Goal: Task Accomplishment & Management: Manage account settings

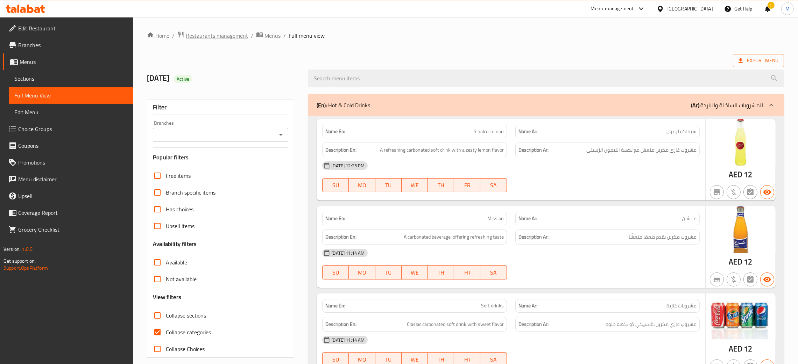
click at [203, 31] on span "Restaurants management" at bounding box center [217, 35] width 62 height 8
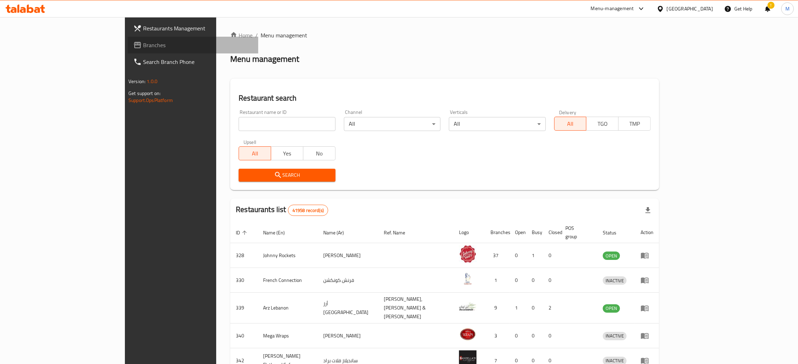
click at [143, 43] on span "Branches" at bounding box center [197, 45] width 109 height 8
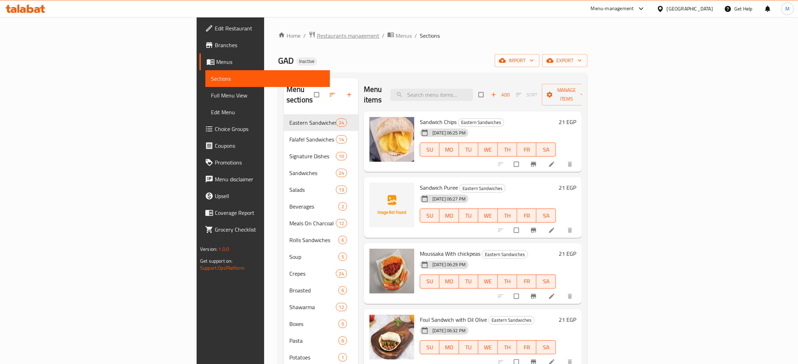
click at [317, 37] on span "Restaurants management" at bounding box center [348, 35] width 62 height 8
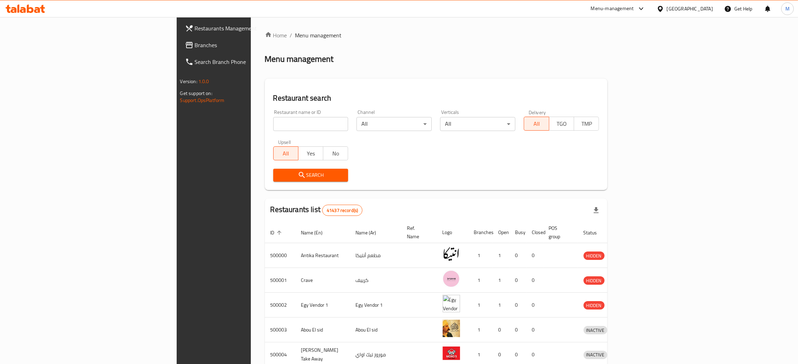
click at [195, 43] on span "Branches" at bounding box center [249, 45] width 109 height 8
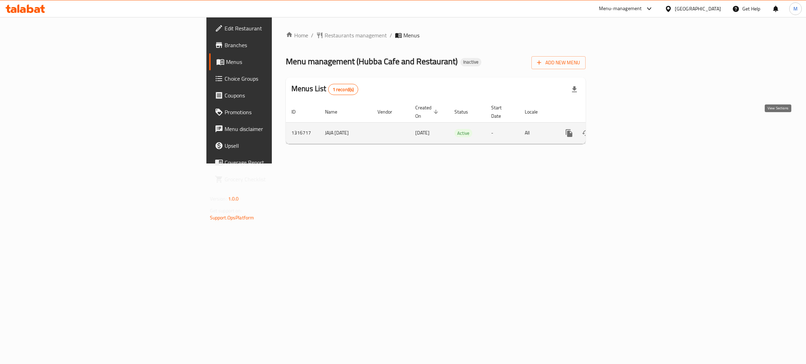
click at [628, 125] on link "enhanced table" at bounding box center [619, 133] width 17 height 17
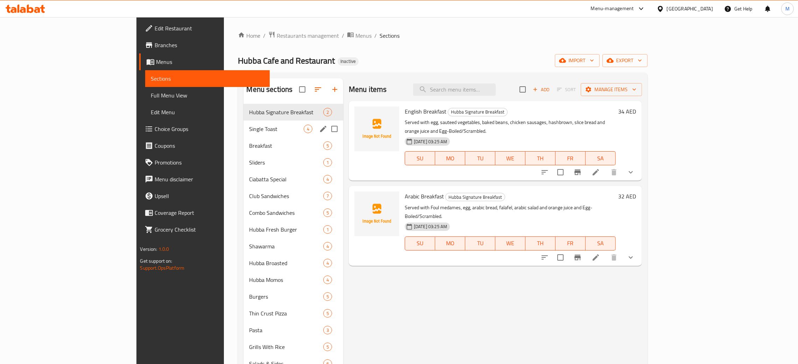
click at [243, 123] on div "Single Toast 4" at bounding box center [293, 129] width 100 height 17
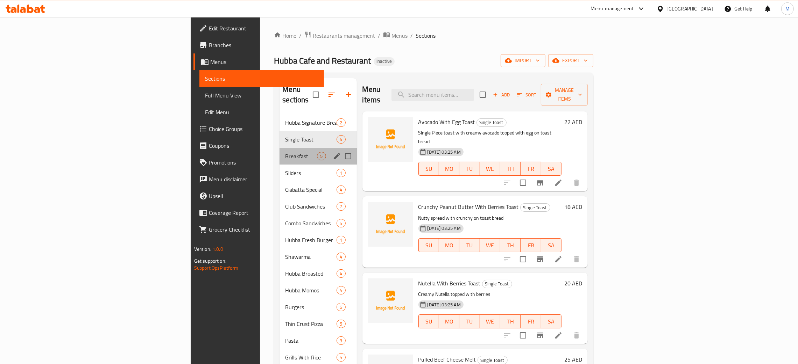
click at [279, 148] on div "Breakfast 5" at bounding box center [317, 156] width 77 height 17
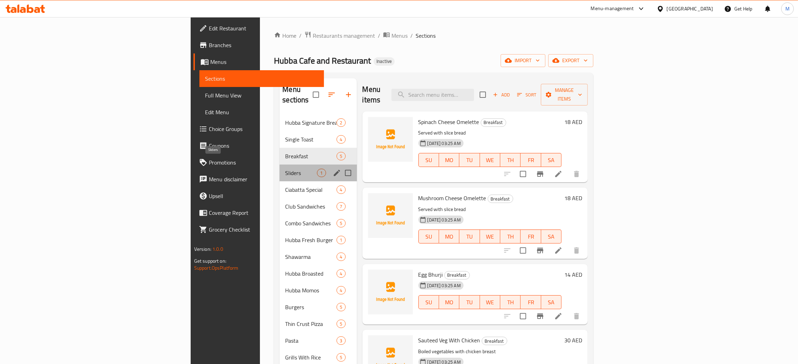
click at [285, 169] on span "Sliders" at bounding box center [301, 173] width 32 height 8
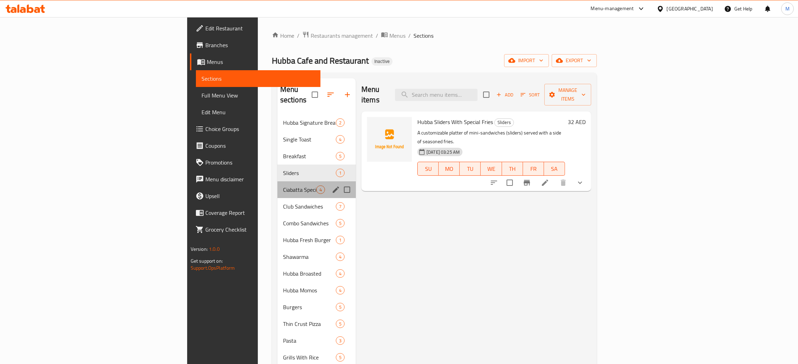
click at [277, 182] on div "Ciabatta Special 4" at bounding box center [316, 190] width 78 height 17
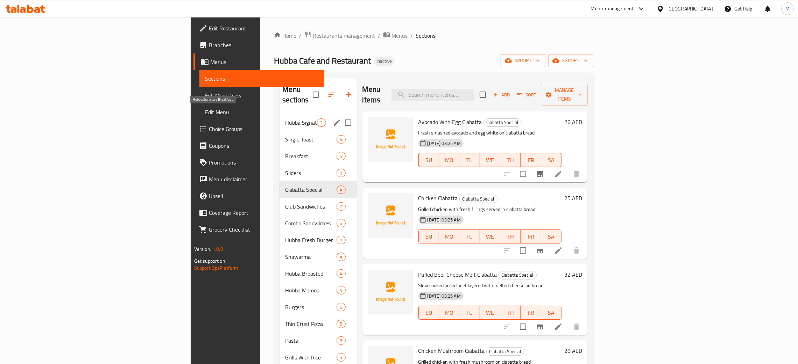
click at [285, 119] on span "Hubba Signature Breakfast" at bounding box center [301, 123] width 32 height 8
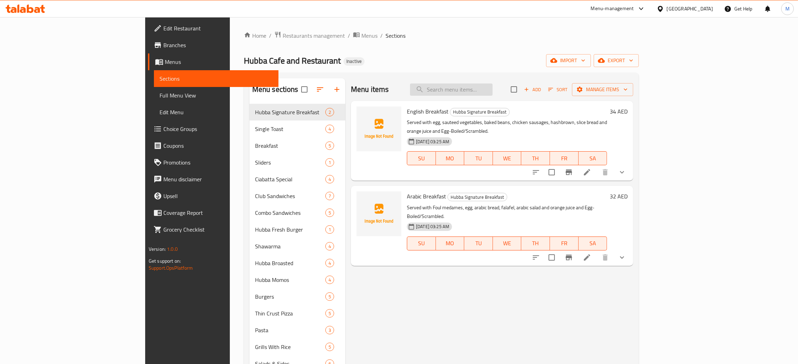
click at [483, 91] on input "search" at bounding box center [451, 90] width 83 height 12
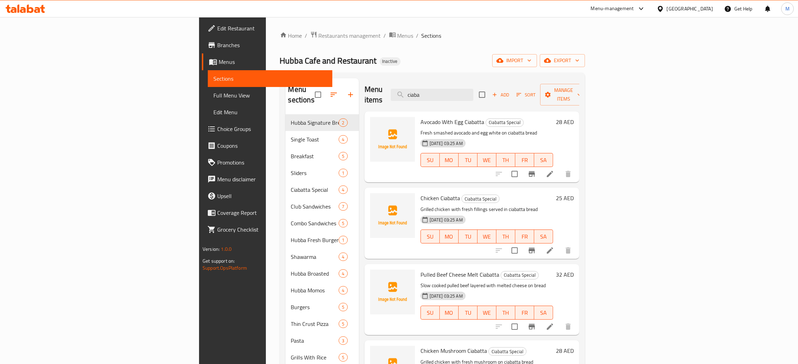
type input "ciaba"
drag, startPoint x: 507, startPoint y: 78, endPoint x: 503, endPoint y: 86, distance: 9.1
click at [503, 86] on div "Menu sections Hubba Signature Breakfast 2 Single Toast 4 Breakfast 5 Sliders 1 …" at bounding box center [432, 308] width 305 height 470
drag, startPoint x: 502, startPoint y: 87, endPoint x: 469, endPoint y: 87, distance: 33.2
click at [469, 89] on input "ciaba" at bounding box center [432, 95] width 83 height 12
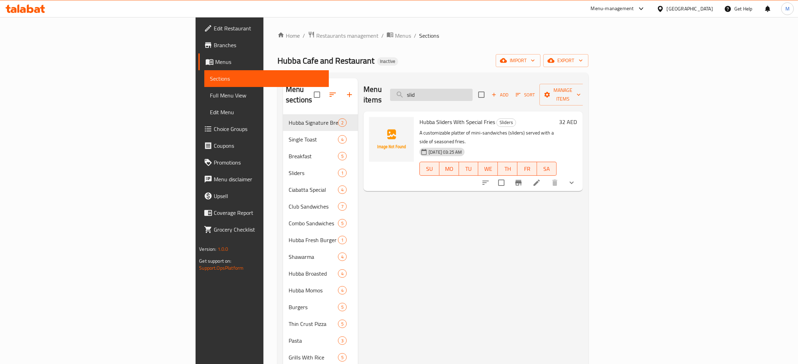
drag, startPoint x: 493, startPoint y: 91, endPoint x: 483, endPoint y: 91, distance: 9.4
click at [472, 91] on input "slid" at bounding box center [431, 95] width 83 height 12
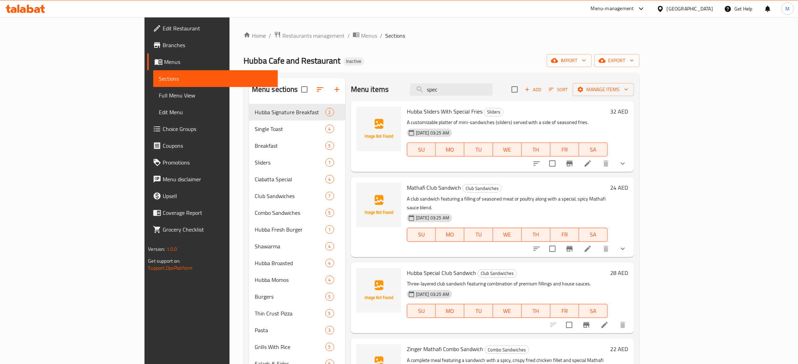
type input "spec"
click at [558, 59] on icon "button" at bounding box center [554, 60] width 7 height 7
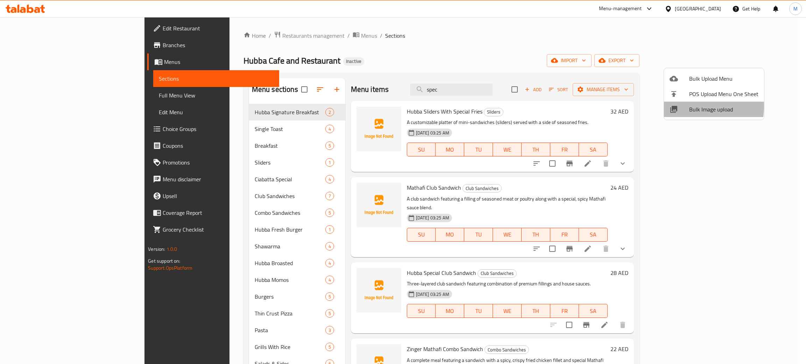
click at [687, 106] on div at bounding box center [679, 109] width 20 height 8
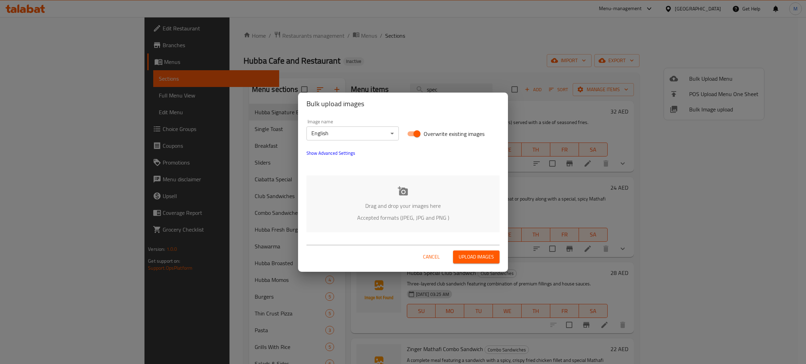
click at [445, 183] on div "Drag and drop your images here Accepted formats (JPEG, JPG and PNG )" at bounding box center [402, 204] width 193 height 57
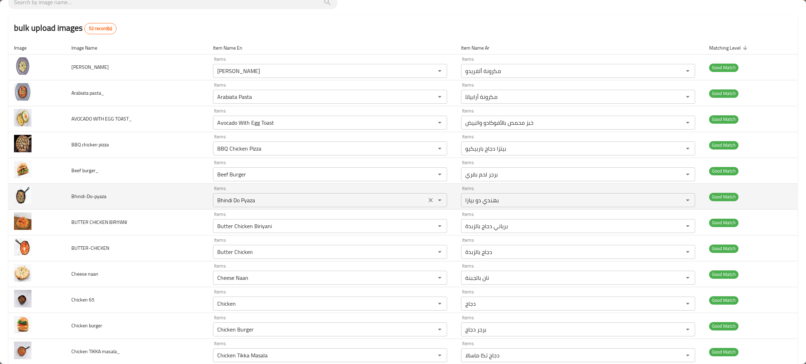
scroll to position [105, 0]
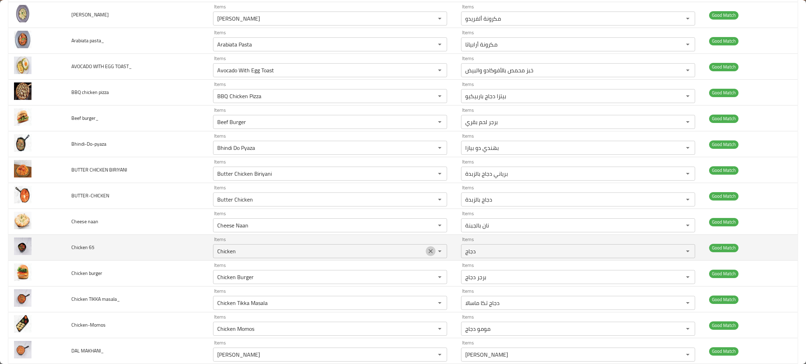
click at [427, 254] on icon "Clear" at bounding box center [430, 251] width 7 height 7
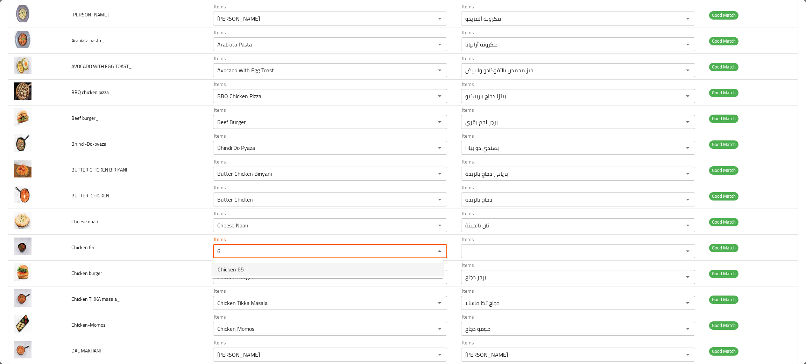
click at [234, 267] on span "Chicken 65" at bounding box center [231, 269] width 26 height 8
type 65 "Chicken 65"
type 65-ar "دجاج 65"
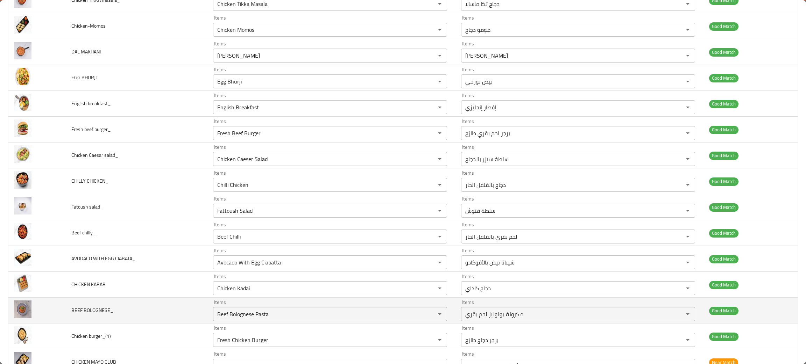
scroll to position [420, 0]
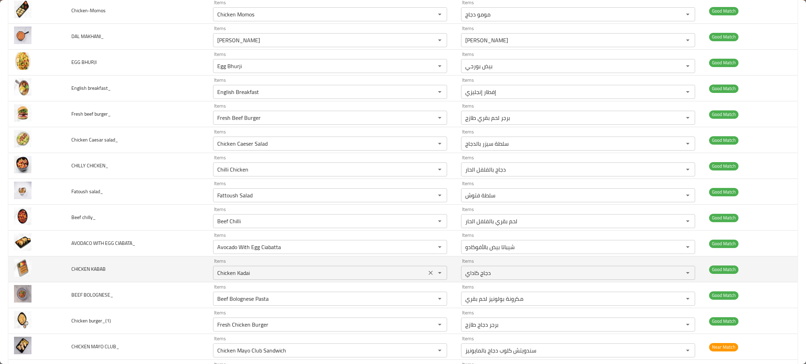
click at [427, 273] on icon "Clear" at bounding box center [430, 273] width 7 height 7
type 65 "Chicken 65"
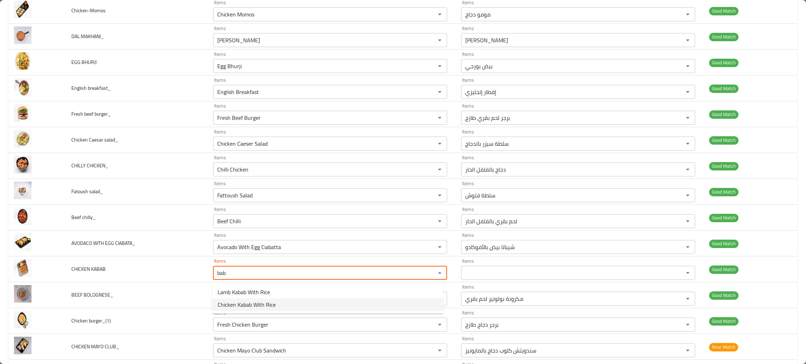
click at [234, 303] on span "Chicken Kabab With Rice" at bounding box center [247, 305] width 58 height 8
type KABAB "Chicken Kabab With Rice"
type KABAB-ar "كباب دجاج مع أرز"
type KABAB "Chicken Kabab With Rice"
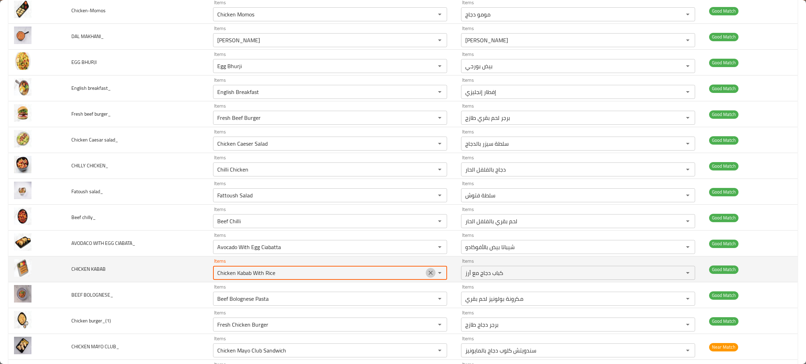
click at [427, 274] on icon "Clear" at bounding box center [430, 273] width 7 height 7
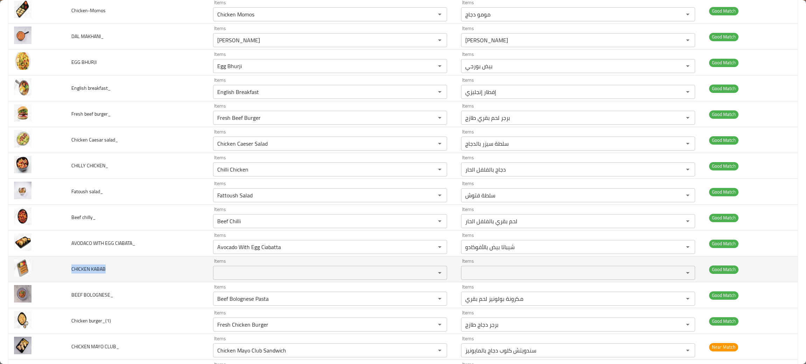
drag, startPoint x: 125, startPoint y: 277, endPoint x: 69, endPoint y: 262, distance: 58.4
click at [69, 262] on td "CHICKEN KABAB" at bounding box center [137, 270] width 142 height 26
copy span "CHICKEN KABAB"
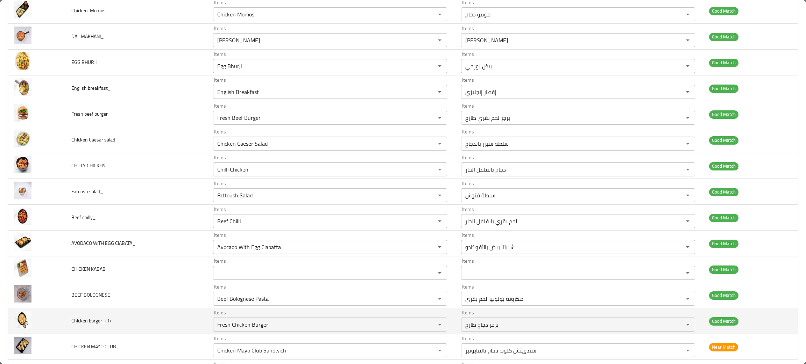
click at [120, 332] on td "Chicken burger_(1)" at bounding box center [137, 321] width 142 height 26
click at [427, 324] on icon "Clear" at bounding box center [430, 324] width 7 height 7
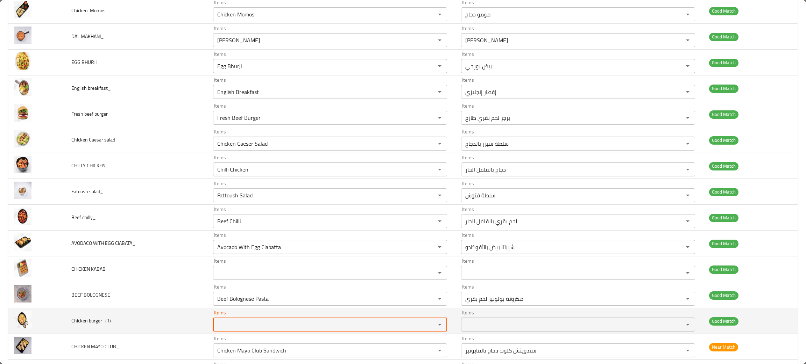
scroll to position [472, 0]
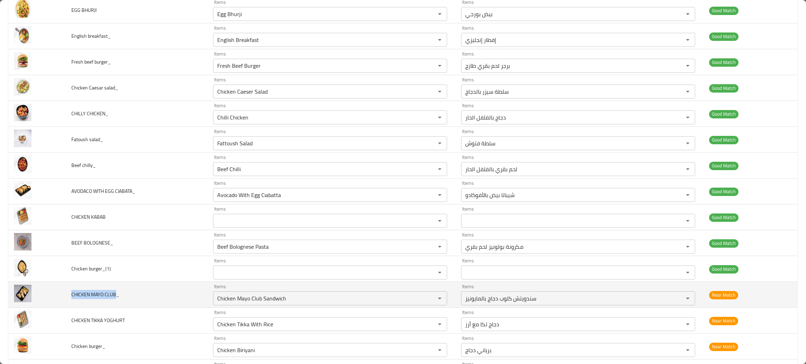
drag, startPoint x: 110, startPoint y: 292, endPoint x: 68, endPoint y: 288, distance: 42.2
click at [68, 288] on td "CHICKEN MAYO CLUB_" at bounding box center [137, 295] width 142 height 26
copy span "CHICKEN MAYO CLUB"
drag, startPoint x: 427, startPoint y: 299, endPoint x: 310, endPoint y: 303, distance: 117.6
click at [427, 299] on icon "Clear" at bounding box center [430, 298] width 7 height 7
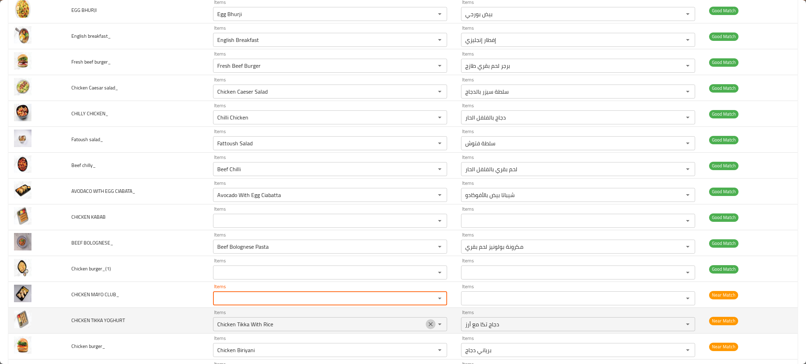
click at [427, 327] on icon "Clear" at bounding box center [430, 324] width 7 height 7
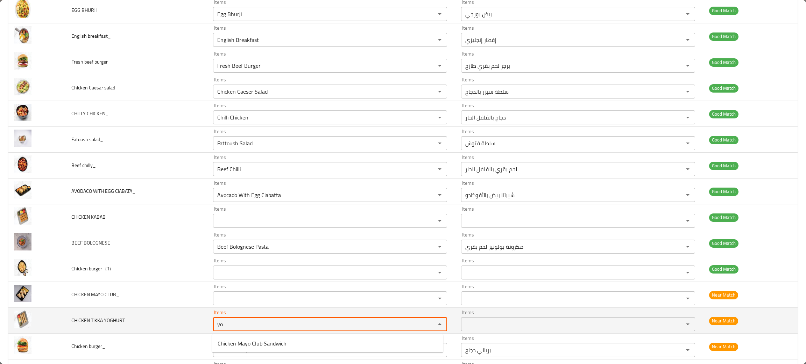
type YOGHURT "yo"
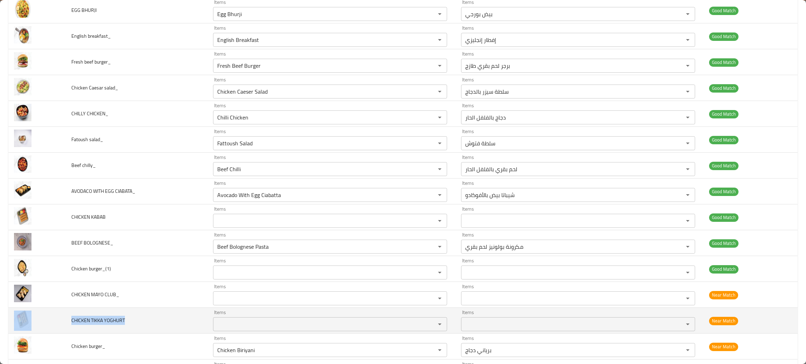
drag, startPoint x: 134, startPoint y: 324, endPoint x: 60, endPoint y: 314, distance: 74.5
click at [60, 314] on tr "CHICKEN TIKKA YOGHURT Items Items Items Items Near Match" at bounding box center [402, 321] width 789 height 26
copy tr "CHICKEN TIKKA YOGHURT"
click at [283, 329] on YOGHURT "Items" at bounding box center [319, 325] width 209 height 10
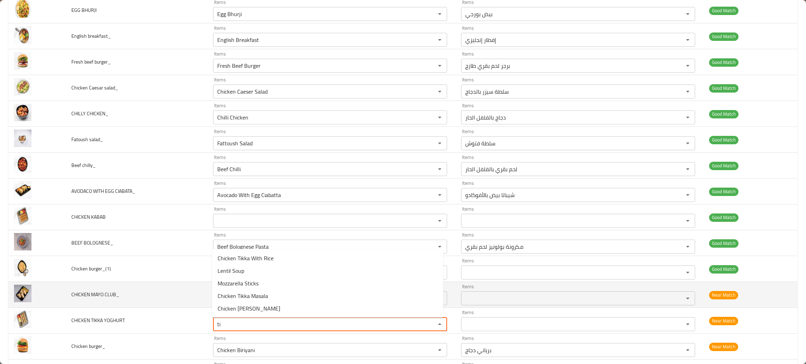
type YOGHURT "ti"
click at [135, 296] on td "CHICKEN MAYO CLUB_" at bounding box center [137, 295] width 142 height 26
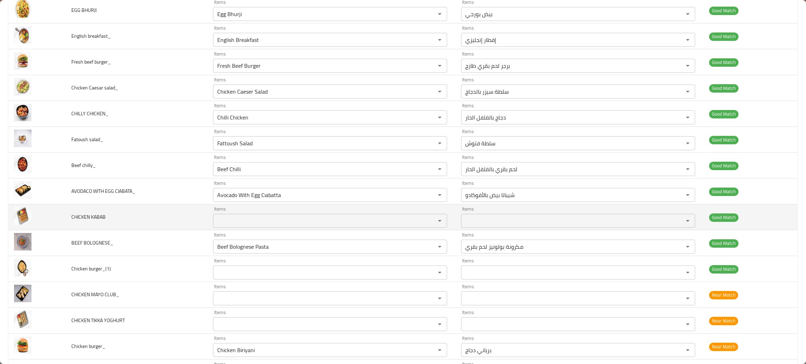
click at [237, 222] on KABAB "Items" at bounding box center [319, 221] width 209 height 10
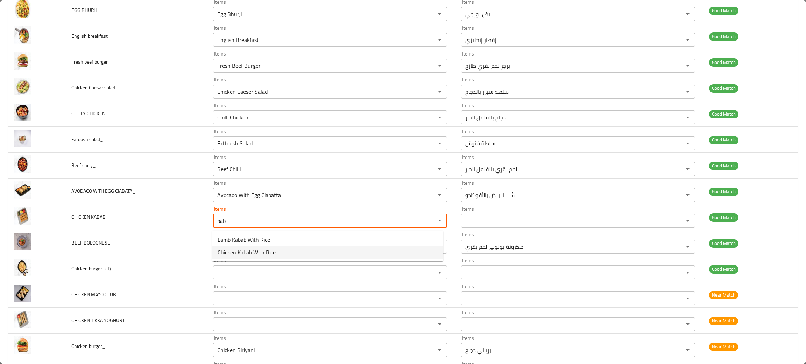
click at [250, 250] on span "Chicken Kabab With Rice" at bounding box center [247, 252] width 58 height 8
type KABAB "Chicken Kabab With Rice"
type KABAB-ar "كباب دجاج مع أرز"
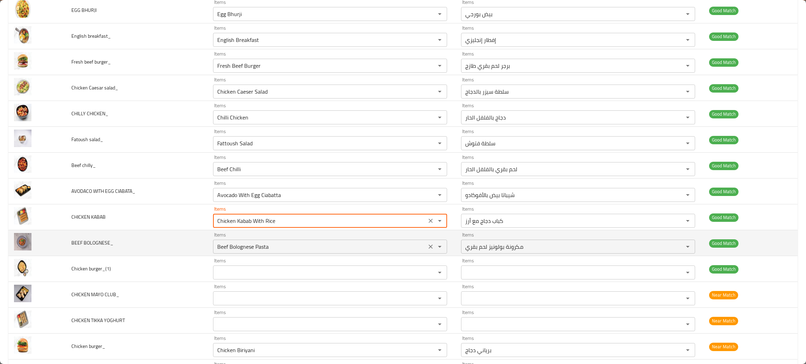
type KABAB "Chicken Kabab With Rice"
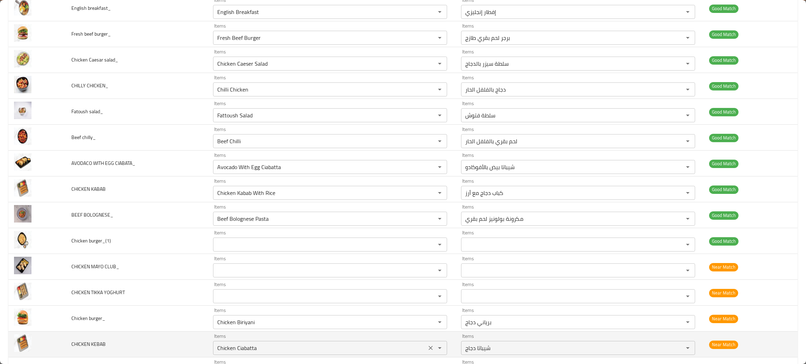
scroll to position [524, 0]
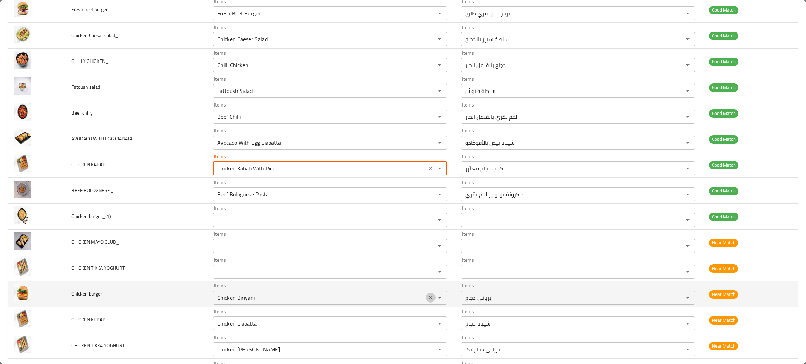
click at [428, 299] on icon "Clear" at bounding box center [430, 297] width 7 height 7
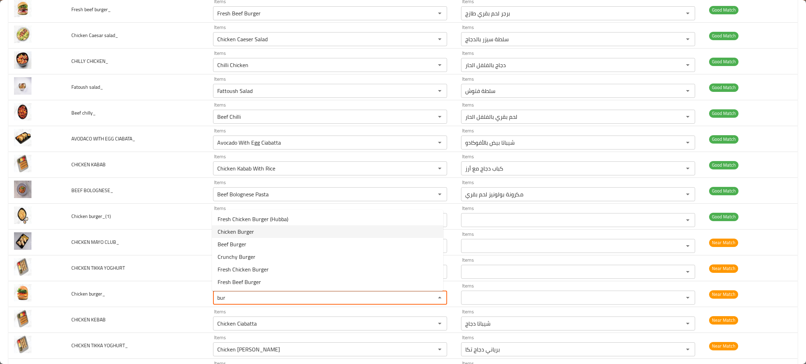
click at [249, 232] on span "Chicken Burger" at bounding box center [236, 232] width 36 height 8
type burger_ "Chicken Burger"
type burger_-ar "برجر دجاج"
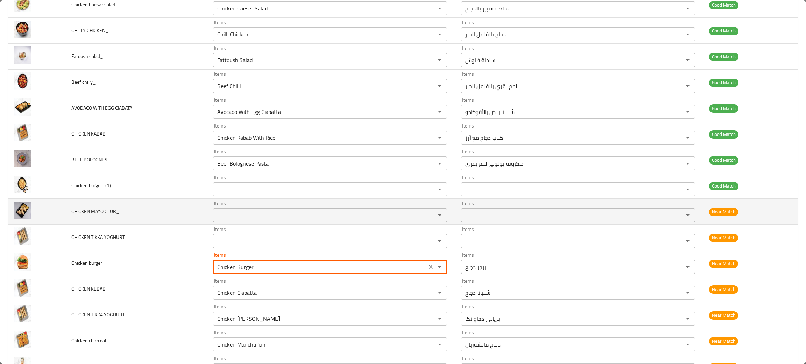
scroll to position [629, 0]
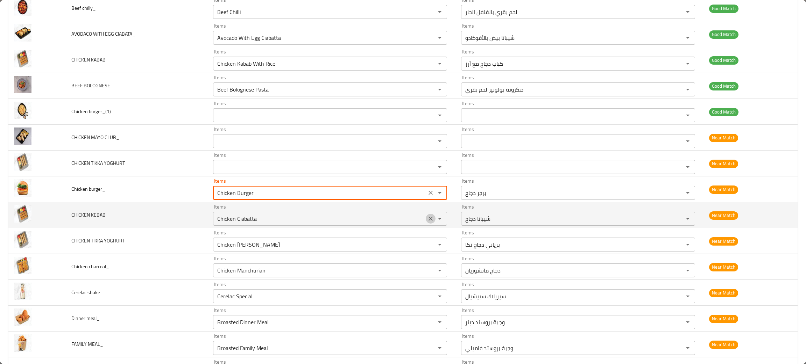
click at [428, 220] on icon "Clear" at bounding box center [430, 219] width 4 height 4
type burger_ "Chicken Burger"
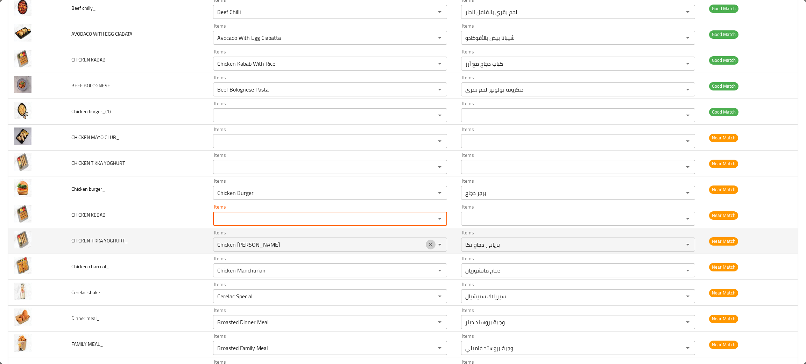
click at [427, 245] on icon "Clear" at bounding box center [430, 244] width 7 height 7
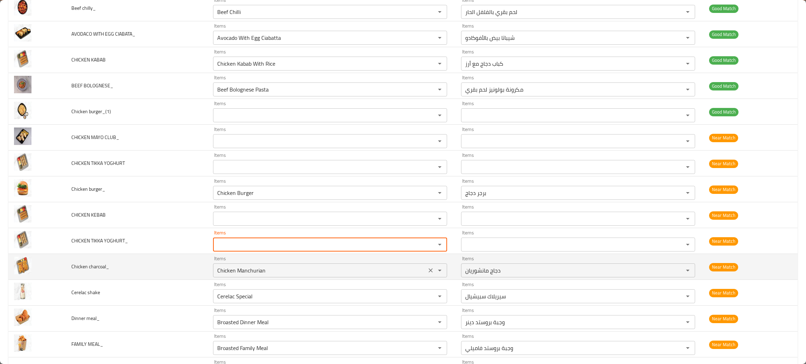
click at [427, 269] on icon "Clear" at bounding box center [430, 270] width 7 height 7
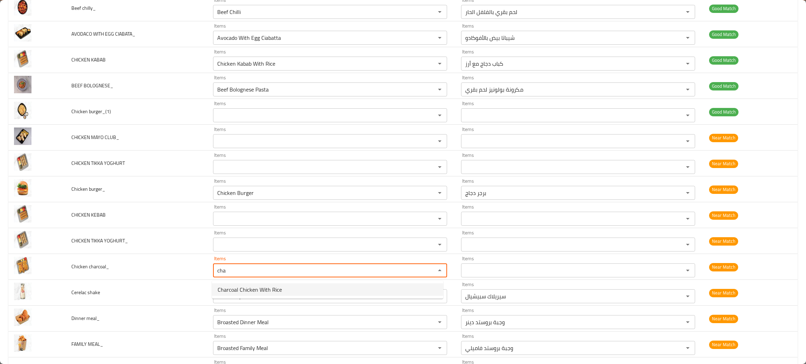
click at [229, 290] on span "Charcoal Chicken With Rice" at bounding box center [250, 290] width 64 height 8
type charcoal_ "Charcoal Chicken With Rice"
type charcoal_-ar "دجاج على الفحم مع أرز"
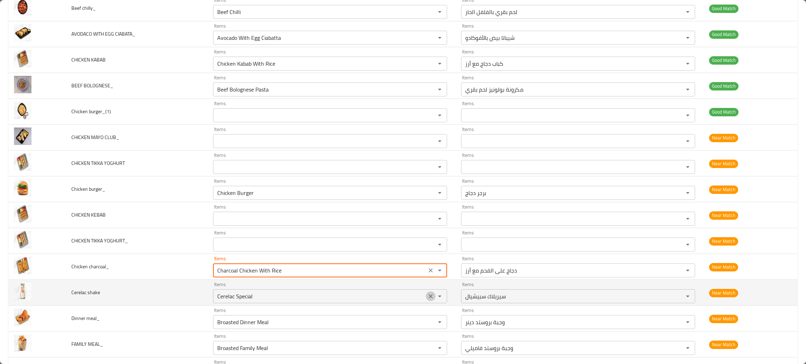
click at [427, 298] on icon "Clear" at bounding box center [430, 296] width 7 height 7
type charcoal_ "Charcoal Chicken With Rice"
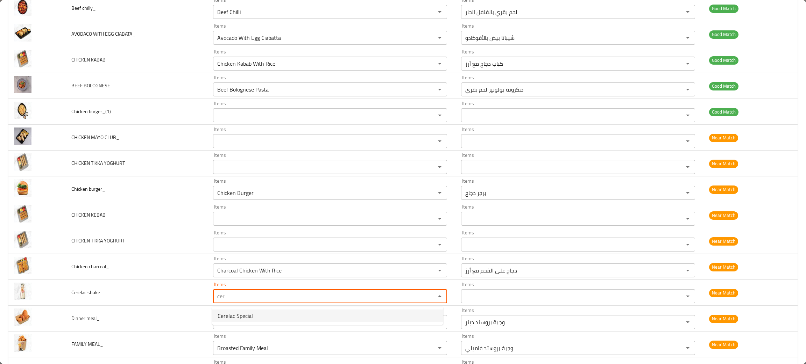
click at [221, 312] on span "Cerelac Special" at bounding box center [235, 316] width 35 height 8
type shake "Cerelac Special"
type shake-ar "سيريلاك سبيشيال"
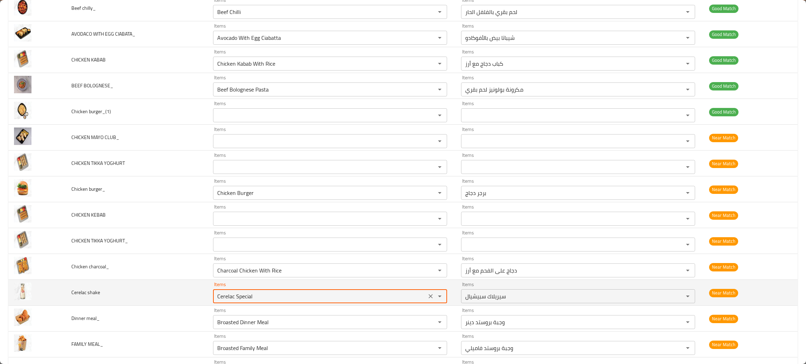
scroll to position [682, 0]
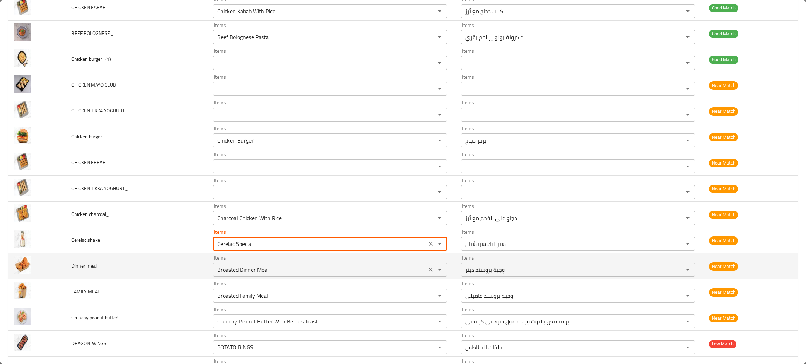
click at [428, 272] on icon "Clear" at bounding box center [430, 269] width 7 height 7
type shake "Cerelac Special"
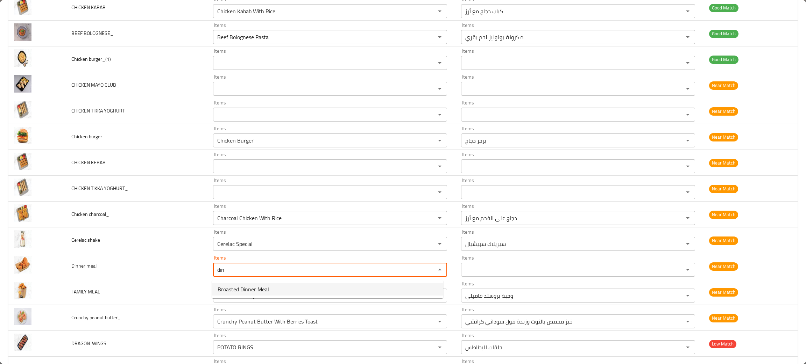
click at [247, 290] on span "Broasted Dinner Meal" at bounding box center [243, 289] width 51 height 8
type meal_ "Broasted Dinner Meal"
type meal_-ar "وجبة بروستد دينر"
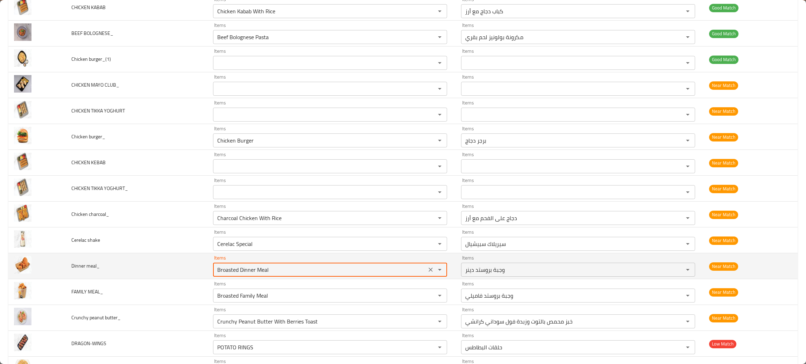
scroll to position [734, 0]
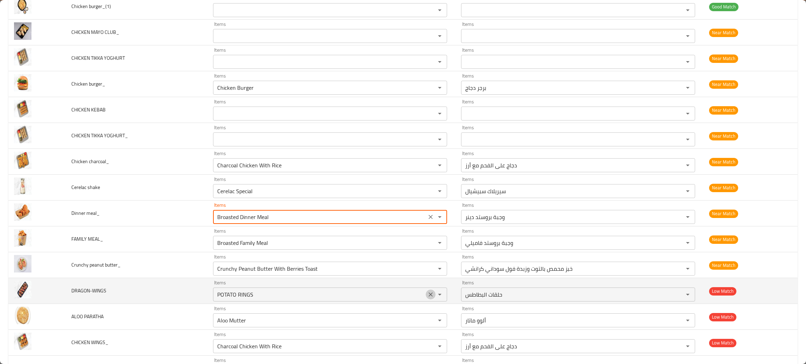
click at [426, 296] on button "Clear" at bounding box center [431, 295] width 10 height 10
type meal_ "Broasted Dinner Meal"
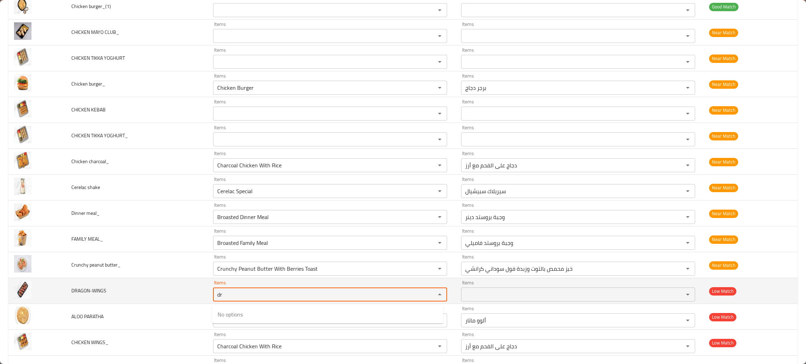
type input "dr"
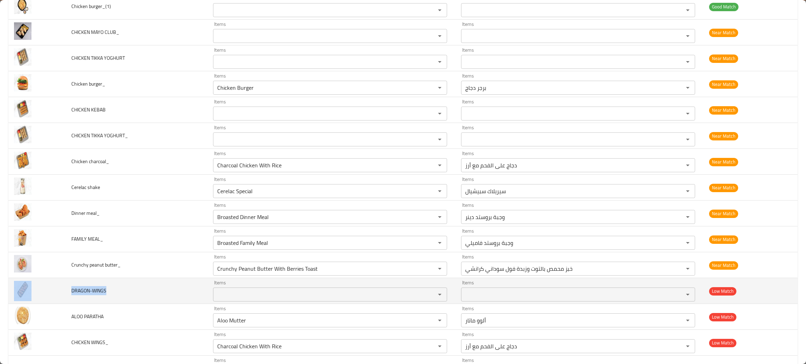
drag, startPoint x: 114, startPoint y: 293, endPoint x: 56, endPoint y: 294, distance: 57.7
click at [56, 294] on tr "DRAGON-WINGS Items Items Items Items Low Match" at bounding box center [402, 291] width 789 height 26
copy tr "DRAGON-WINGS"
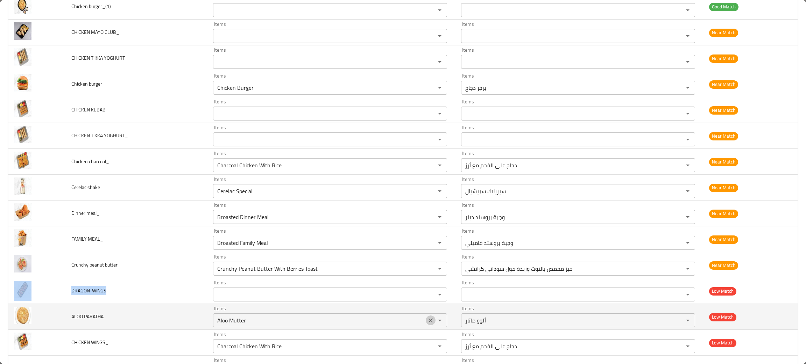
click at [427, 322] on icon "Clear" at bounding box center [430, 320] width 7 height 7
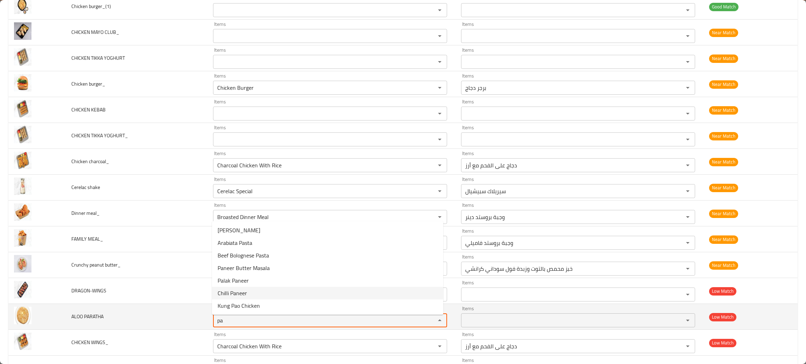
type PARATHA "pa"
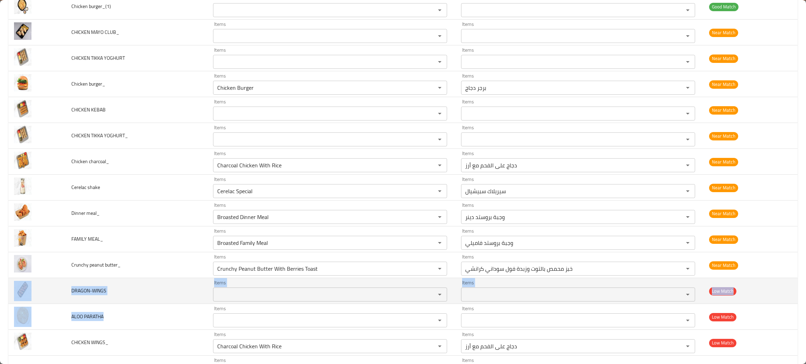
drag, startPoint x: 116, startPoint y: 318, endPoint x: 39, endPoint y: 304, distance: 78.9
click at [39, 304] on tbody "ALFREDO PASTA_ Items Alfredo Pasta Items Items مكرونة ألفريدو Items Good Match …" at bounding box center [402, 46] width 789 height 1346
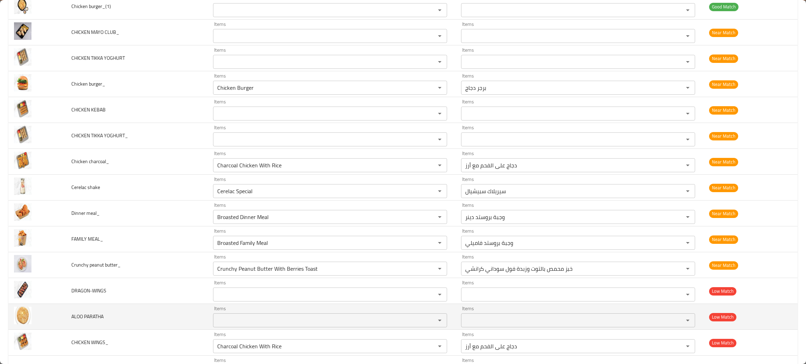
click at [324, 330] on td "Items Items" at bounding box center [331, 317] width 248 height 26
click at [260, 328] on div "Items" at bounding box center [330, 321] width 234 height 14
type PARATHA "alo"
drag, startPoint x: 108, startPoint y: 324, endPoint x: 58, endPoint y: 316, distance: 50.7
click at [58, 316] on tr "ALOO PARATHA Items Items Items Items Low Match" at bounding box center [402, 317] width 789 height 26
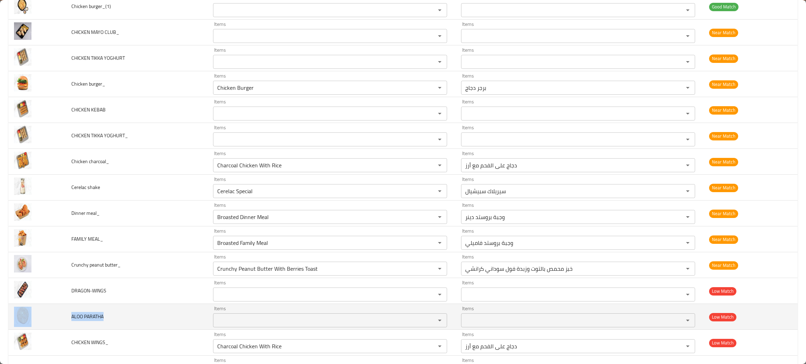
copy tr "ALOO PARATHA"
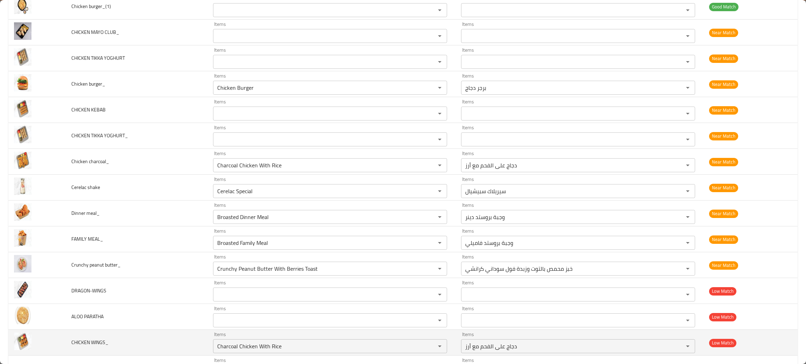
click at [142, 343] on td "CHICKEN WINGS_" at bounding box center [137, 343] width 142 height 26
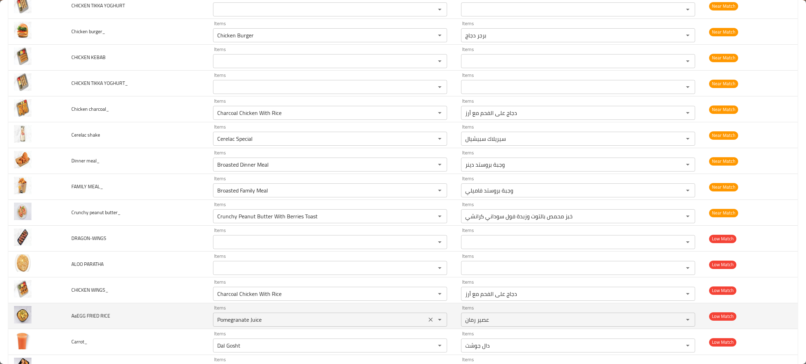
scroll to position [839, 0]
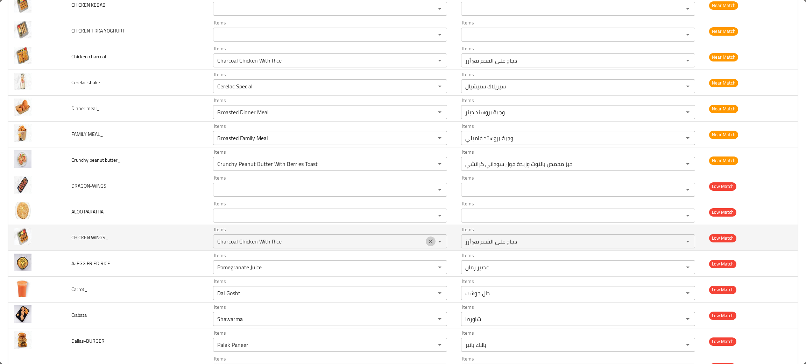
click at [428, 242] on icon "Clear" at bounding box center [430, 241] width 7 height 7
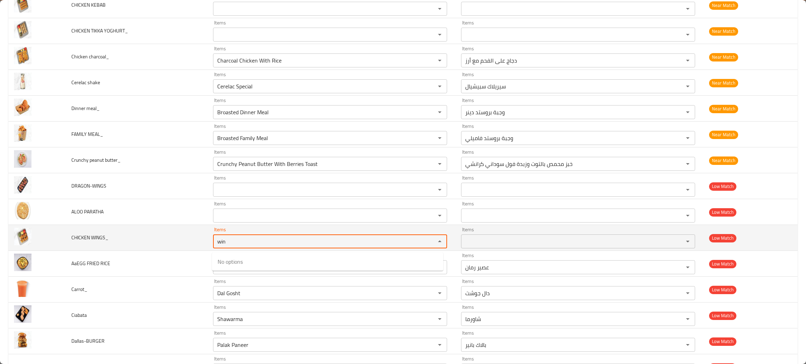
type WINGS_ "win"
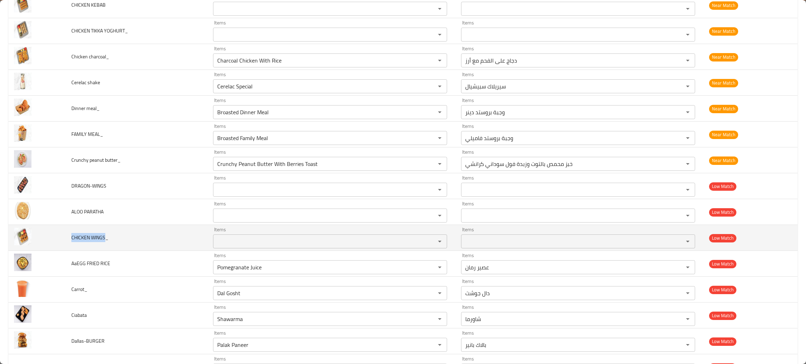
drag, startPoint x: 105, startPoint y: 240, endPoint x: 64, endPoint y: 239, distance: 40.9
click at [66, 239] on td "CHICKEN WINGS_" at bounding box center [137, 238] width 142 height 26
copy span "CHICKEN WINGS"
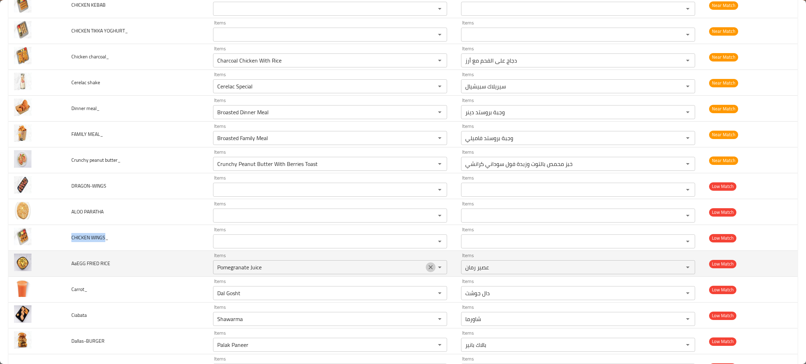
click at [426, 268] on button "Clear" at bounding box center [431, 268] width 10 height 10
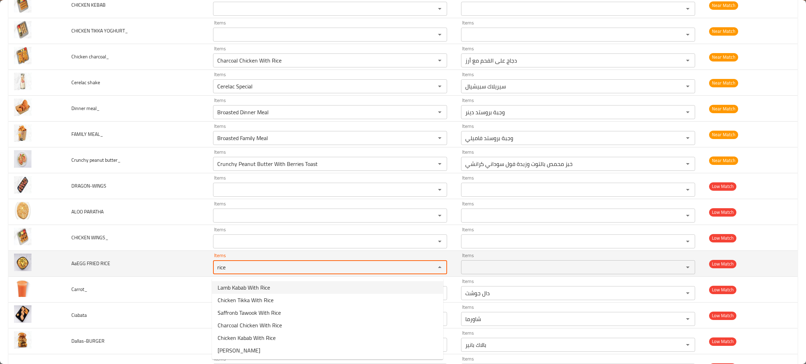
type RICE "rice"
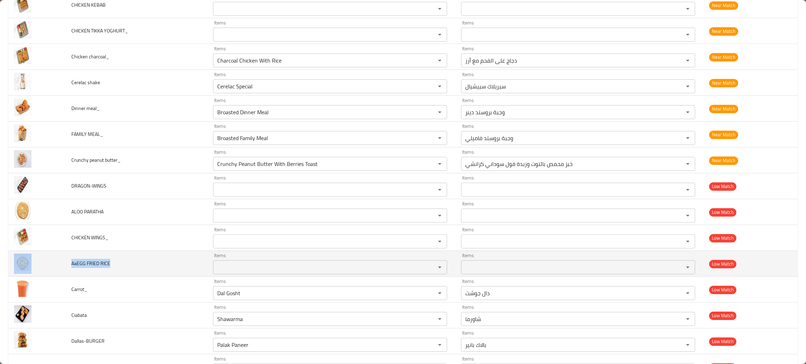
drag, startPoint x: 113, startPoint y: 267, endPoint x: 61, endPoint y: 269, distance: 51.5
click at [61, 269] on tr "AaEGG FRIED RICE Items Items Items Items Low Match" at bounding box center [402, 264] width 789 height 26
copy tr "AaEGG FRIED RICE"
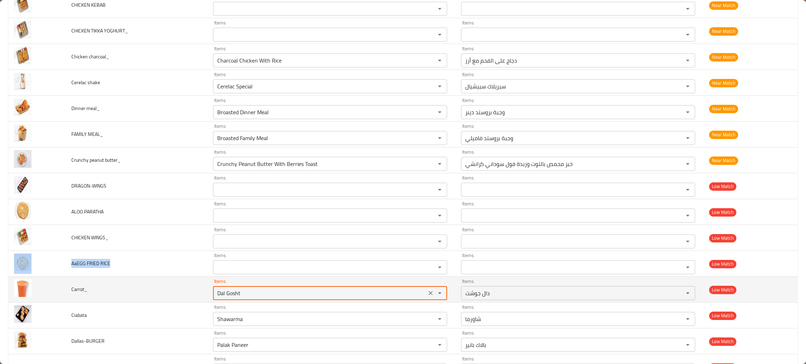
click at [300, 298] on input "Dal Gosht" at bounding box center [319, 294] width 209 height 10
click at [427, 296] on icon "Clear" at bounding box center [430, 293] width 7 height 7
type input "car"
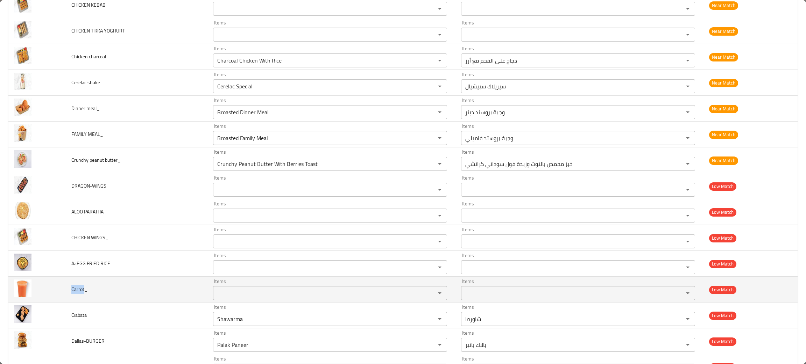
drag, startPoint x: 84, startPoint y: 289, endPoint x: 66, endPoint y: 286, distance: 17.4
click at [66, 286] on td "Carrot_" at bounding box center [137, 290] width 142 height 26
copy span "Carrot"
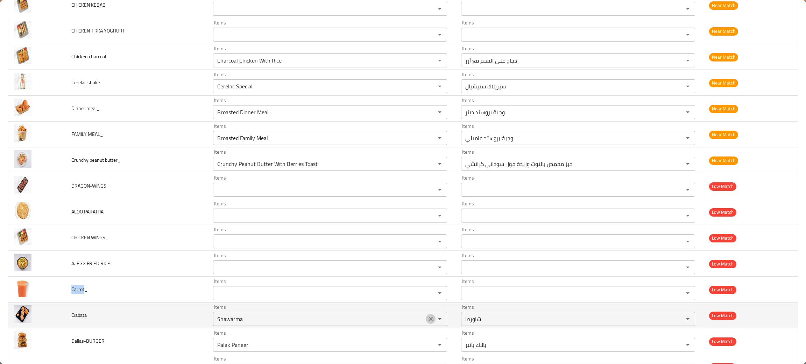
click at [427, 321] on icon "Clear" at bounding box center [430, 319] width 7 height 7
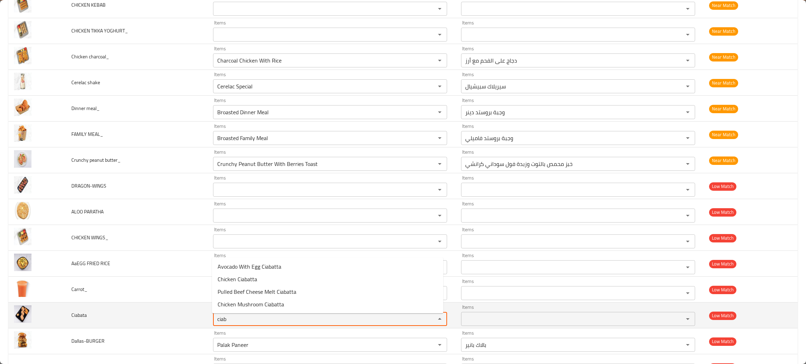
type input "ciab"
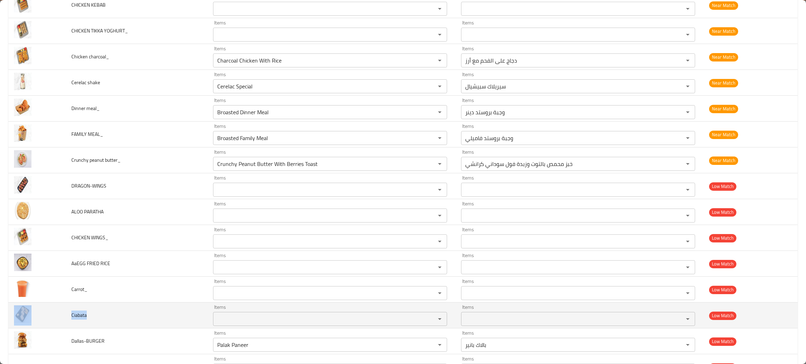
drag, startPoint x: 99, startPoint y: 318, endPoint x: 62, endPoint y: 313, distance: 37.8
click at [62, 313] on tr "Ciabata Items Items Items Items Low Match" at bounding box center [402, 316] width 789 height 26
copy tr "Ciabata"
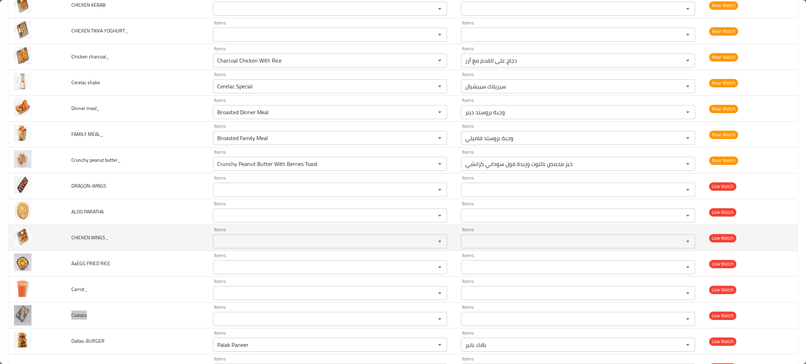
scroll to position [892, 0]
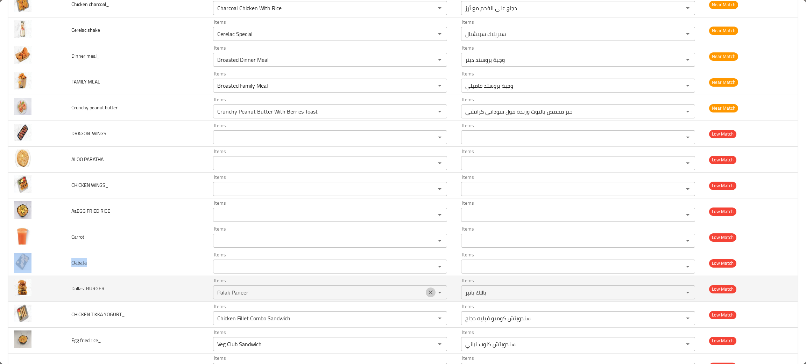
click at [427, 293] on icon "Clear" at bounding box center [430, 292] width 7 height 7
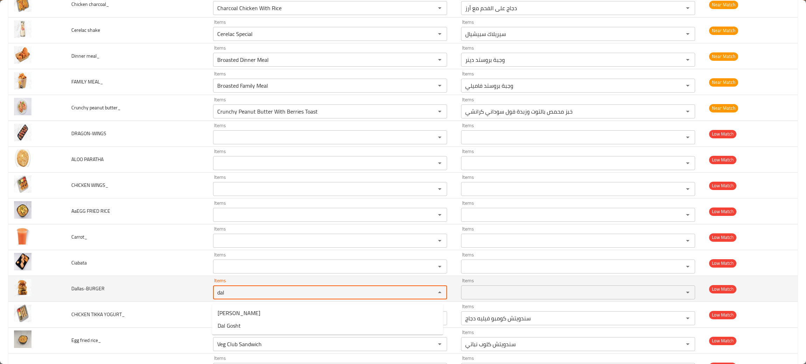
type input "dal"
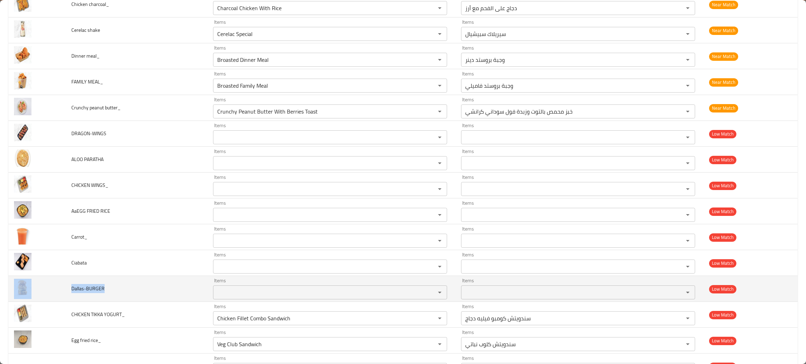
drag, startPoint x: 115, startPoint y: 290, endPoint x: 56, endPoint y: 293, distance: 58.9
click at [56, 293] on tr "Dallas-BURGER Items Items Items Items Low Match" at bounding box center [402, 289] width 789 height 26
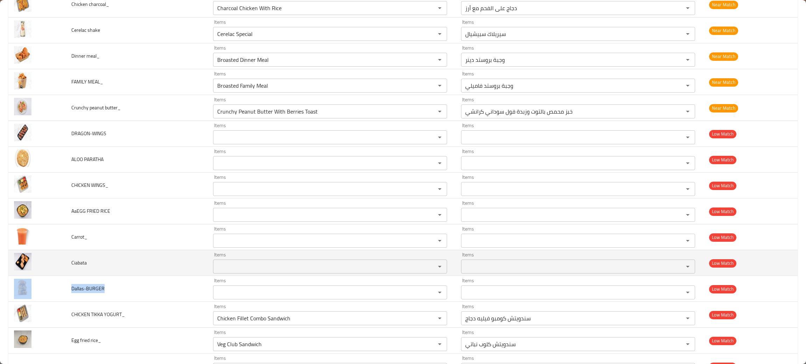
copy tr "Dallas-BURGER"
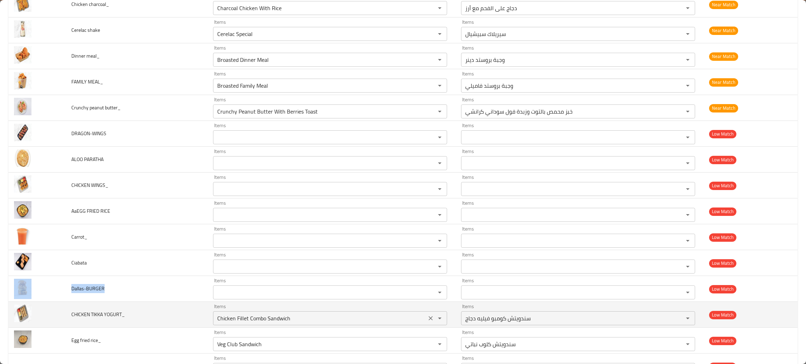
click at [427, 318] on icon "Clear" at bounding box center [430, 318] width 7 height 7
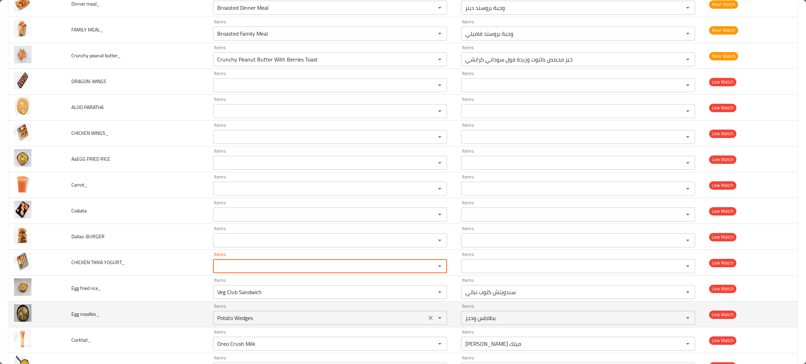
scroll to position [996, 0]
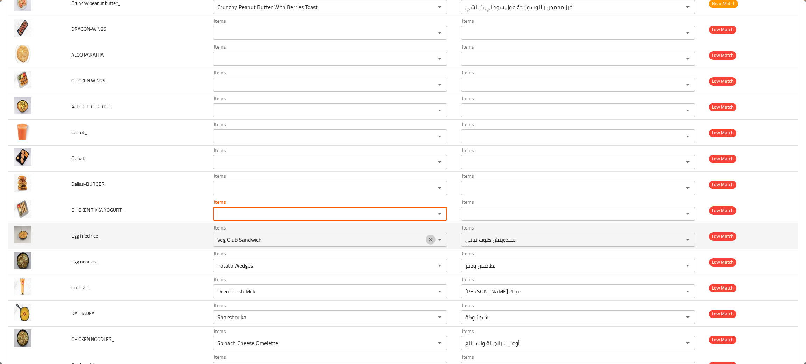
click at [427, 243] on icon "Clear" at bounding box center [430, 239] width 7 height 7
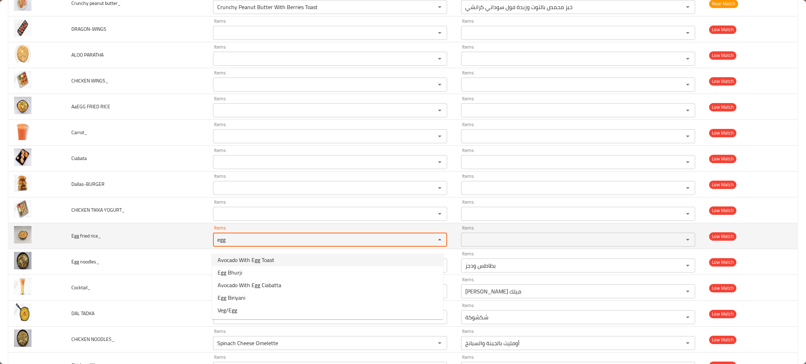
type rice_ "egg"
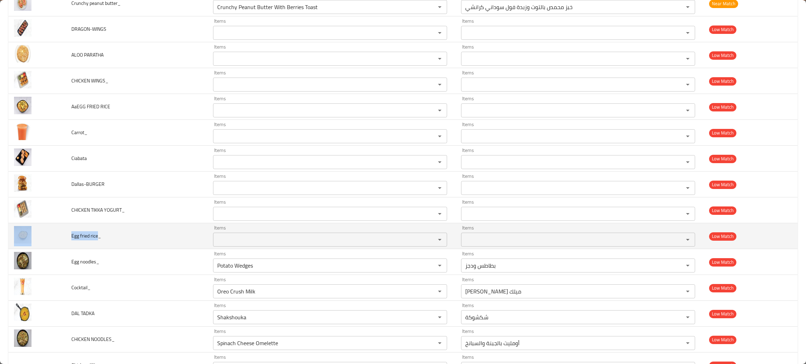
drag, startPoint x: 97, startPoint y: 238, endPoint x: 62, endPoint y: 240, distance: 35.0
click at [62, 240] on tr "Egg fried rice_ Items Items Items Items Low Match" at bounding box center [402, 236] width 789 height 26
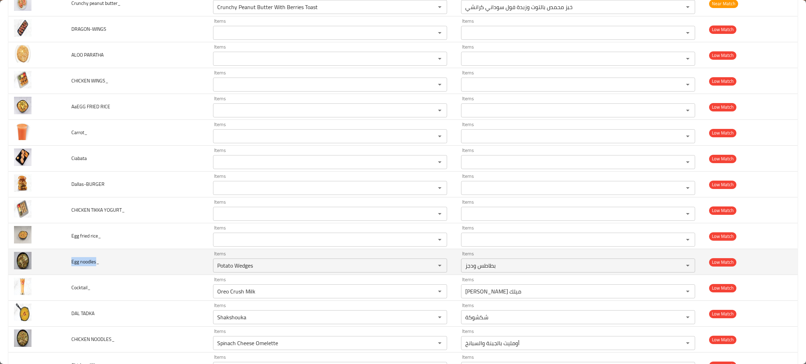
drag, startPoint x: 94, startPoint y: 264, endPoint x: 64, endPoint y: 264, distance: 29.7
click at [66, 264] on td "Egg noodles_" at bounding box center [137, 262] width 142 height 26
click at [428, 266] on icon "Clear" at bounding box center [430, 266] width 4 height 4
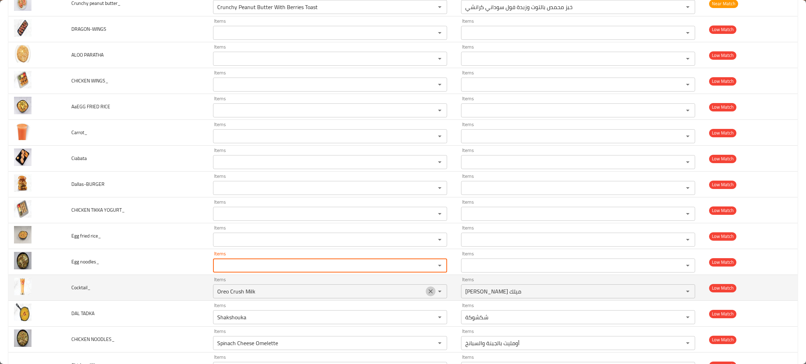
click at [427, 294] on icon "Clear" at bounding box center [430, 291] width 7 height 7
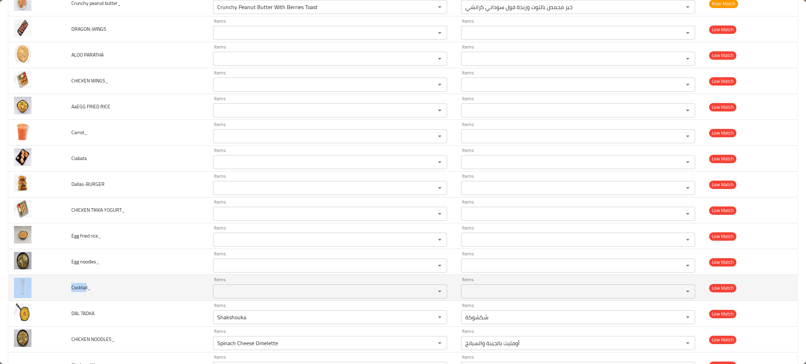
drag, startPoint x: 81, startPoint y: 289, endPoint x: 53, endPoint y: 290, distance: 28.3
click at [53, 290] on tr "Cocktail_ Items Items Items Items Low Match" at bounding box center [402, 288] width 789 height 26
click at [85, 289] on span "Cocktail_" at bounding box center [80, 287] width 19 height 9
drag, startPoint x: 88, startPoint y: 287, endPoint x: 57, endPoint y: 289, distance: 30.5
click at [57, 289] on tr "Cocktail_ Items Items Items Items Low Match" at bounding box center [402, 288] width 789 height 26
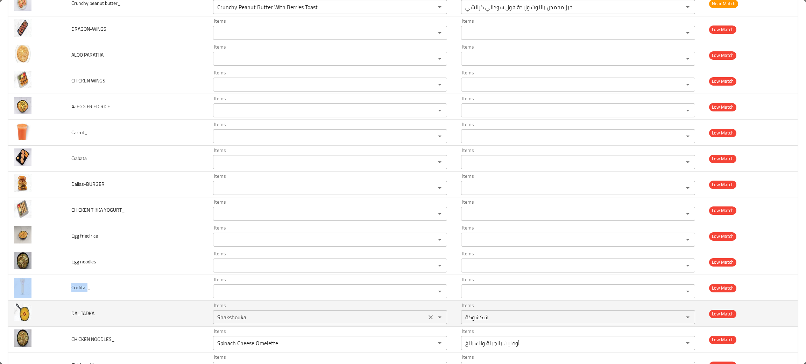
click at [427, 319] on icon "Clear" at bounding box center [430, 317] width 7 height 7
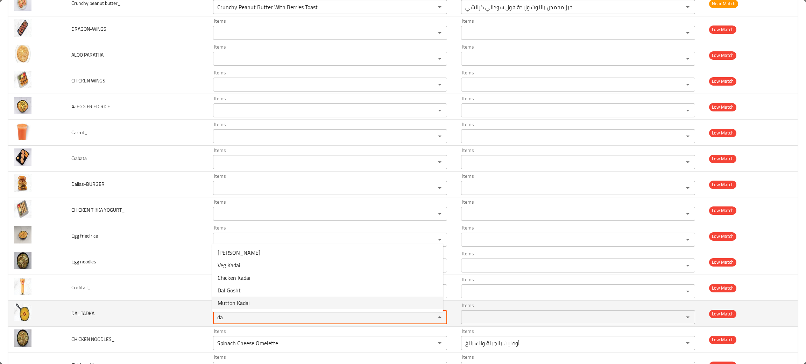
type TADKA "da"
drag, startPoint x: 99, startPoint y: 315, endPoint x: 67, endPoint y: 322, distance: 32.2
click at [67, 322] on td "DAL TADKA" at bounding box center [137, 314] width 142 height 26
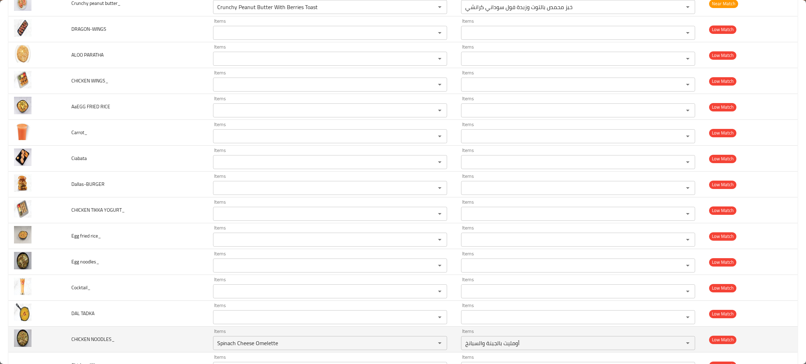
click at [149, 341] on td "CHICKEN NOODLES_" at bounding box center [137, 340] width 142 height 26
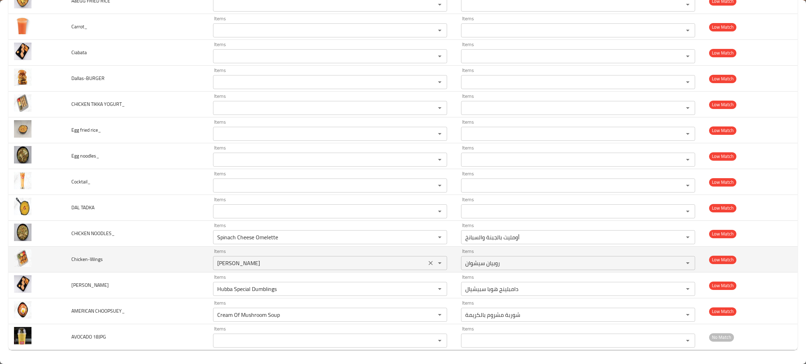
scroll to position [1105, 0]
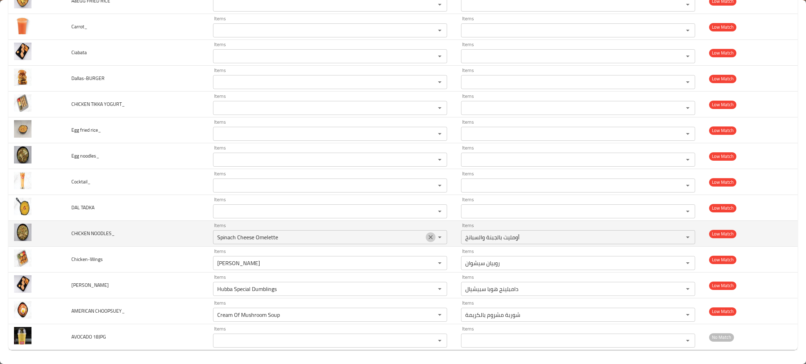
click at [427, 239] on icon "Clear" at bounding box center [430, 237] width 7 height 7
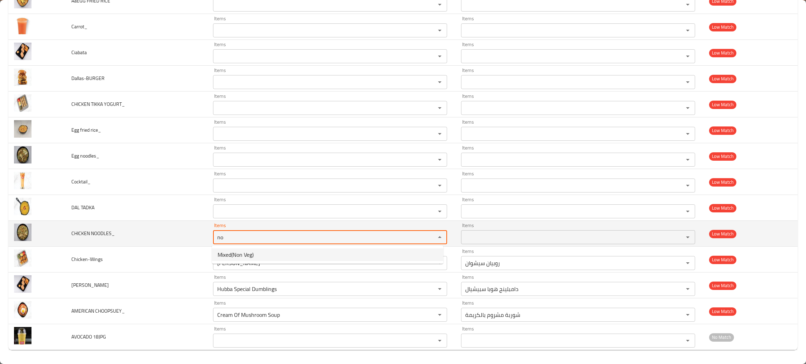
type NOODLES_ "no"
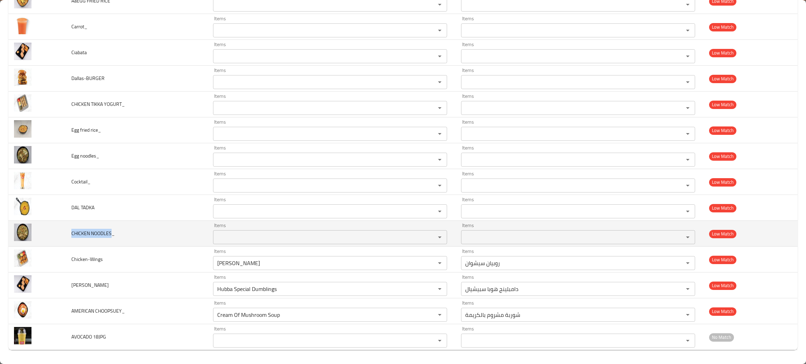
drag, startPoint x: 111, startPoint y: 231, endPoint x: 64, endPoint y: 227, distance: 46.4
click at [66, 227] on td "CHICKEN NOODLES_" at bounding box center [137, 234] width 142 height 26
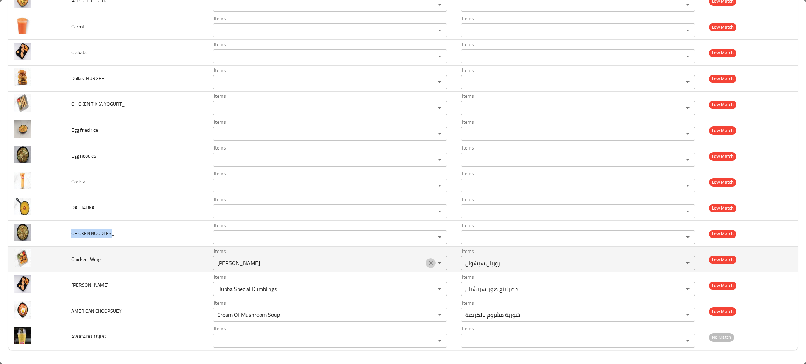
click at [427, 264] on icon "Clear" at bounding box center [430, 263] width 7 height 7
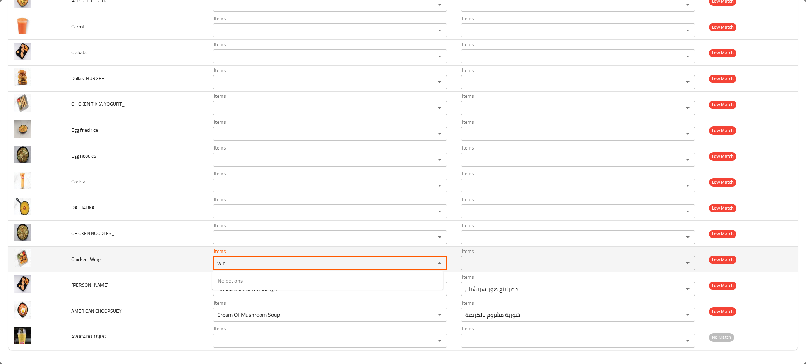
type input "win"
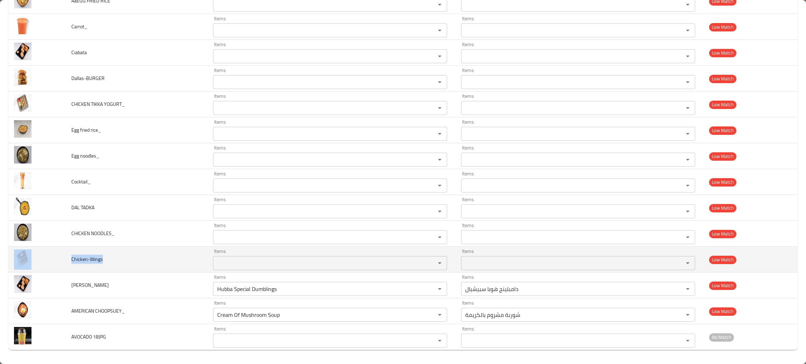
drag, startPoint x: 113, startPoint y: 264, endPoint x: 40, endPoint y: 264, distance: 72.4
click at [40, 264] on tr "Chicken-Wings Items Items Items Items Low Match" at bounding box center [402, 260] width 789 height 26
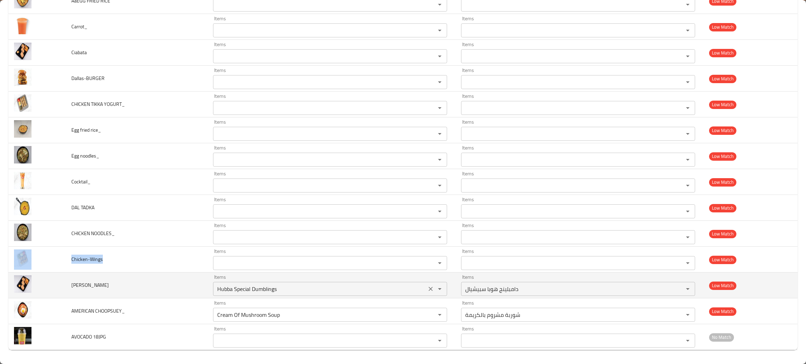
click at [427, 287] on icon "Clear" at bounding box center [430, 289] width 7 height 7
drag, startPoint x: 112, startPoint y: 283, endPoint x: 58, endPoint y: 283, distance: 54.6
click at [58, 283] on tr "CIABATA HALLOUMI_ Items Items Items Items Low Match" at bounding box center [402, 286] width 789 height 26
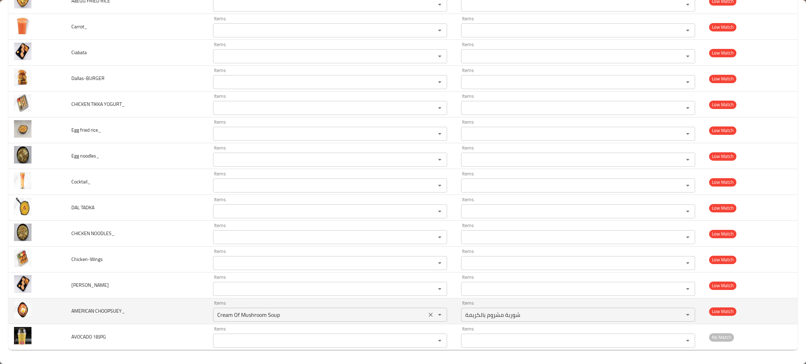
click at [428, 314] on icon "Clear" at bounding box center [430, 315] width 4 height 4
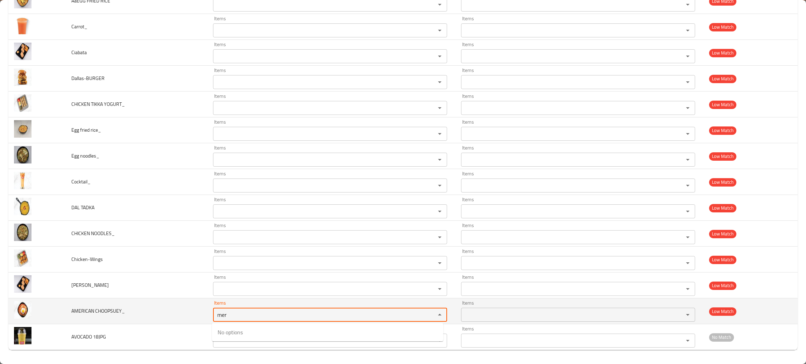
type CHOOPSUEY_ "mer"
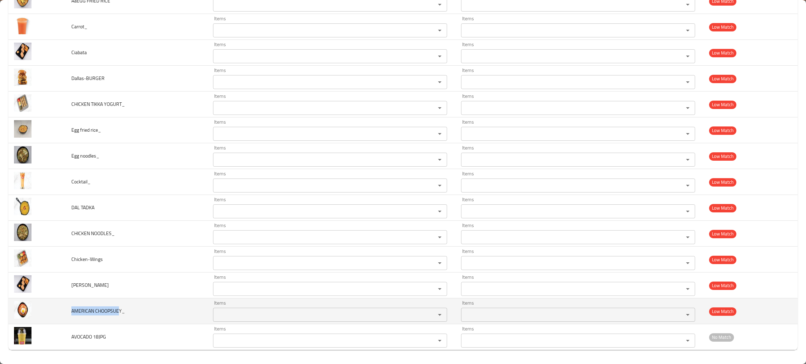
drag, startPoint x: 119, startPoint y: 310, endPoint x: 68, endPoint y: 310, distance: 51.4
click at [68, 310] on td "AMERICAN CHOOPSUEY_" at bounding box center [137, 312] width 142 height 26
click at [121, 308] on span "AMERICAN CHOOPSUEY_" at bounding box center [98, 311] width 54 height 9
drag, startPoint x: 121, startPoint y: 308, endPoint x: 67, endPoint y: 308, distance: 54.2
click at [67, 308] on td "AMERICAN CHOOPSUEY_" at bounding box center [137, 312] width 142 height 26
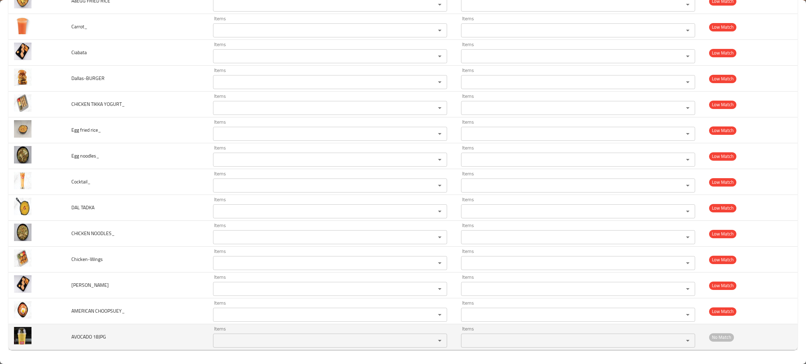
click at [293, 343] on 18JPG "Items" at bounding box center [319, 341] width 209 height 10
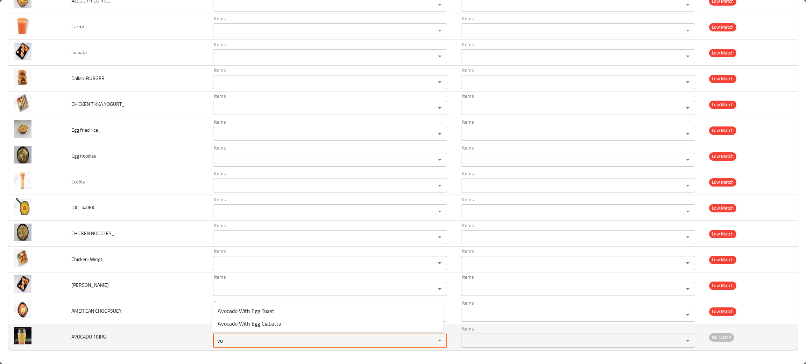
type 18JPG "vo"
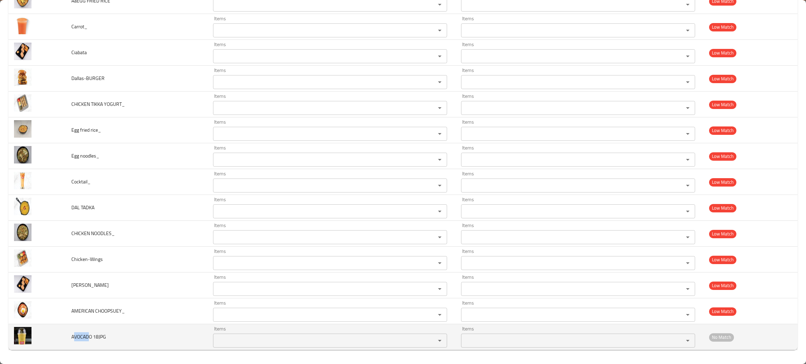
drag, startPoint x: 89, startPoint y: 336, endPoint x: 74, endPoint y: 335, distance: 14.7
click at [74, 335] on span "AVOCADO 18JPG" at bounding box center [88, 337] width 35 height 9
click at [89, 336] on span "AVOCADO 18JPG" at bounding box center [88, 337] width 35 height 9
drag, startPoint x: 90, startPoint y: 336, endPoint x: 65, endPoint y: 335, distance: 24.2
click at [66, 335] on td "AVOCADO 18JPG" at bounding box center [137, 338] width 142 height 26
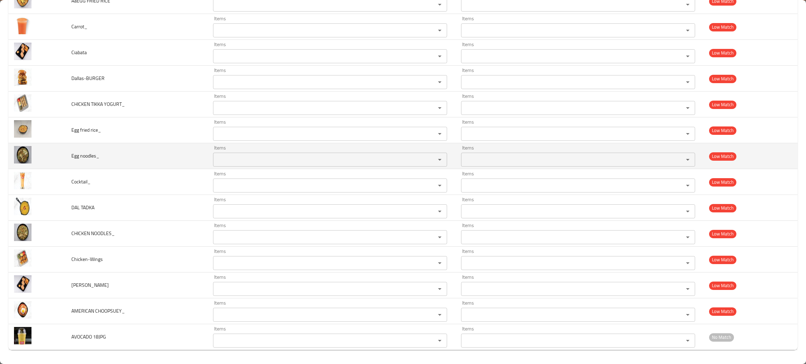
click at [154, 144] on td "Egg noodles_" at bounding box center [137, 156] width 142 height 26
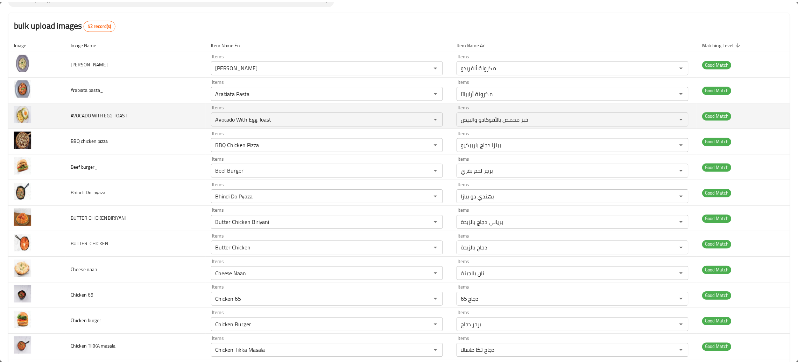
scroll to position [0, 0]
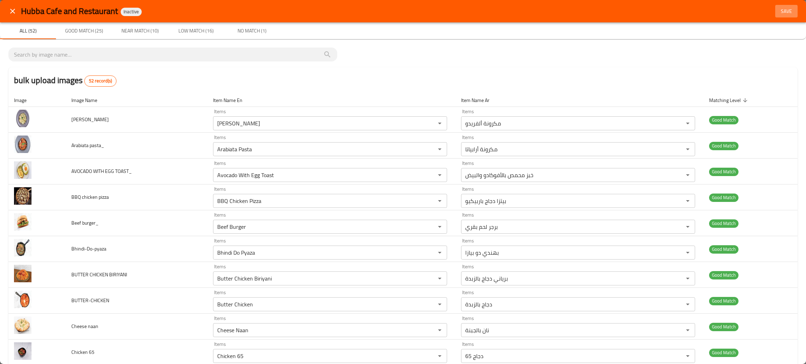
click at [781, 10] on span "Save" at bounding box center [786, 11] width 17 height 9
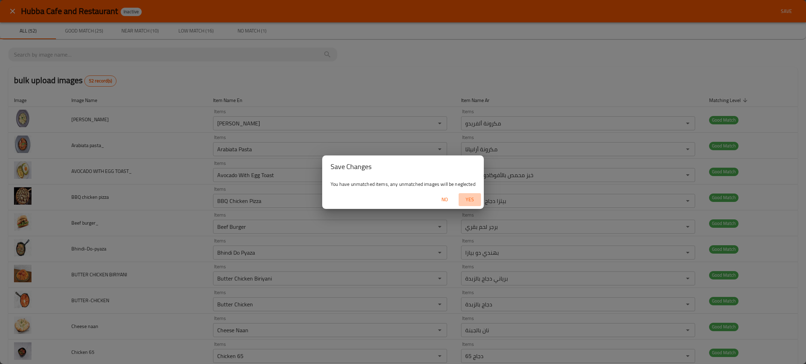
click at [467, 198] on span "Yes" at bounding box center [469, 199] width 17 height 9
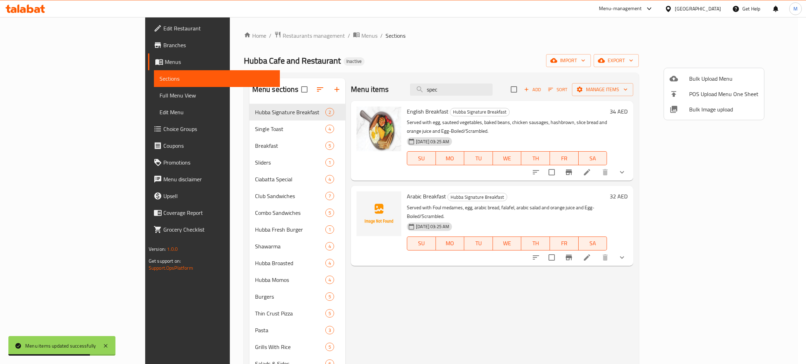
click at [511, 33] on div at bounding box center [403, 182] width 806 height 364
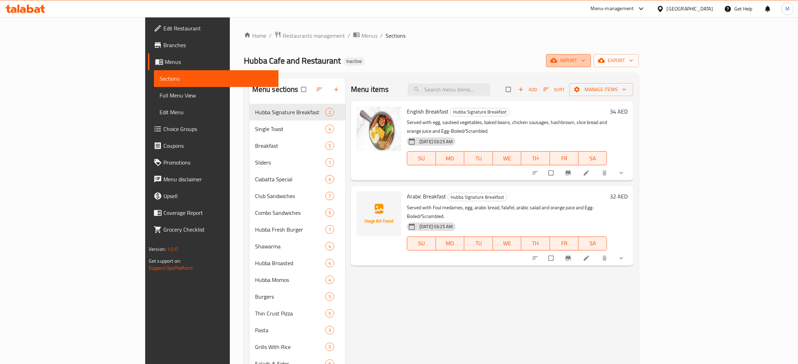
click at [585, 59] on span "import" at bounding box center [569, 60] width 34 height 9
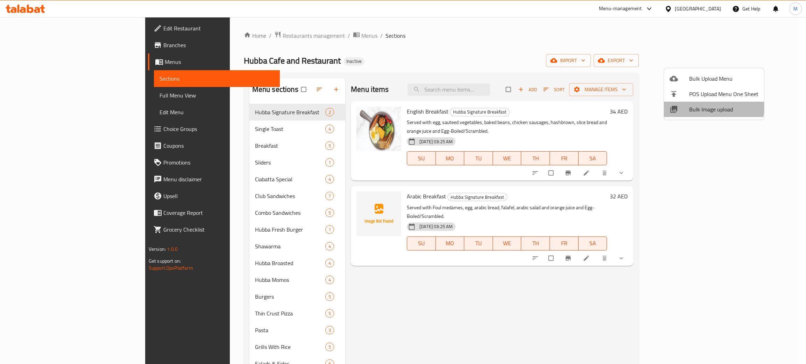
click at [696, 106] on span "Bulk Image upload" at bounding box center [723, 109] width 69 height 8
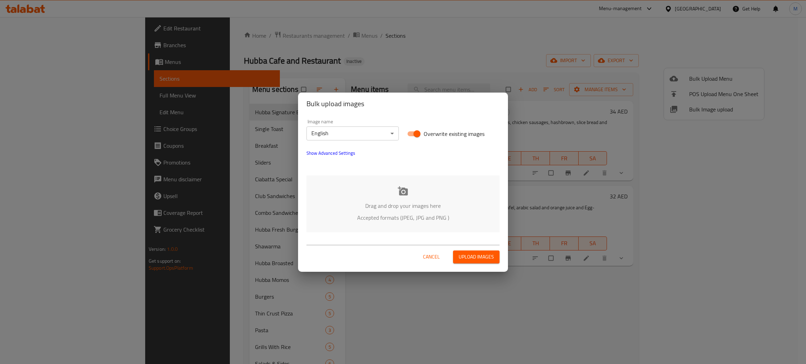
click at [387, 202] on p "Drag and drop your images here" at bounding box center [403, 206] width 172 height 8
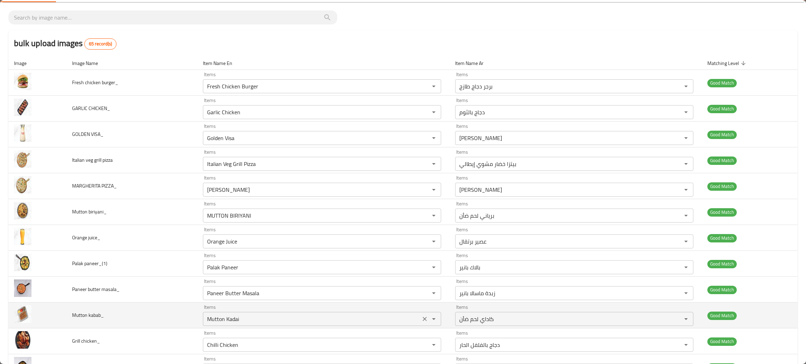
scroll to position [52, 0]
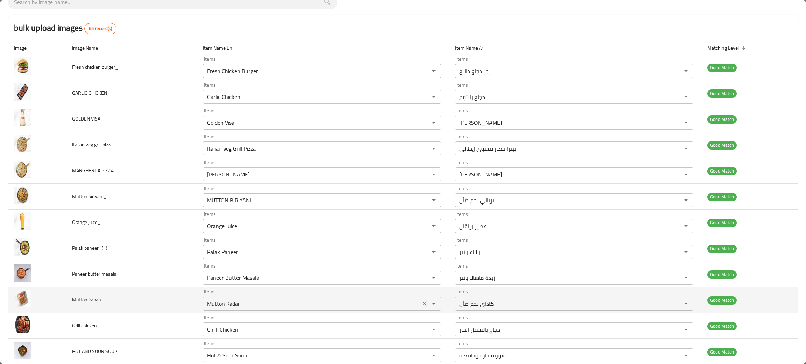
click at [421, 306] on icon "Clear" at bounding box center [424, 303] width 7 height 7
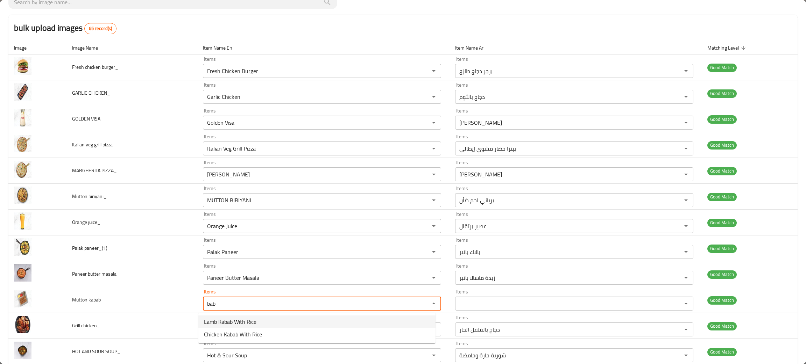
click at [227, 318] on span "Lamb Kabab With Rice" at bounding box center [230, 322] width 52 height 8
type kabab_ "Lamb Kabab With Rice"
type kabab_-ar "كباب لحم ضأن مع أرز"
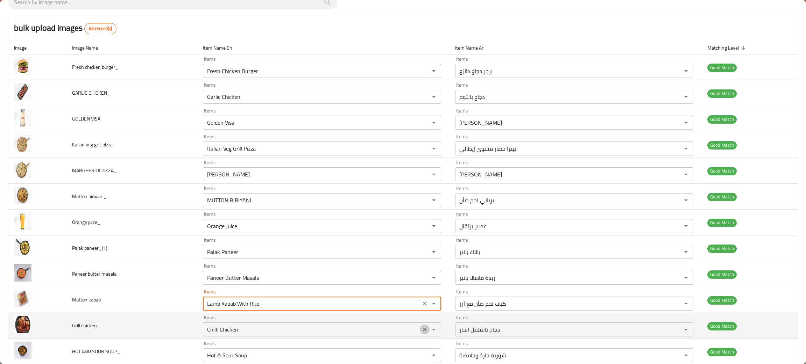
click at [421, 328] on icon "Clear" at bounding box center [424, 329] width 7 height 7
type kabab_ "Lamb Kabab With Rice"
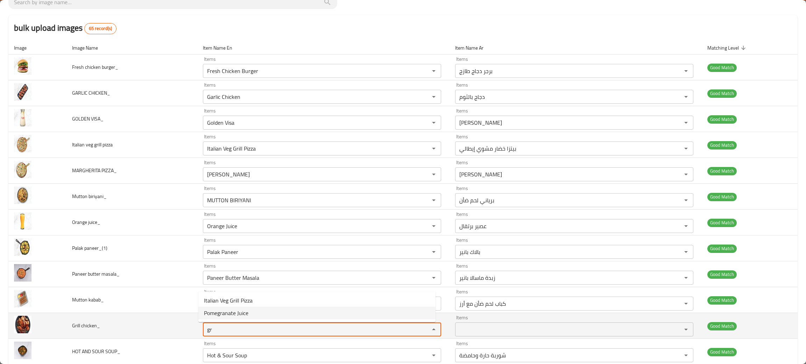
type chicken_ "gr"
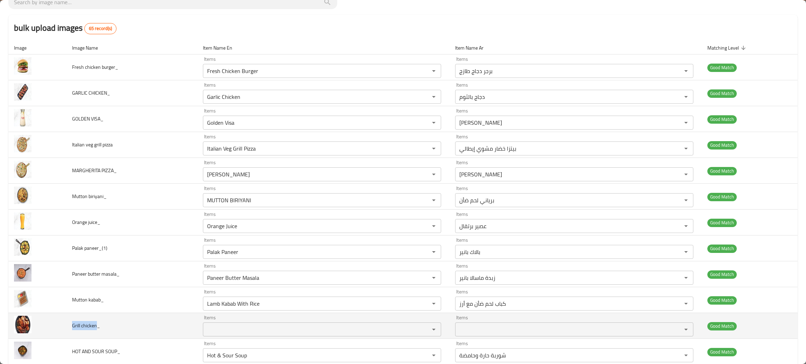
drag, startPoint x: 97, startPoint y: 325, endPoint x: 66, endPoint y: 325, distance: 30.4
click at [66, 325] on td "Grill chicken_" at bounding box center [131, 326] width 131 height 26
copy span "Grill chicken"
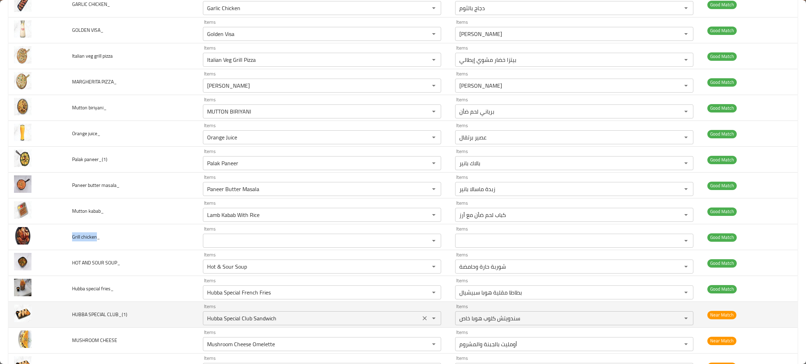
scroll to position [157, 0]
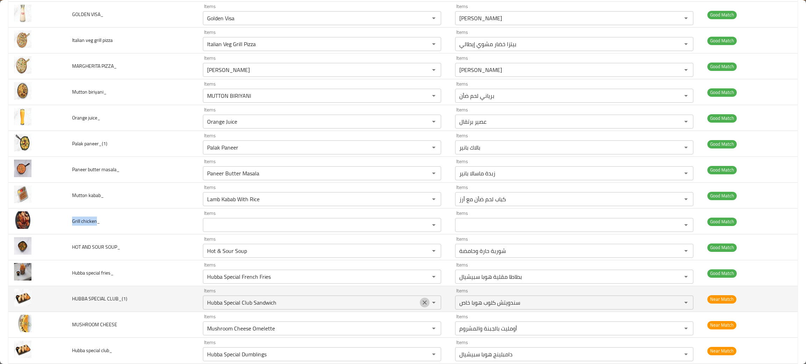
click at [421, 303] on icon "Clear" at bounding box center [424, 302] width 7 height 7
drag, startPoint x: 119, startPoint y: 299, endPoint x: 38, endPoint y: 293, distance: 81.4
click at [38, 293] on tr "HUBBA SPECIAL CLUB_(1) Items Items Items Items Near Match" at bounding box center [402, 299] width 789 height 26
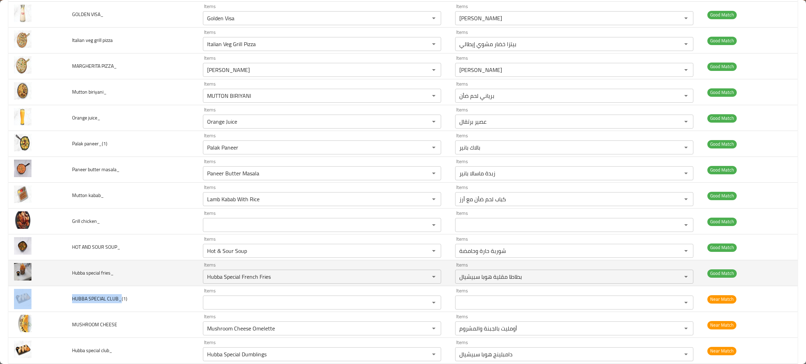
copy tr "HUBBA SPECIAL CLUB_"
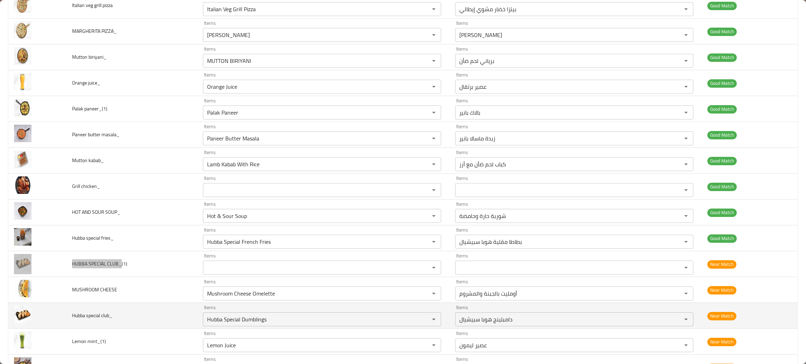
scroll to position [210, 0]
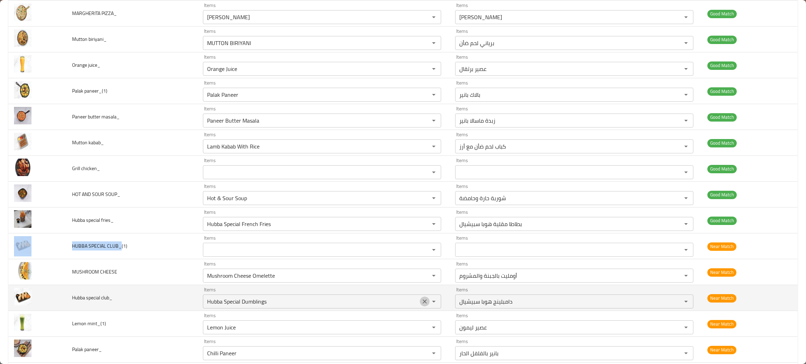
click at [421, 305] on icon "Clear" at bounding box center [424, 301] width 7 height 7
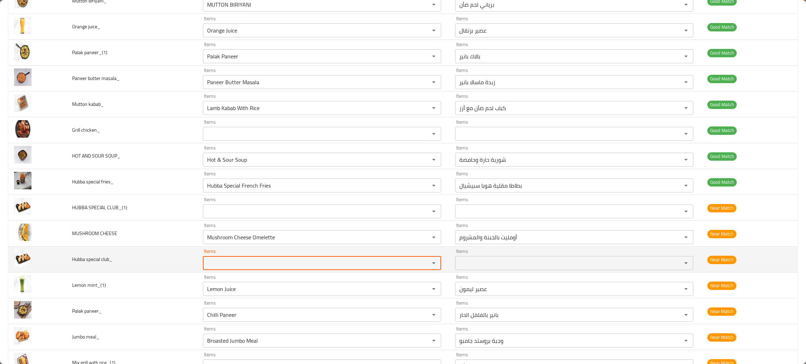
scroll to position [262, 0]
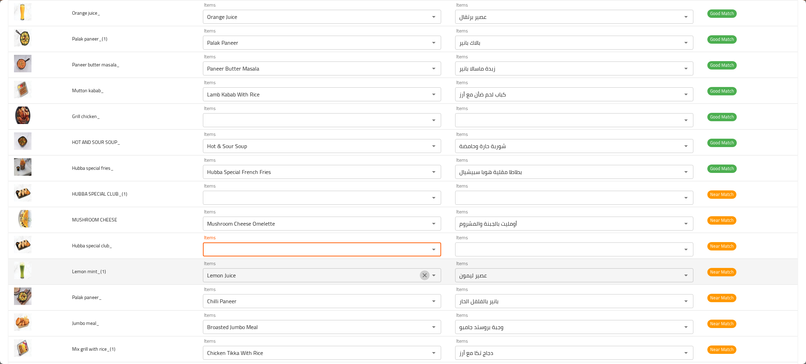
click at [421, 276] on icon "Clear" at bounding box center [424, 275] width 7 height 7
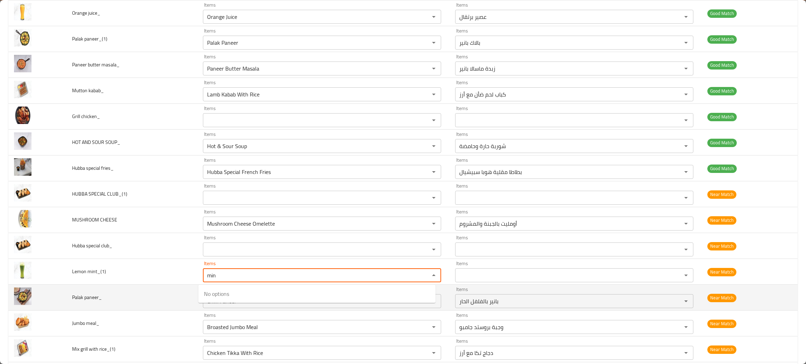
type mint_\(1\) "min"
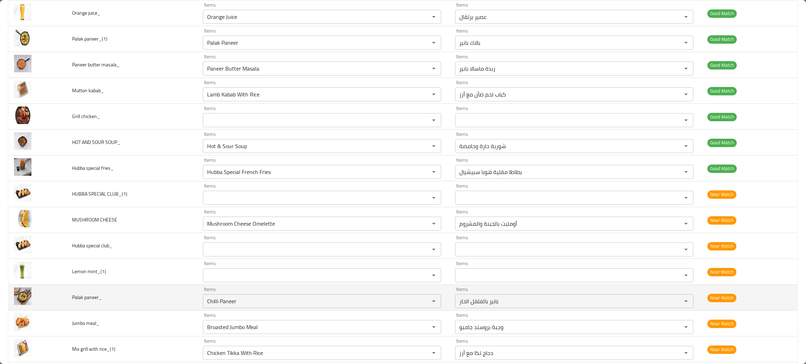
click at [117, 289] on td "Palak paneer_" at bounding box center [131, 298] width 131 height 26
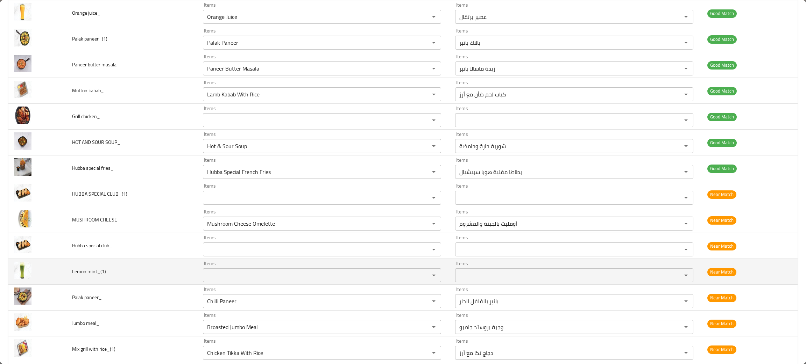
click at [257, 282] on div "Items" at bounding box center [322, 276] width 238 height 14
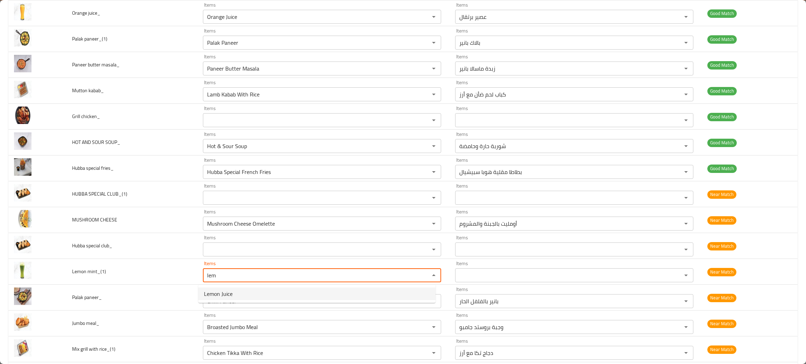
click at [238, 291] on mint_\(1\)-option-0 "Lemon Juice" at bounding box center [316, 294] width 237 height 13
type mint_\(1\) "Lemon Juice"
type mint_\(1\)-ar "عصير ليمون"
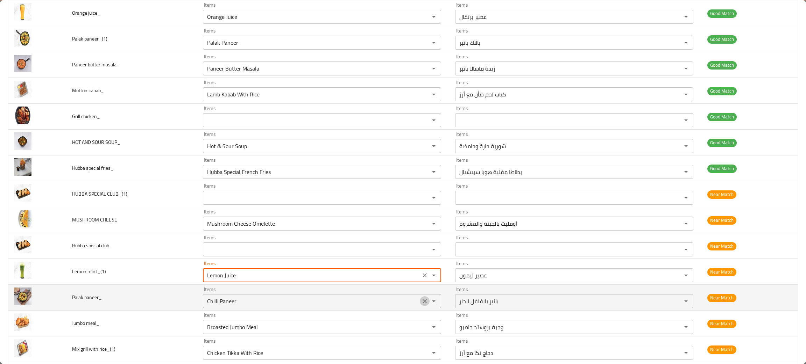
click at [421, 302] on icon "Clear" at bounding box center [424, 301] width 7 height 7
type mint_\(1\) "Lemon Juice"
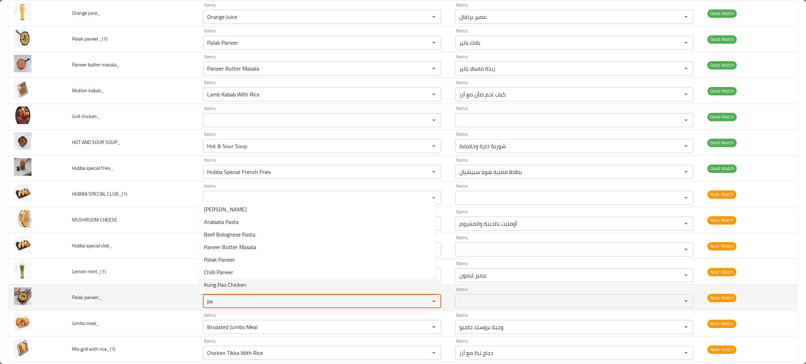
type paneer_ "pa"
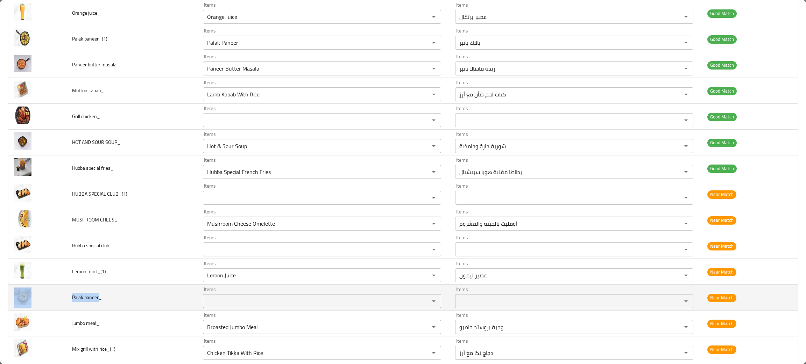
drag, startPoint x: 98, startPoint y: 297, endPoint x: 62, endPoint y: 295, distance: 36.0
click at [62, 295] on tr "Palak paneer_ Items Items Items Items Near Match" at bounding box center [402, 298] width 789 height 26
copy tr "Palak paneer"
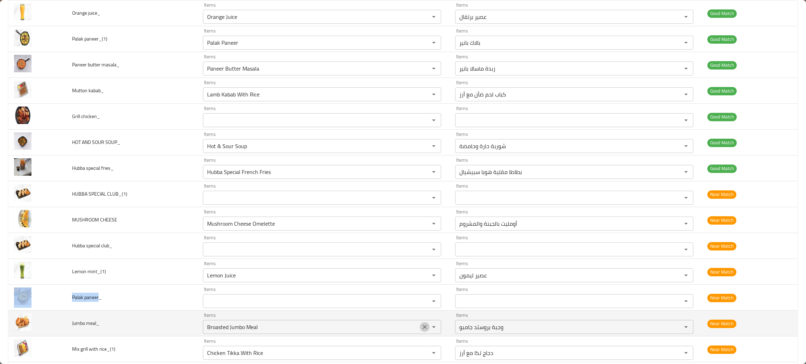
click at [421, 327] on icon "Clear" at bounding box center [424, 327] width 7 height 7
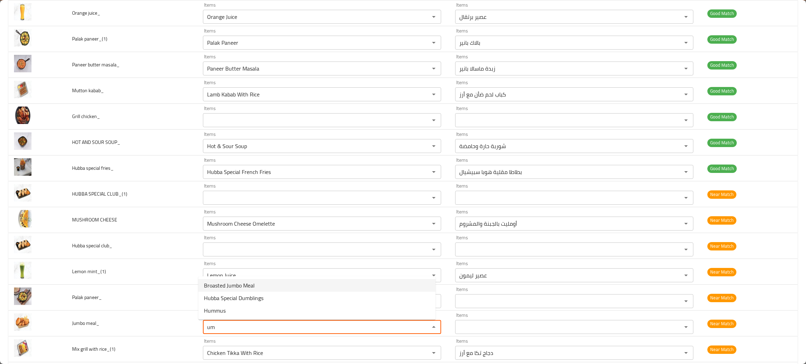
click at [229, 286] on span "Broasted Jumbo Meal" at bounding box center [229, 286] width 51 height 8
type meal_ "Broasted Jumbo Meal"
type meal_-ar "وجبة بروستد جامبو"
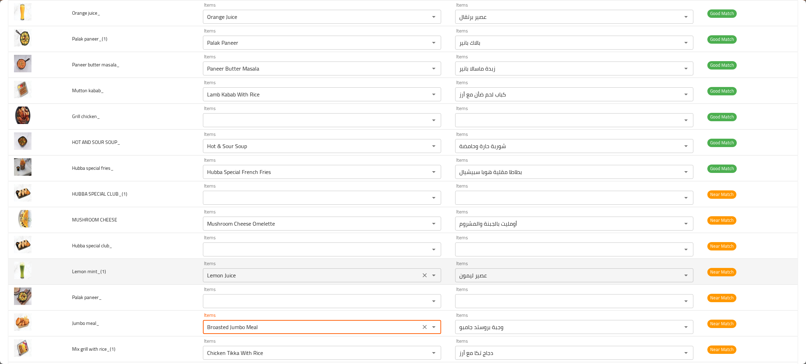
scroll to position [314, 0]
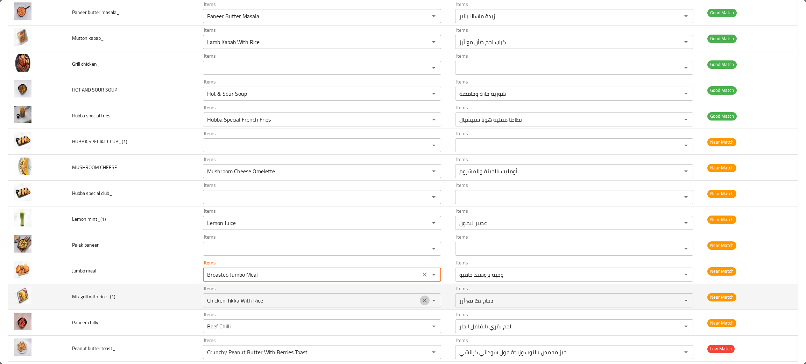
click at [422, 302] on icon "Clear" at bounding box center [424, 301] width 4 height 4
type meal_ "Broasted Jumbo Meal"
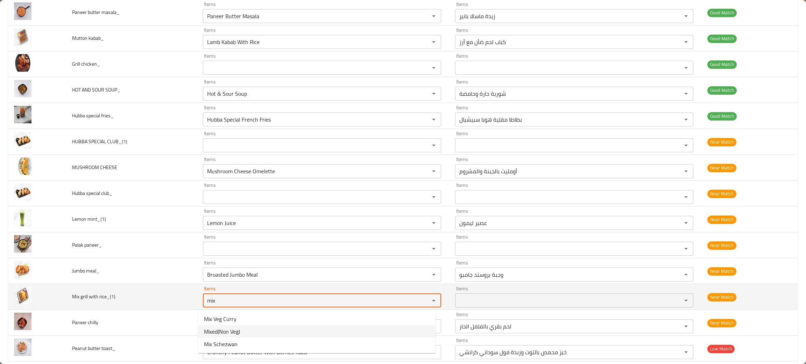
type rice_\(1\) "mix"
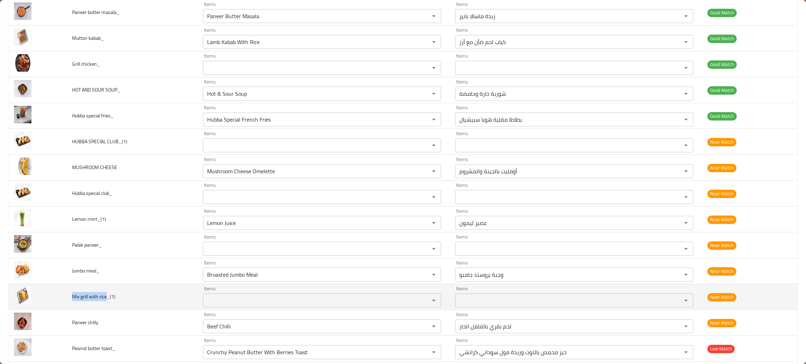
drag, startPoint x: 106, startPoint y: 297, endPoint x: 70, endPoint y: 299, distance: 36.4
click at [70, 299] on td "Mix grill with rice_(1)" at bounding box center [131, 297] width 131 height 26
copy span "Mix grill with rice"
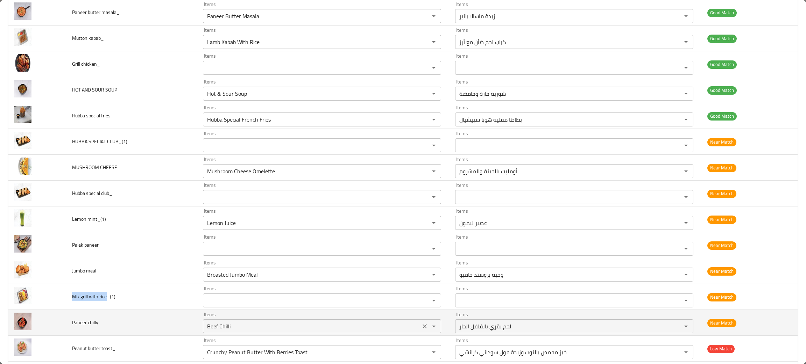
click at [421, 325] on icon "Clear" at bounding box center [424, 326] width 7 height 7
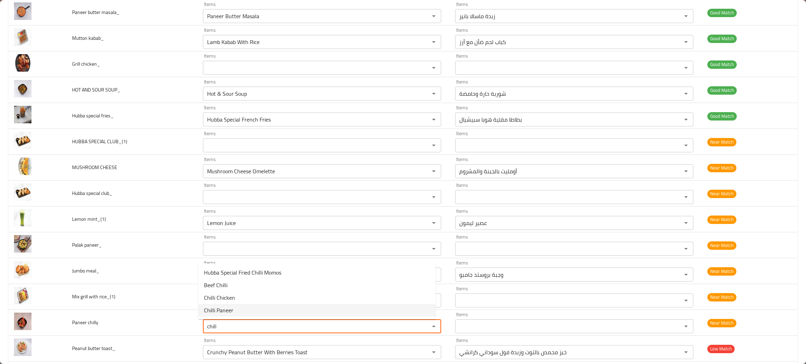
click at [220, 309] on span "Chilli Paneer" at bounding box center [218, 310] width 29 height 8
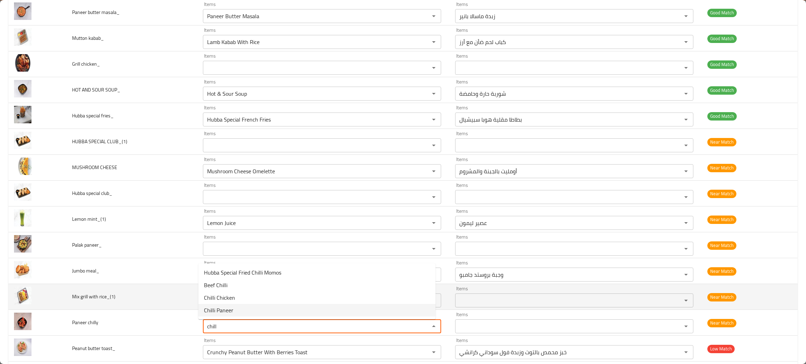
type chilly "Chilli Paneer"
type chilly-ar "بانير بالفلفل الحار"
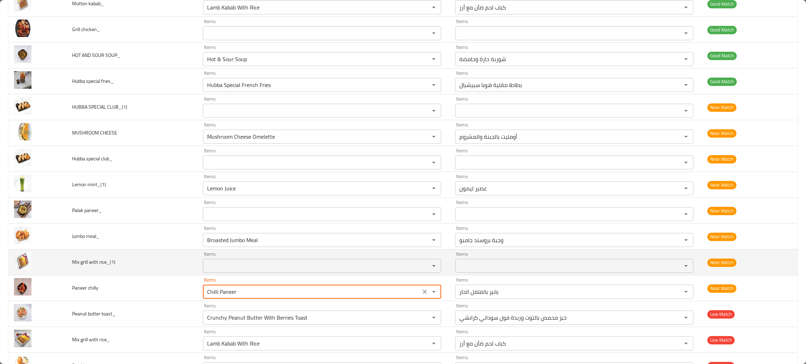
scroll to position [367, 0]
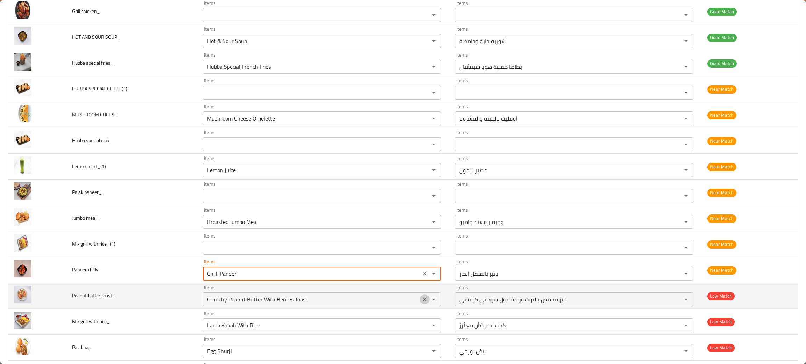
click at [421, 302] on icon "Clear" at bounding box center [424, 299] width 7 height 7
type chilly "Chilli Paneer"
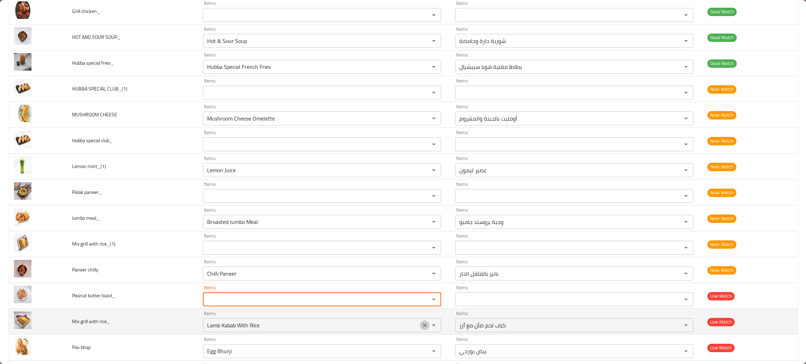
click at [421, 326] on icon "Clear" at bounding box center [424, 325] width 7 height 7
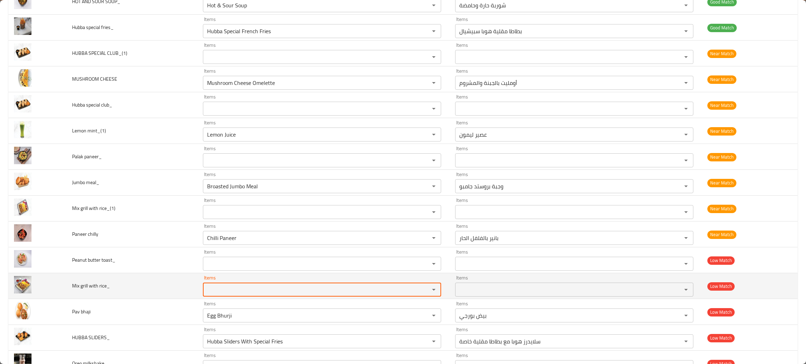
scroll to position [420, 0]
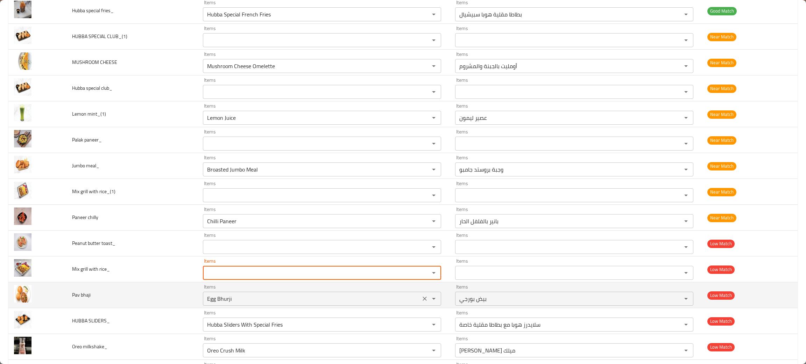
click at [421, 300] on icon "Clear" at bounding box center [424, 299] width 7 height 7
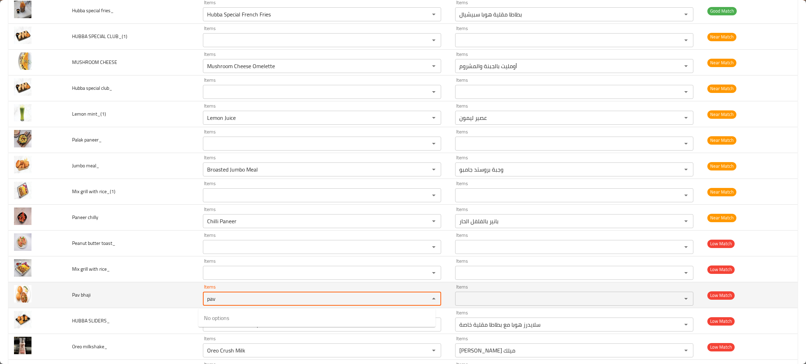
type bhaji "pav"
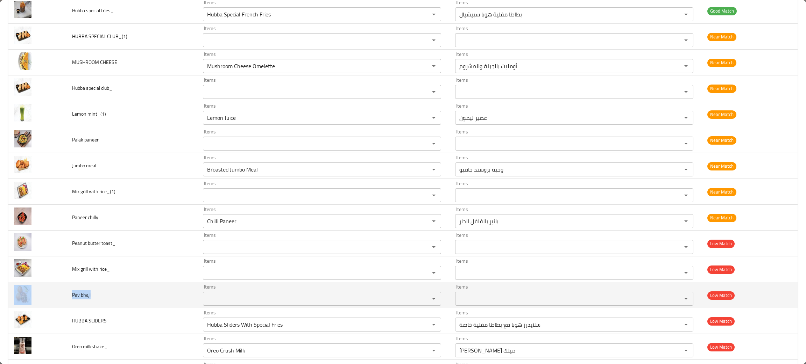
drag, startPoint x: 112, startPoint y: 296, endPoint x: 49, endPoint y: 302, distance: 63.6
click at [48, 302] on tr "Pav bhaji Items Items Items Items Low Match" at bounding box center [402, 296] width 789 height 26
copy tr "Pav bhaji"
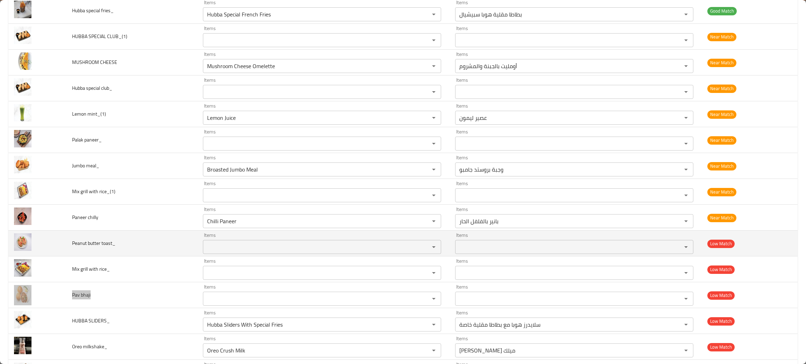
scroll to position [472, 0]
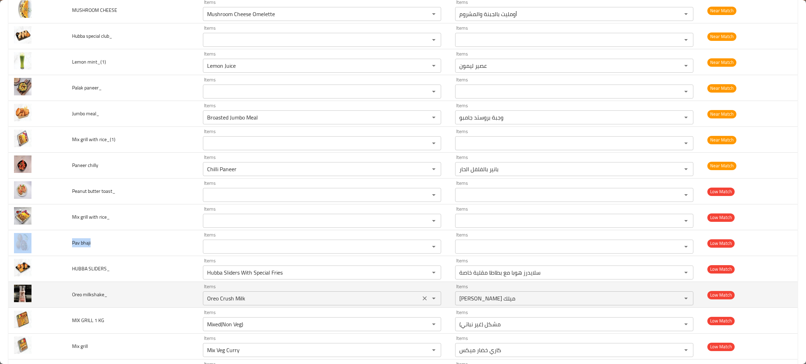
click at [421, 302] on icon "Clear" at bounding box center [424, 298] width 7 height 7
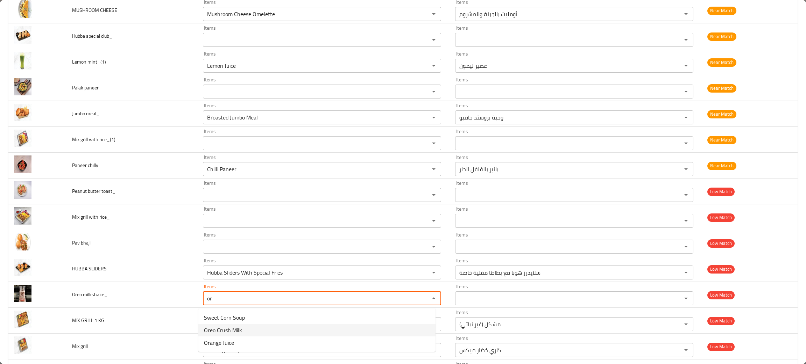
click at [226, 326] on span "Oreo Crush Milk" at bounding box center [223, 330] width 38 height 8
type milkshake_ "Oreo Crush Milk"
type milkshake_-ar "[PERSON_NAME] ميلك"
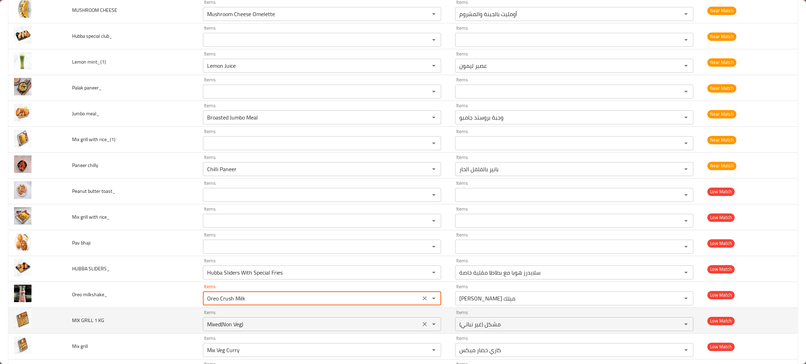
click at [421, 324] on icon "Clear" at bounding box center [424, 324] width 7 height 7
type milkshake_ "Oreo Crush Milk"
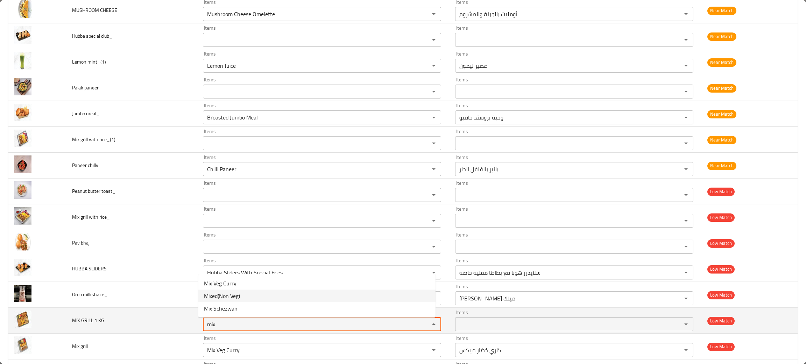
type KG "mix"
drag, startPoint x: 110, startPoint y: 320, endPoint x: 68, endPoint y: 321, distance: 42.0
click at [68, 321] on td "MIX GRILL 1 KG" at bounding box center [131, 321] width 131 height 26
copy span "MIX GRILL 1 KG"
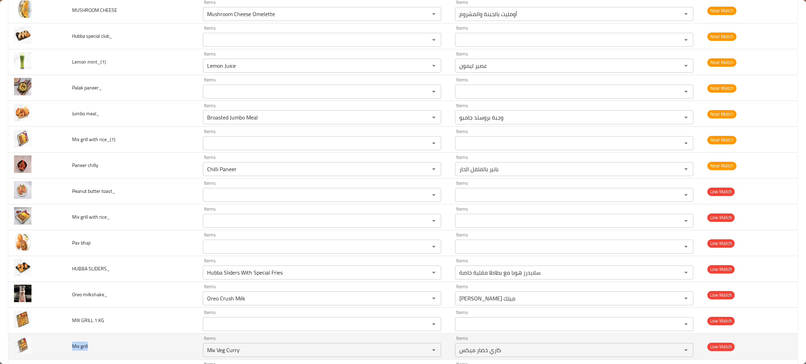
drag, startPoint x: 91, startPoint y: 351, endPoint x: 70, endPoint y: 346, distance: 21.5
click at [70, 346] on td "Mix grill" at bounding box center [131, 347] width 131 height 26
copy span "Mix grill"
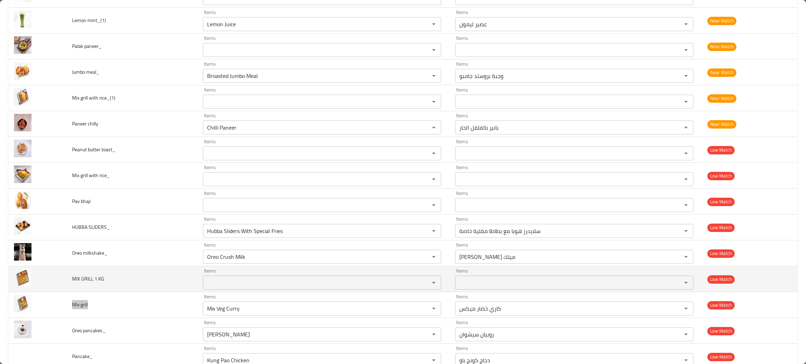
scroll to position [524, 0]
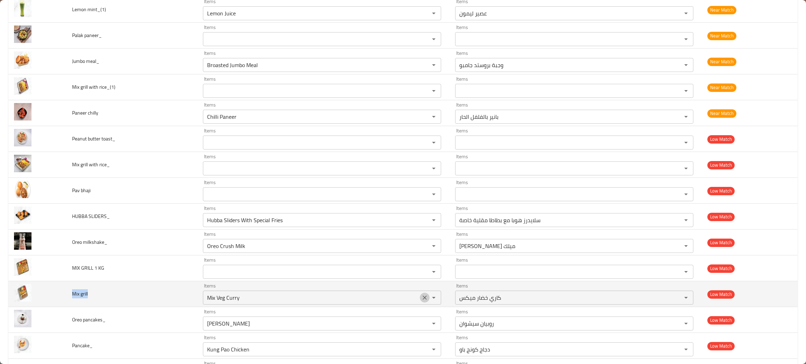
click at [421, 296] on icon "Clear" at bounding box center [424, 297] width 7 height 7
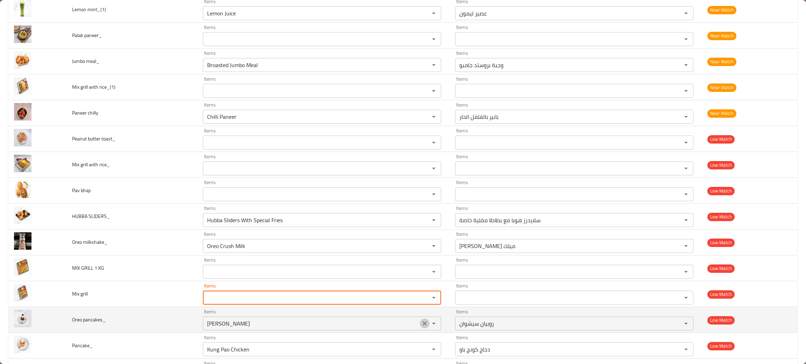
click at [422, 326] on icon "Clear" at bounding box center [424, 324] width 4 height 4
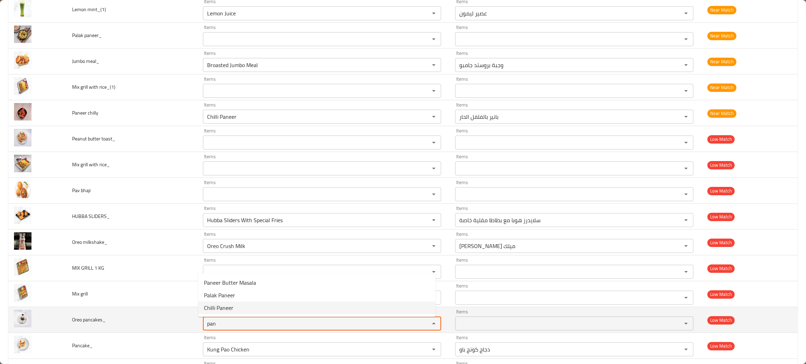
type pancakes_ "pan"
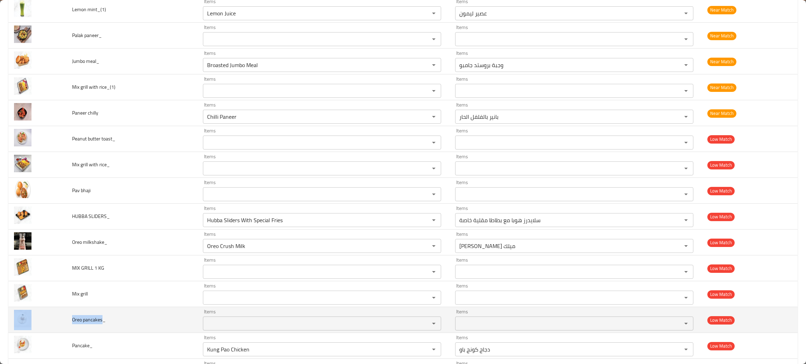
drag, startPoint x: 102, startPoint y: 320, endPoint x: 63, endPoint y: 319, distance: 38.5
click at [63, 319] on tr "Oreo pancakes_ Items Items Items Items Low Match" at bounding box center [402, 320] width 789 height 26
copy tr "Oreo pancakes"
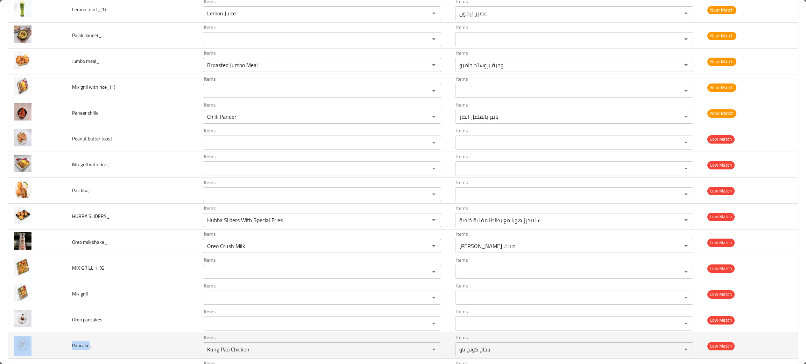
drag, startPoint x: 86, startPoint y: 346, endPoint x: 59, endPoint y: 346, distance: 26.6
click at [59, 346] on tr "Pancake_ Items Kung Pao Chicken Items Items دجاج كونج باو Items Low Match" at bounding box center [402, 346] width 789 height 26
copy tr "Pancake"
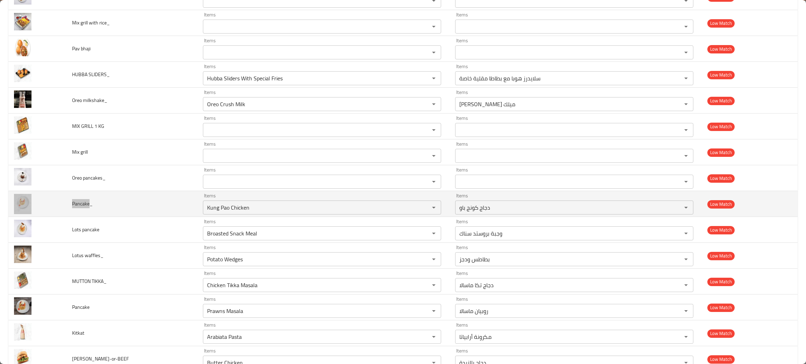
scroll to position [682, 0]
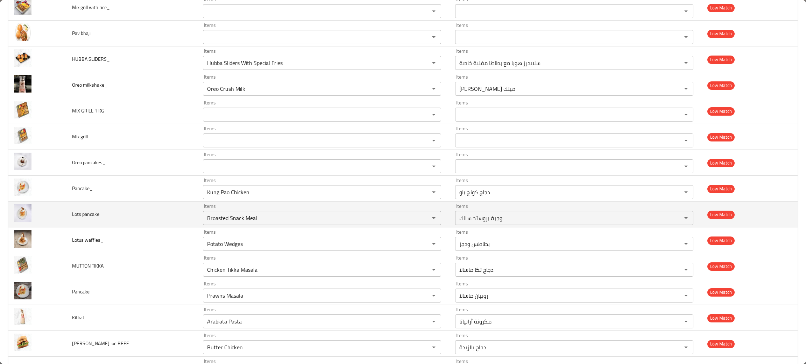
click at [129, 220] on td "Lots pancake" at bounding box center [131, 215] width 131 height 26
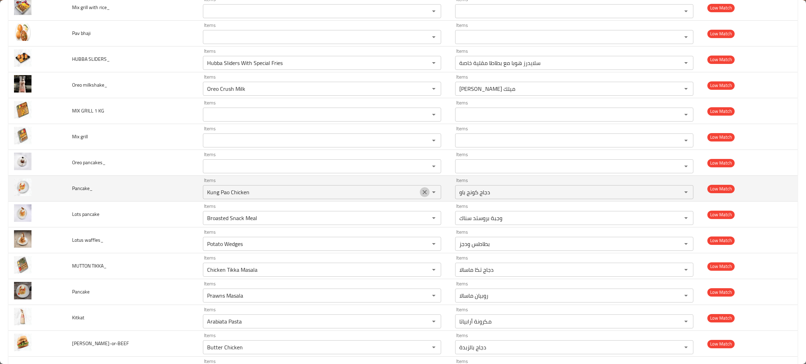
click at [422, 194] on icon "Clear" at bounding box center [424, 192] width 4 height 4
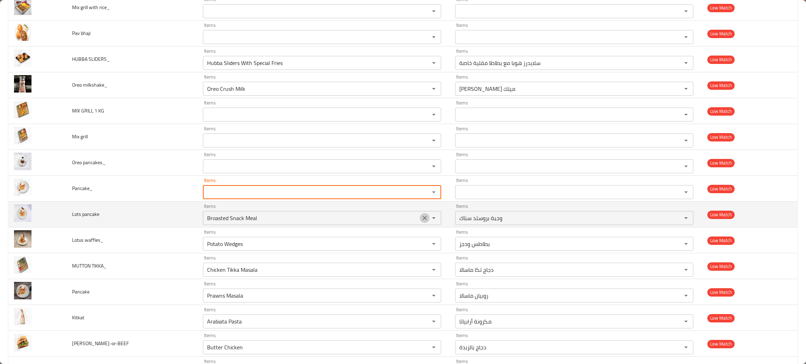
click at [421, 218] on icon "Clear" at bounding box center [424, 218] width 7 height 7
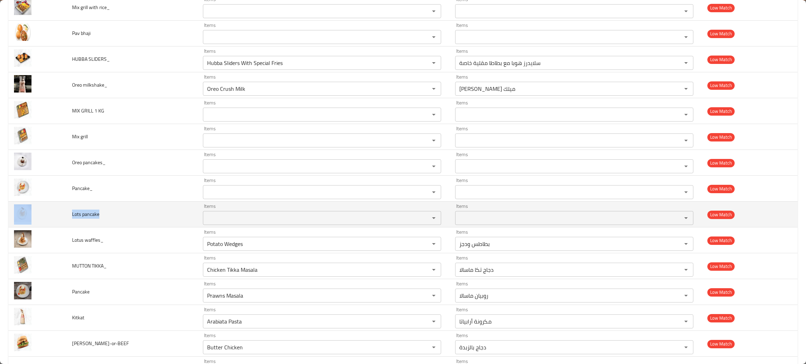
drag, startPoint x: 119, startPoint y: 222, endPoint x: 64, endPoint y: 213, distance: 56.0
click at [64, 213] on tr "Lots pancake Items Items Items Items Low Match" at bounding box center [402, 215] width 789 height 26
copy tr "Lots pancake"
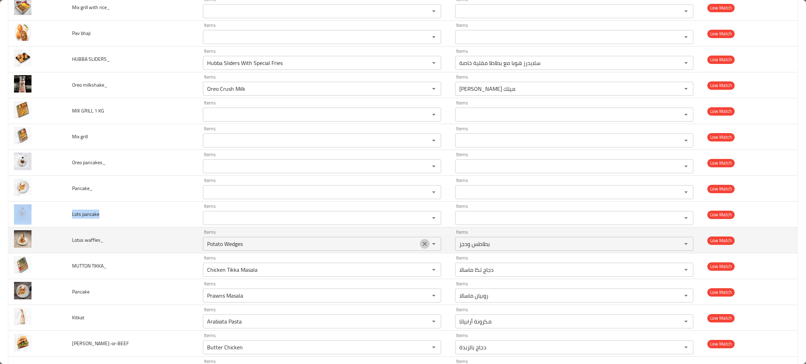
click at [420, 242] on button "Clear" at bounding box center [425, 244] width 10 height 10
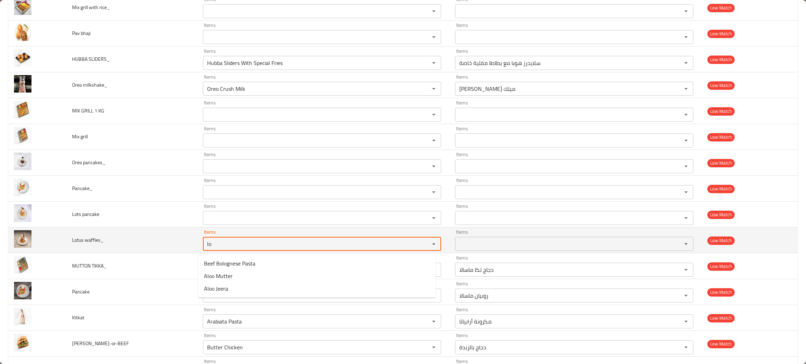
type waffles_ "lo"
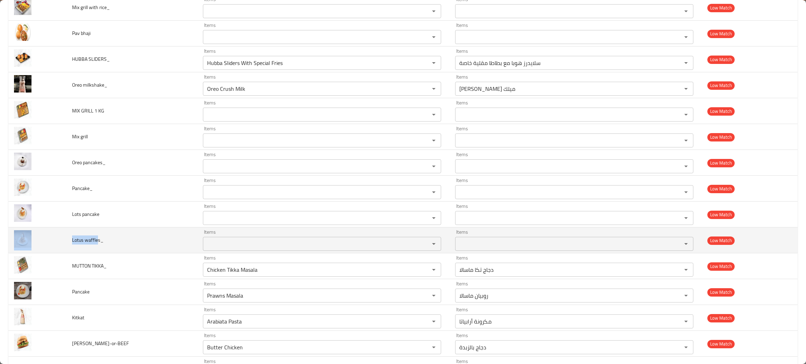
drag, startPoint x: 98, startPoint y: 241, endPoint x: 63, endPoint y: 239, distance: 34.7
click at [63, 239] on tr "Lotus waffles_ Items Items Items Items Low Match" at bounding box center [402, 241] width 789 height 26
click at [104, 239] on td "Lotus waffles_" at bounding box center [131, 241] width 131 height 26
drag, startPoint x: 101, startPoint y: 240, endPoint x: 58, endPoint y: 234, distance: 43.9
click at [58, 234] on tr "Lotus waffles_ Items Items Items Items Low Match" at bounding box center [402, 241] width 789 height 26
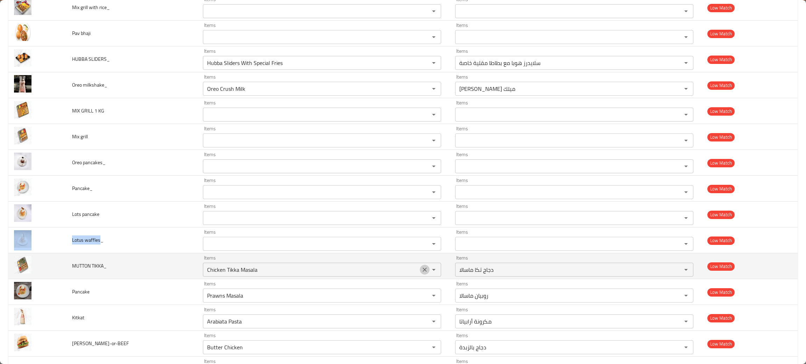
click at [421, 271] on icon "Clear" at bounding box center [424, 269] width 7 height 7
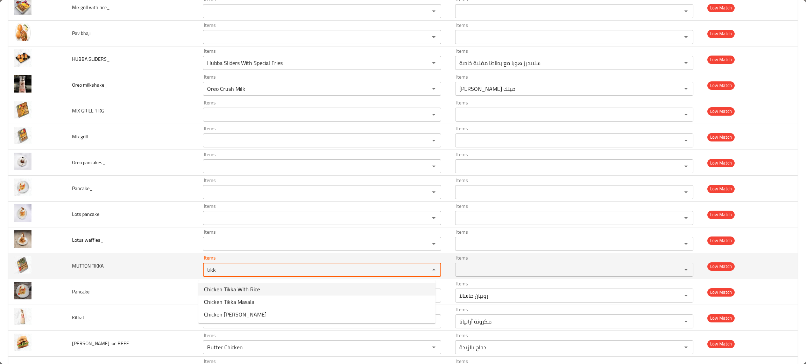
type TIKKA_ "tikk"
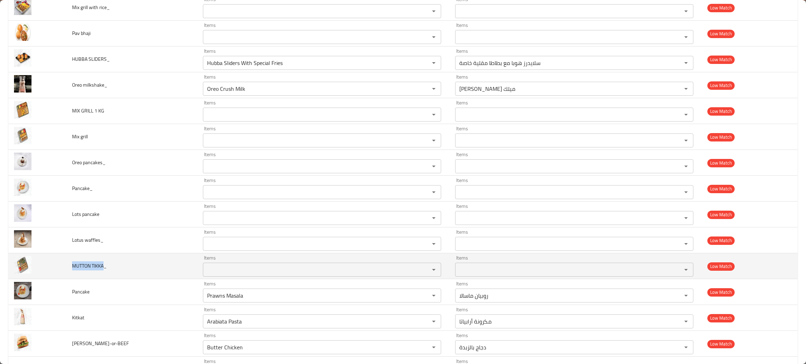
drag, startPoint x: 104, startPoint y: 266, endPoint x: 66, endPoint y: 261, distance: 37.4
click at [66, 261] on td "MUTTON TIKKA_" at bounding box center [131, 267] width 131 height 26
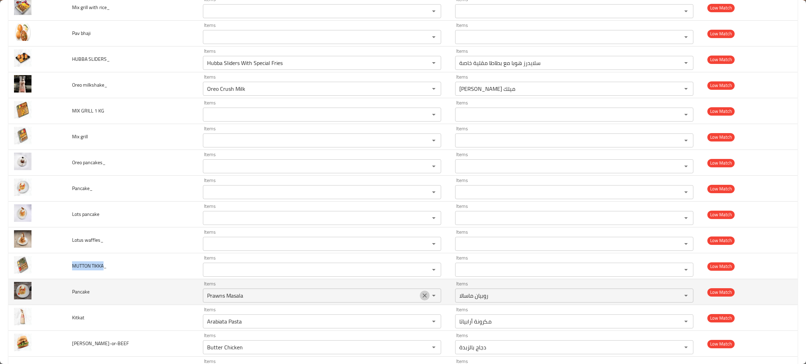
click at [421, 298] on icon "Clear" at bounding box center [424, 295] width 7 height 7
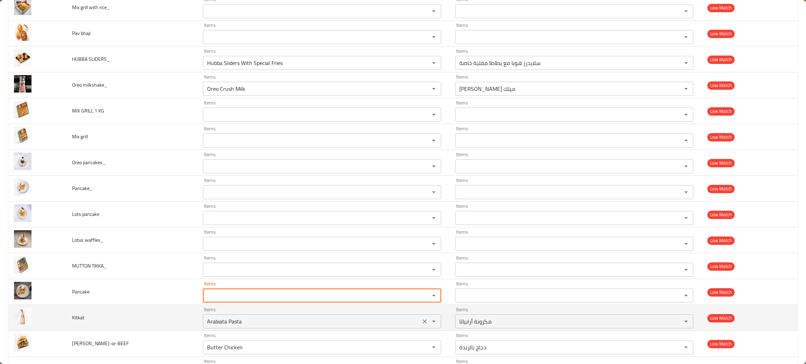
click at [421, 323] on icon "Clear" at bounding box center [424, 321] width 7 height 7
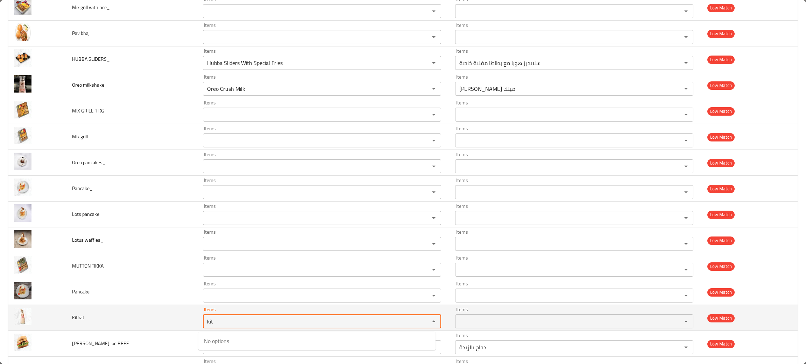
type input "kit"
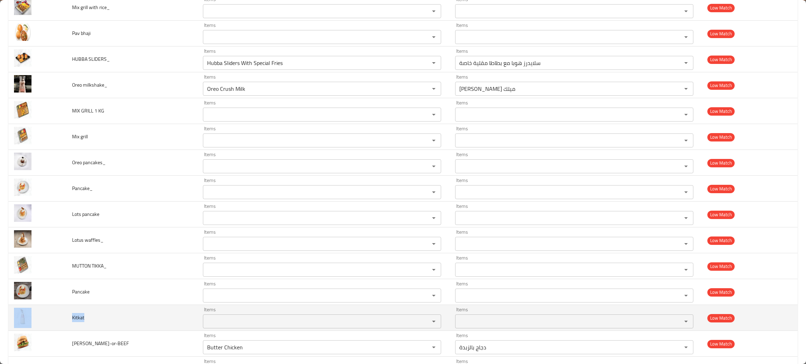
drag, startPoint x: 91, startPoint y: 318, endPoint x: 65, endPoint y: 317, distance: 26.3
click at [65, 317] on tr "Kitkat Items Items Items Items Low Match" at bounding box center [402, 318] width 789 height 26
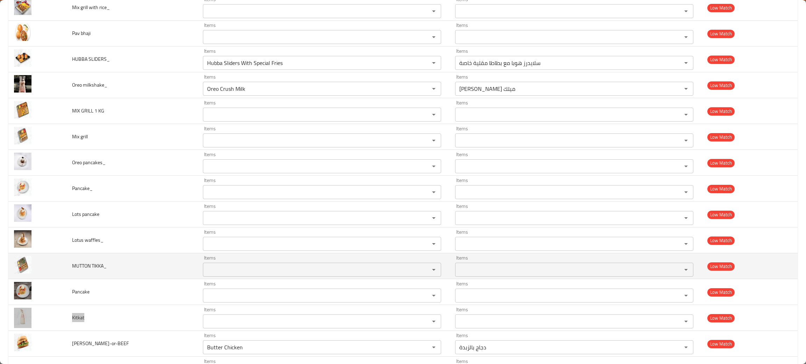
scroll to position [734, 0]
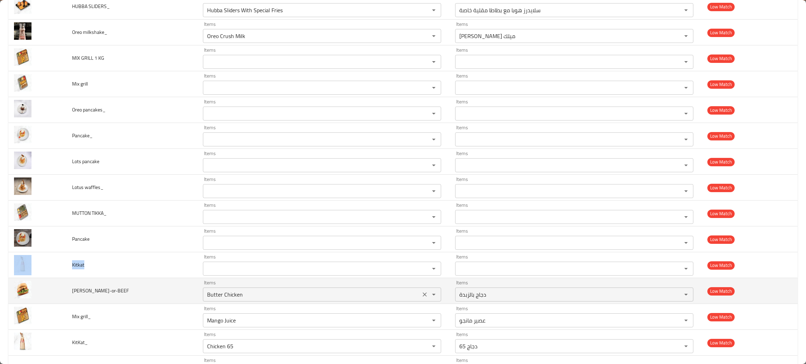
click at [421, 298] on icon "Clear" at bounding box center [424, 294] width 7 height 7
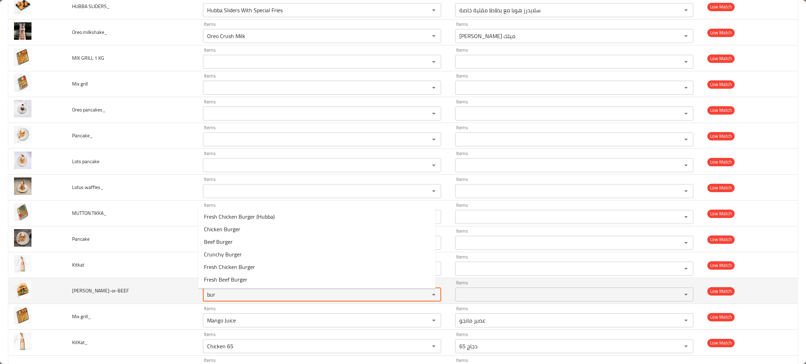
type input "bur"
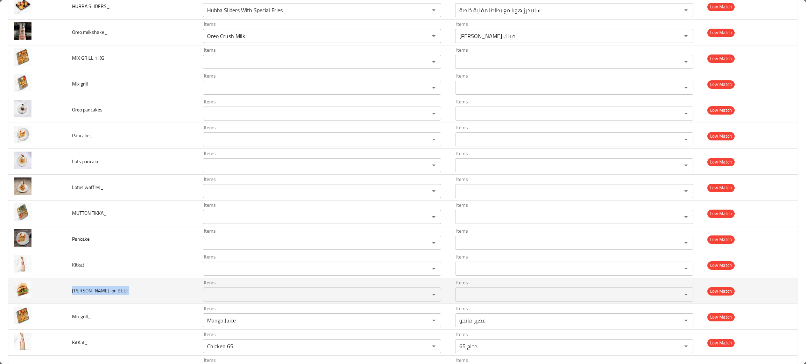
drag, startPoint x: 140, startPoint y: 292, endPoint x: 72, endPoint y: 297, distance: 67.6
click at [72, 297] on td "LA-BURGER-CHI-or-BEEF" at bounding box center [131, 291] width 131 height 26
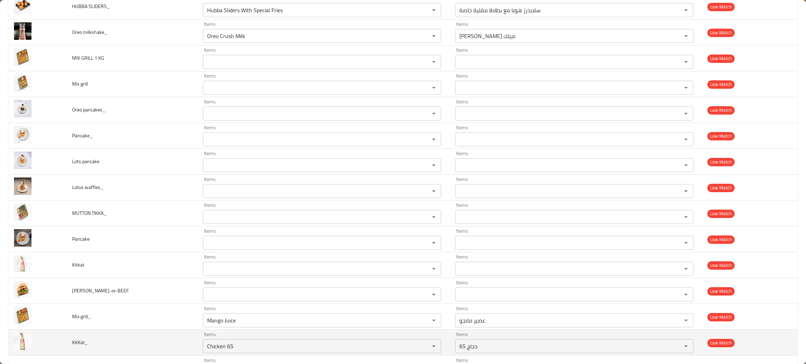
click at [142, 343] on td "KitKat_" at bounding box center [131, 343] width 131 height 26
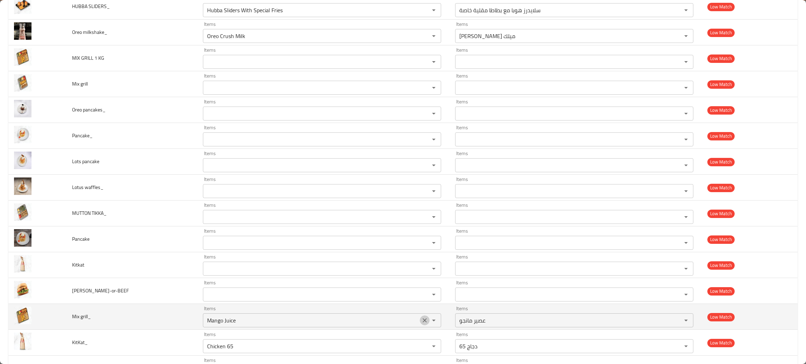
click at [420, 319] on button "Clear" at bounding box center [425, 321] width 10 height 10
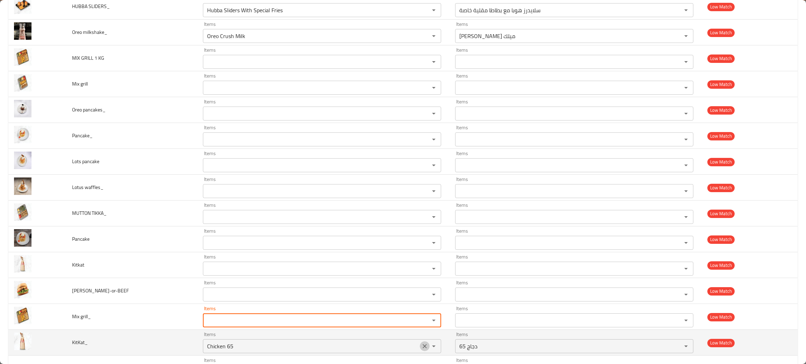
click at [421, 350] on icon "Clear" at bounding box center [424, 346] width 7 height 7
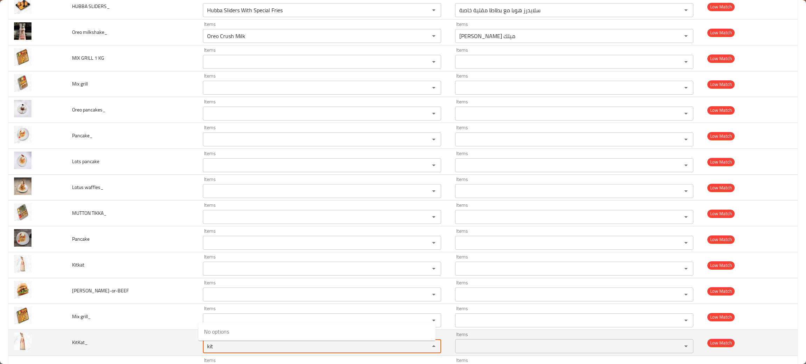
type input "kit"
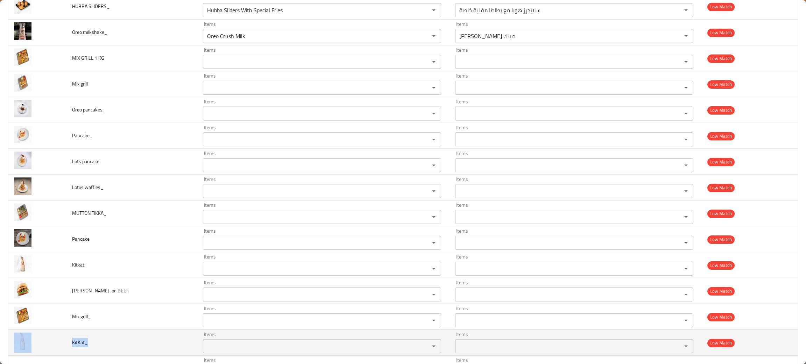
drag, startPoint x: 109, startPoint y: 349, endPoint x: 64, endPoint y: 345, distance: 44.6
click at [64, 345] on tr "KitKat_ Items Items Items Items Low Match" at bounding box center [402, 343] width 789 height 26
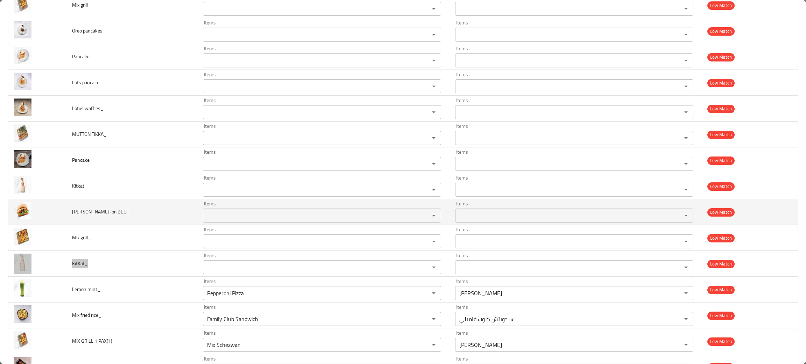
scroll to position [839, 0]
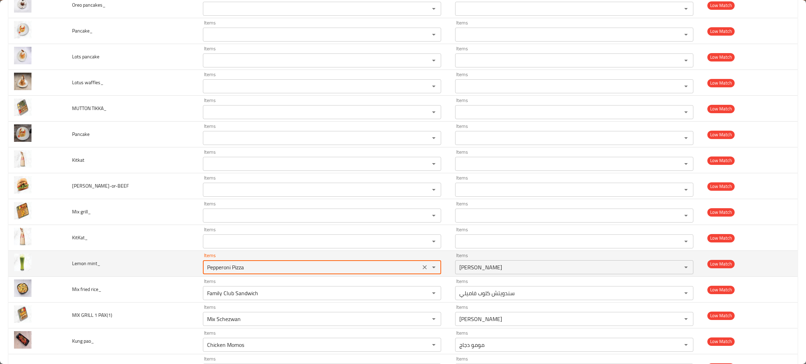
click at [255, 272] on mint_ "Pepperoni Pizza" at bounding box center [311, 268] width 213 height 10
click at [422, 270] on icon "Clear" at bounding box center [424, 267] width 4 height 4
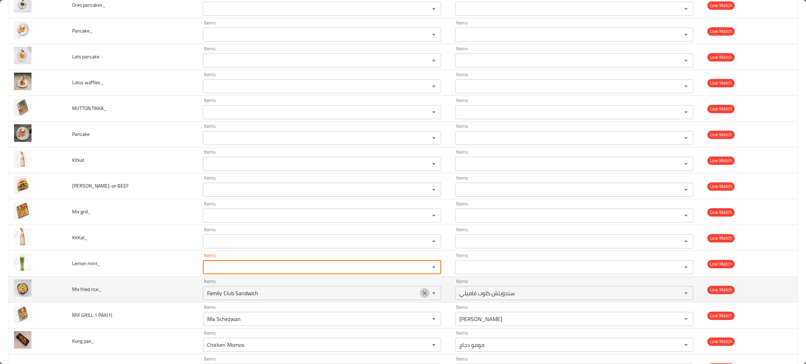
click at [422, 295] on icon "Clear" at bounding box center [424, 293] width 4 height 4
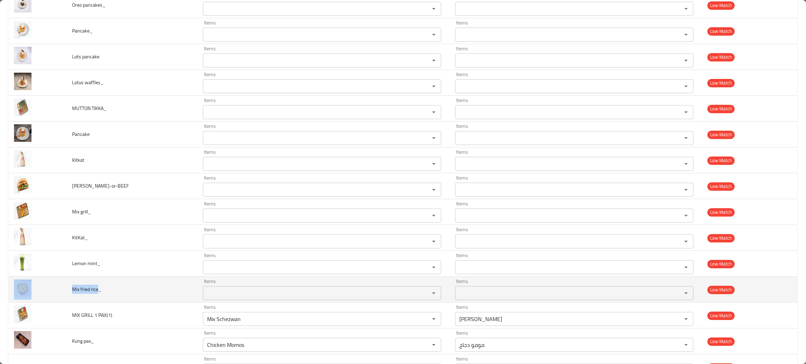
drag, startPoint x: 97, startPoint y: 289, endPoint x: 64, endPoint y: 292, distance: 33.3
click at [64, 292] on tr "Mix fried rice_ Items Items Items Items Low Match" at bounding box center [402, 290] width 789 height 26
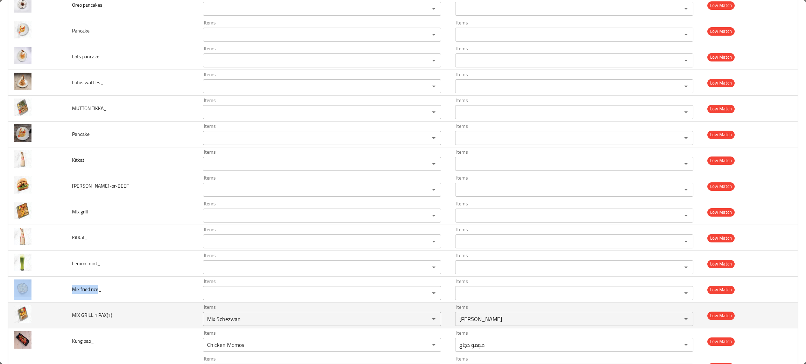
drag, startPoint x: 417, startPoint y: 319, endPoint x: 152, endPoint y: 314, distance: 264.8
click at [421, 319] on icon "Clear" at bounding box center [424, 319] width 7 height 7
drag, startPoint x: 107, startPoint y: 315, endPoint x: 69, endPoint y: 313, distance: 38.5
click at [69, 313] on td "MIX GRILL 1 PAX(1)" at bounding box center [131, 316] width 131 height 26
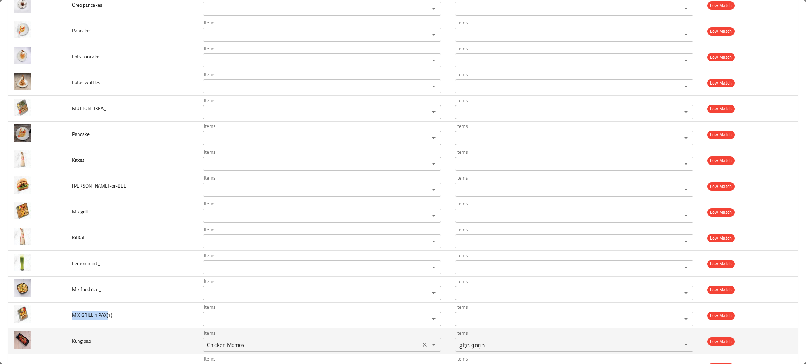
click at [421, 347] on icon "Clear" at bounding box center [424, 345] width 7 height 7
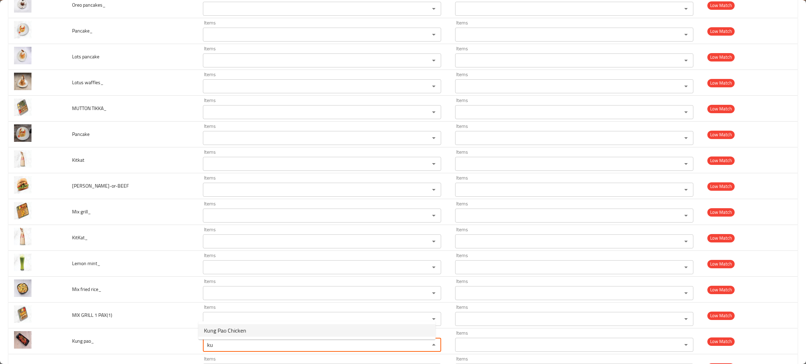
click at [244, 327] on span "Kung Pao Chicken" at bounding box center [225, 331] width 42 height 8
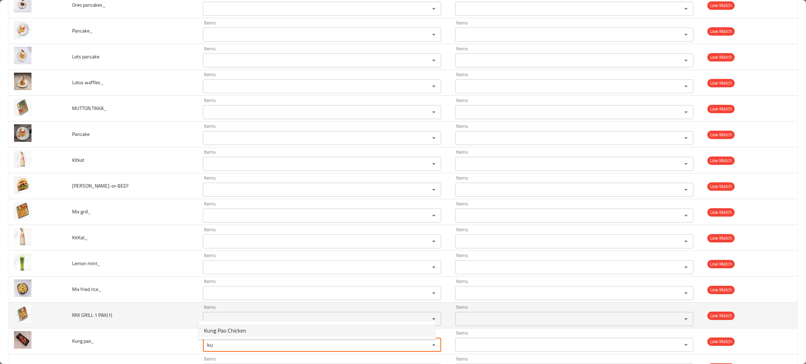
type pao_ "Kung Pao Chicken"
type pao_-ar "دجاج كونج باو"
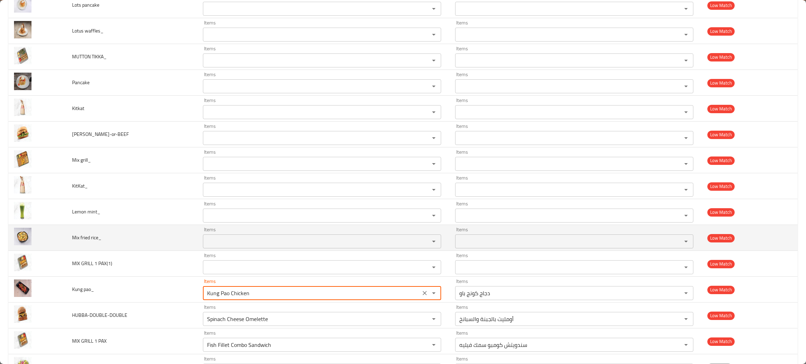
scroll to position [944, 0]
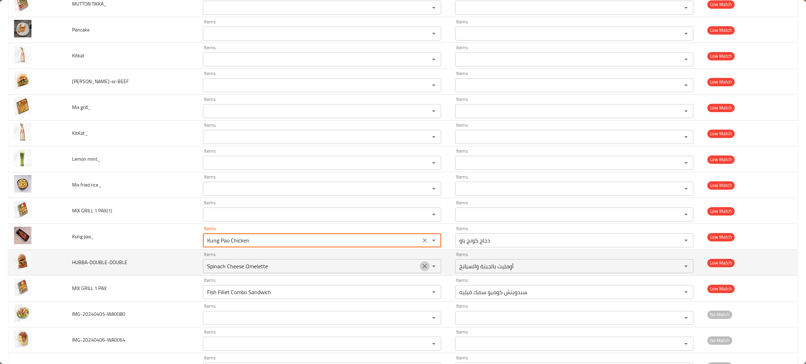
click at [421, 266] on icon "Clear" at bounding box center [424, 266] width 7 height 7
type pao_ "Kung Pao Chicken"
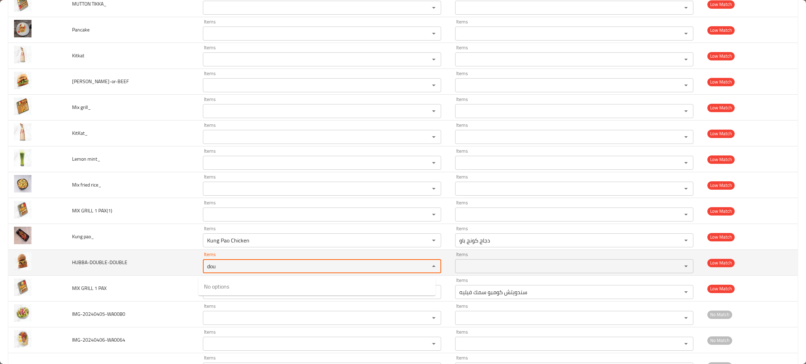
type input "dou"
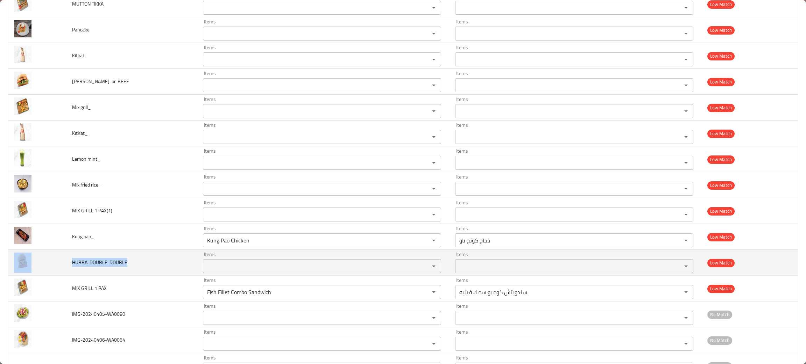
drag, startPoint x: 149, startPoint y: 268, endPoint x: 41, endPoint y: 260, distance: 108.3
click at [41, 260] on tr "HUBBA-DOUBLE-DOUBLE Items Items Items Items Low Match" at bounding box center [402, 263] width 789 height 26
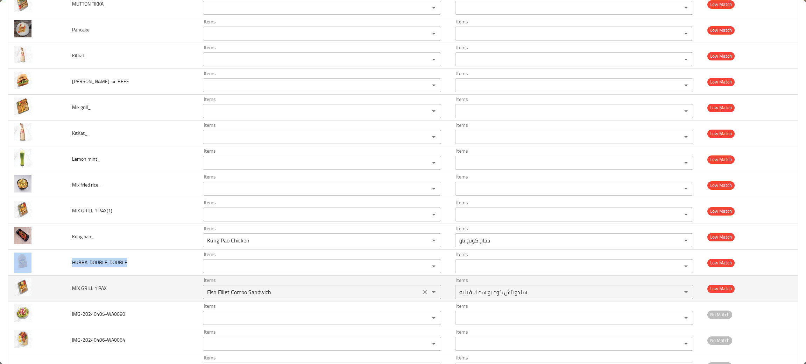
click at [421, 296] on icon "Clear" at bounding box center [424, 292] width 7 height 7
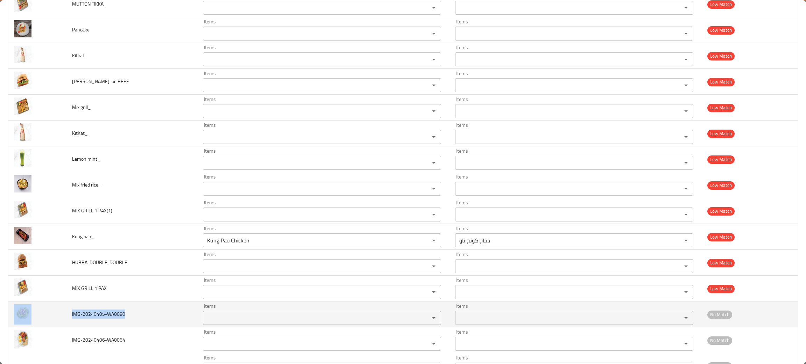
drag, startPoint x: 136, startPoint y: 315, endPoint x: 66, endPoint y: 318, distance: 70.0
click at [66, 318] on tr "IMG-20240405-WA0080 Items Items Items Items No Match" at bounding box center [402, 315] width 789 height 26
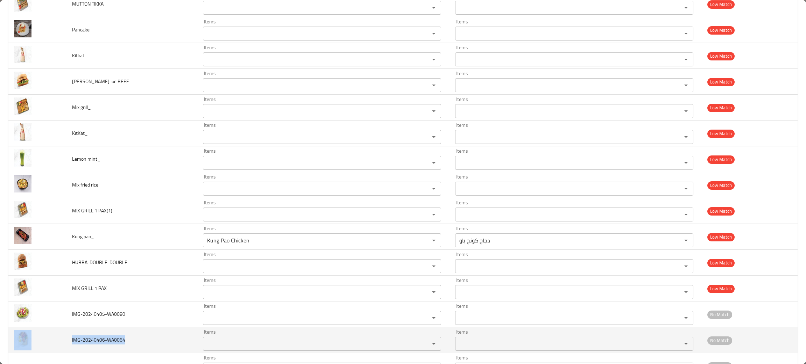
drag, startPoint x: 142, startPoint y: 349, endPoint x: 41, endPoint y: 337, distance: 101.5
click at [41, 337] on tr "IMG-20240406-WA0064 Items Items Items Items No Match" at bounding box center [402, 341] width 789 height 26
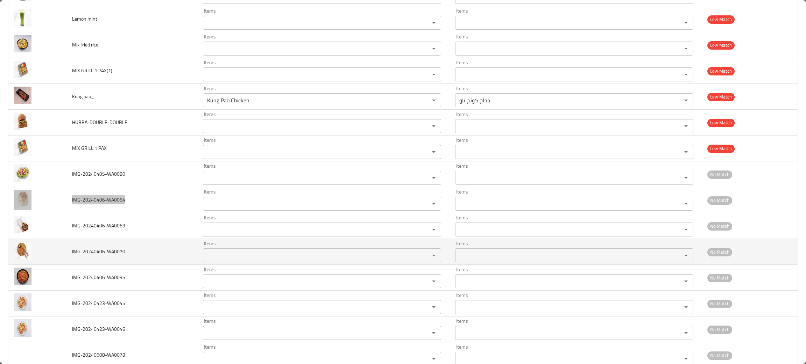
scroll to position [1101, 0]
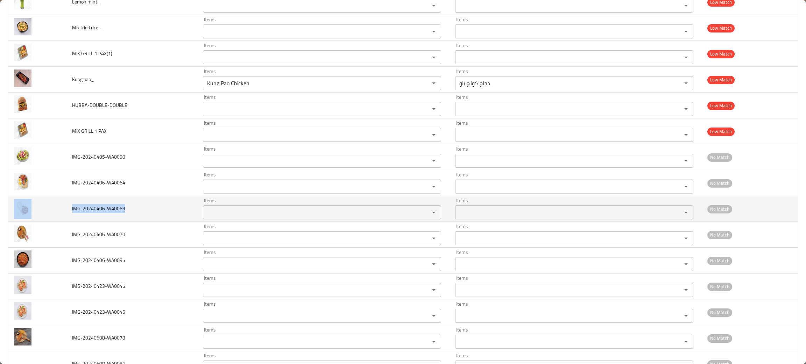
drag, startPoint x: 131, startPoint y: 213, endPoint x: 48, endPoint y: 213, distance: 83.2
click at [48, 213] on tr "IMG-20240406-WA0069 Items Items Items Items No Match" at bounding box center [402, 209] width 789 height 26
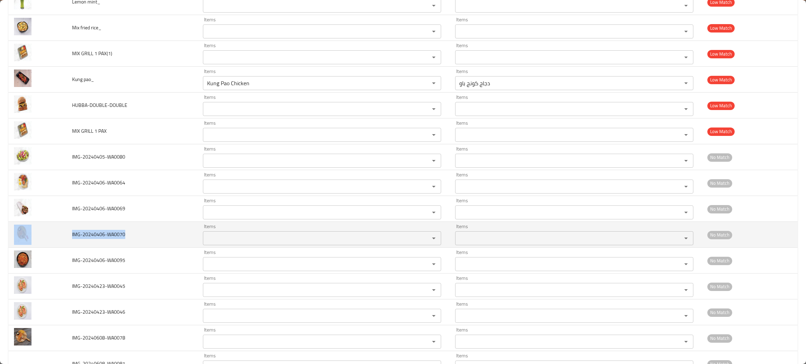
drag, startPoint x: 127, startPoint y: 238, endPoint x: 64, endPoint y: 241, distance: 63.4
click at [64, 241] on tr "IMG-20240406-WA0070 Items Items Items Items No Match" at bounding box center [402, 235] width 789 height 26
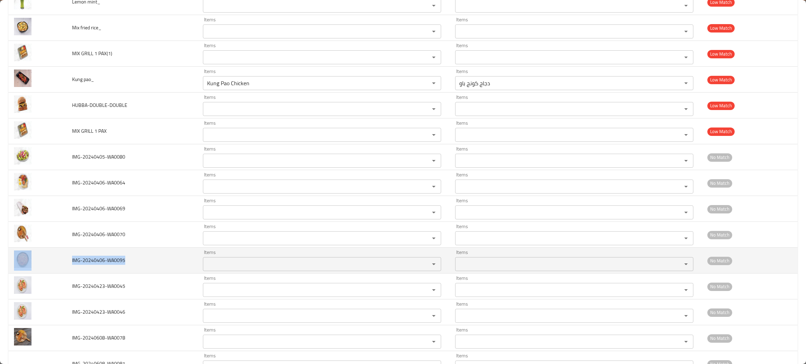
drag, startPoint x: 137, startPoint y: 261, endPoint x: 58, endPoint y: 263, distance: 79.1
click at [58, 263] on tr "IMG-20240406-WA0095 Items Items Items Items No Match" at bounding box center [402, 261] width 789 height 26
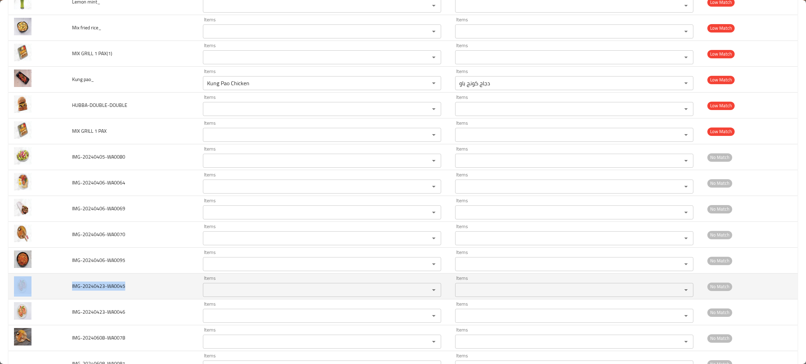
drag, startPoint x: 151, startPoint y: 294, endPoint x: 59, endPoint y: 287, distance: 92.6
click at [59, 287] on tr "IMG-20240423-WA0045 Items Items Items Items No Match" at bounding box center [402, 287] width 789 height 26
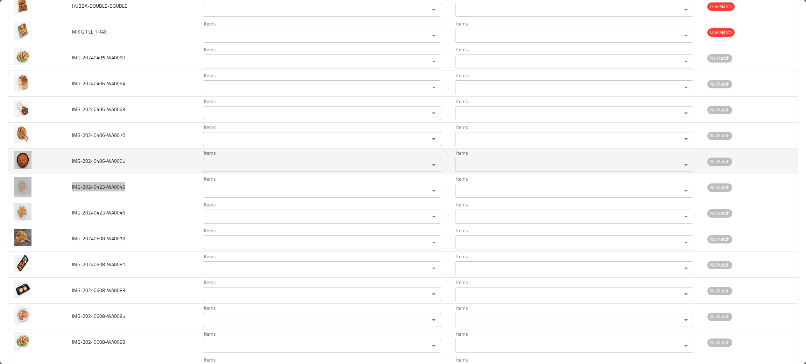
scroll to position [1206, 0]
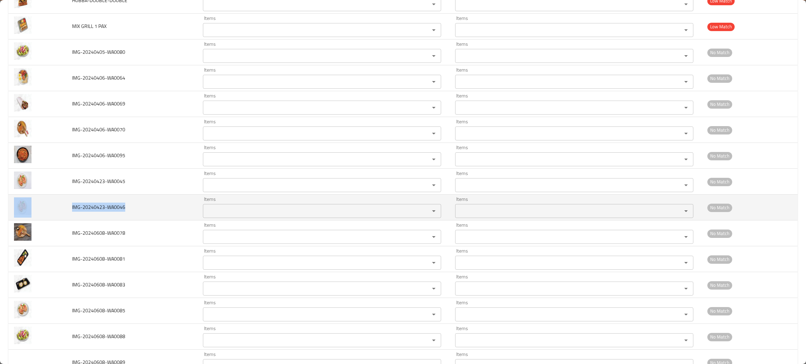
drag, startPoint x: 135, startPoint y: 212, endPoint x: 55, endPoint y: 211, distance: 80.4
click at [55, 211] on tr "IMG-20240423-WA0046 Items Items Items Items No Match" at bounding box center [402, 208] width 789 height 26
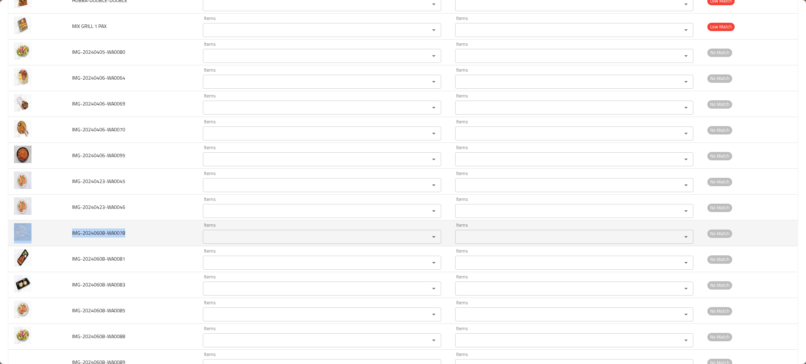
drag, startPoint x: 125, startPoint y: 234, endPoint x: 52, endPoint y: 229, distance: 72.9
click at [52, 229] on tr "IMG-20240608-WA0078 Items Items Items Items No Match" at bounding box center [402, 234] width 789 height 26
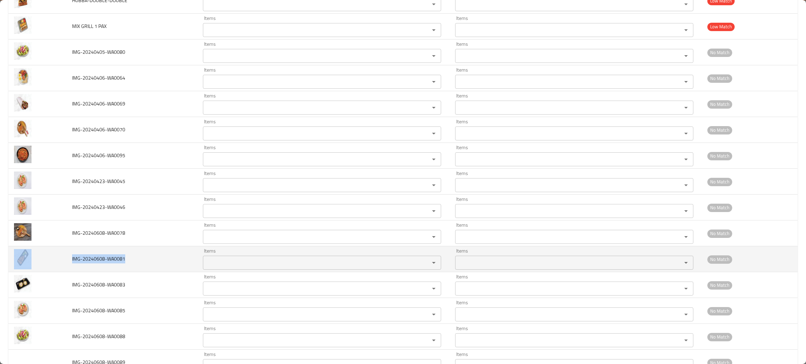
drag, startPoint x: 137, startPoint y: 263, endPoint x: 54, endPoint y: 262, distance: 82.5
click at [54, 262] on tr "IMG-20240608-WA0081 Items Items Items Items No Match" at bounding box center [402, 260] width 789 height 26
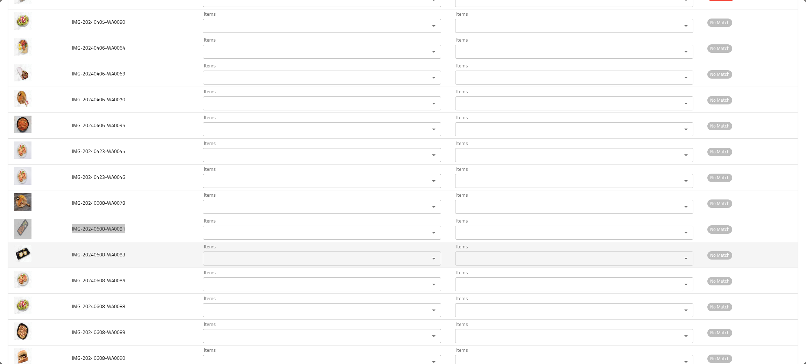
scroll to position [1259, 0]
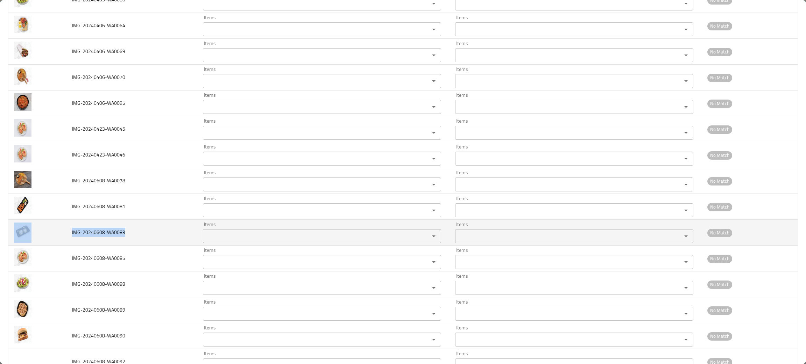
drag, startPoint x: 131, startPoint y: 241, endPoint x: 54, endPoint y: 235, distance: 77.2
click at [54, 235] on tr "IMG-20240608-WA0083 Items Items Items Items No Match" at bounding box center [402, 233] width 789 height 26
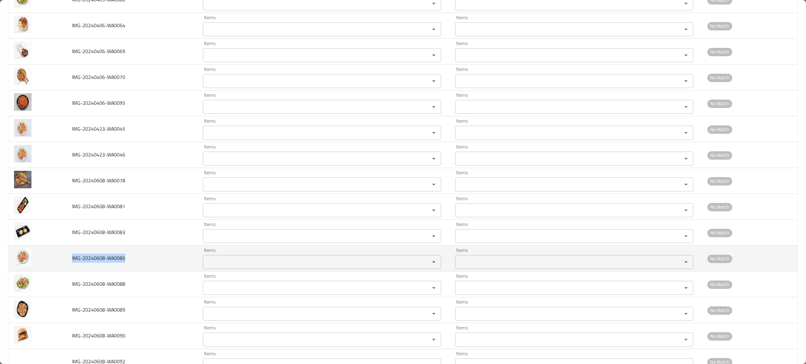
drag, startPoint x: 140, startPoint y: 264, endPoint x: 66, endPoint y: 264, distance: 74.1
click at [66, 264] on td "IMG-20240608-WA0085" at bounding box center [131, 259] width 131 height 26
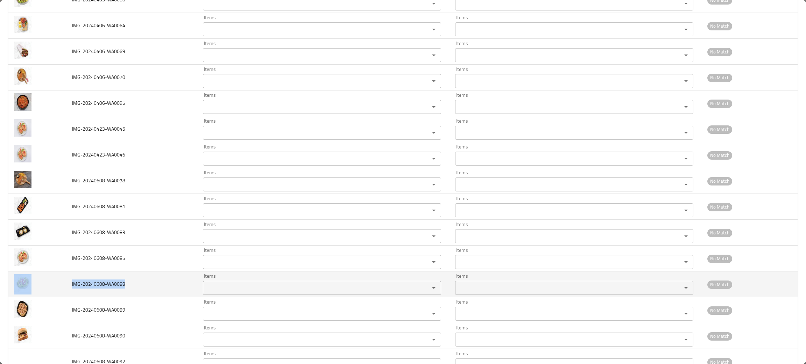
drag, startPoint x: 129, startPoint y: 289, endPoint x: 62, endPoint y: 289, distance: 66.4
click at [62, 289] on tr "IMG-20240608-WA0088 Items Items Items Items No Match" at bounding box center [402, 285] width 789 height 26
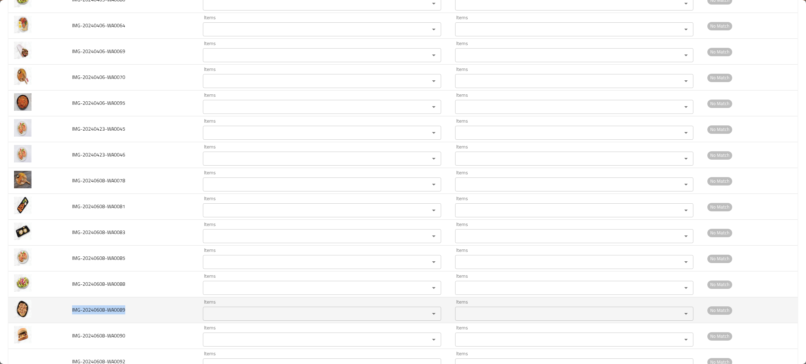
drag, startPoint x: 134, startPoint y: 312, endPoint x: 71, endPoint y: 316, distance: 62.7
click at [71, 316] on td "IMG-20240608-WA0089" at bounding box center [131, 311] width 131 height 26
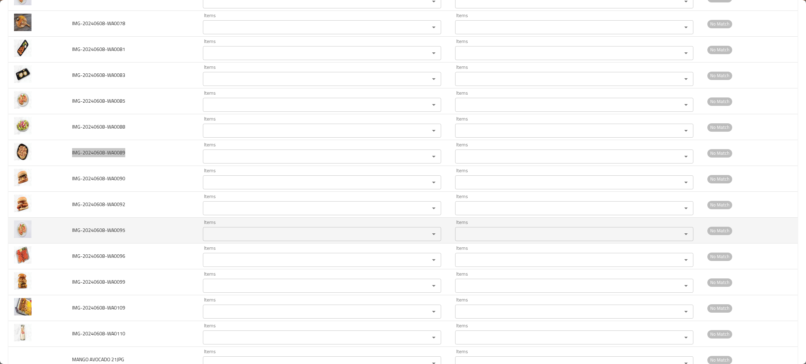
scroll to position [1443, 0]
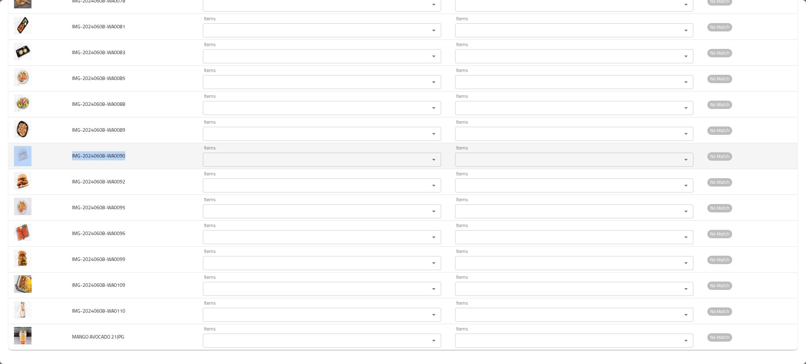
drag, startPoint x: 133, startPoint y: 155, endPoint x: 56, endPoint y: 151, distance: 76.7
click at [56, 151] on tr "IMG-20240608-WA0090 Items Items Items Items No Match" at bounding box center [402, 156] width 789 height 26
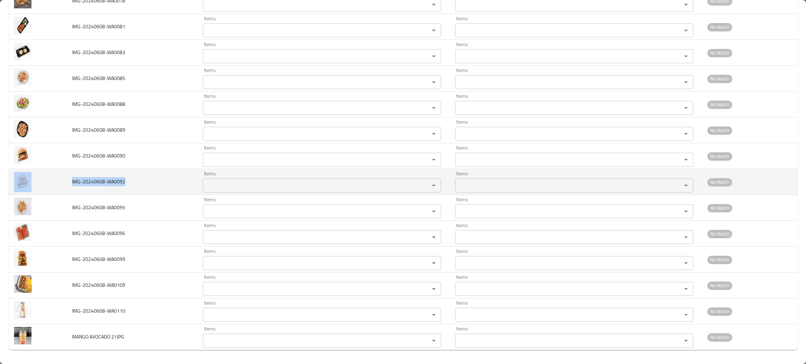
drag, startPoint x: 143, startPoint y: 185, endPoint x: 48, endPoint y: 174, distance: 96.2
click at [48, 174] on tr "IMG-20240608-WA0092 Items Items Items Items No Match" at bounding box center [402, 182] width 789 height 26
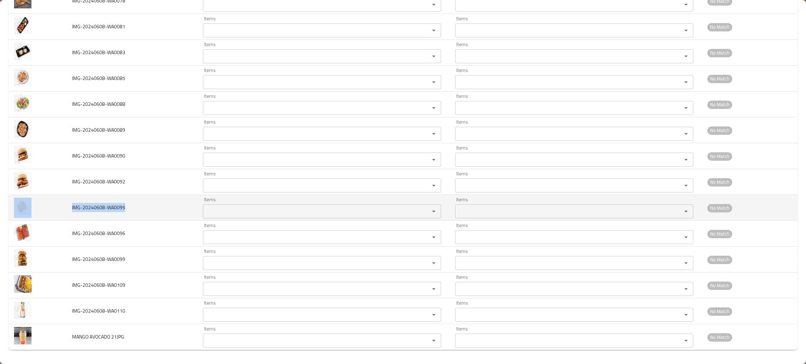
drag, startPoint x: 131, startPoint y: 209, endPoint x: 64, endPoint y: 211, distance: 66.8
click at [64, 211] on tr "IMG-20240608-WA0095 Items Items Items Items No Match" at bounding box center [402, 208] width 789 height 26
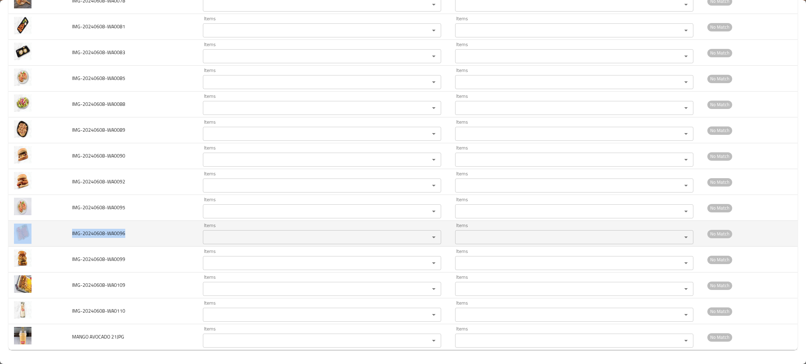
drag, startPoint x: 155, startPoint y: 238, endPoint x: 53, endPoint y: 222, distance: 103.0
click at [53, 222] on tr "IMG-20240608-WA0096 Items Items Items Items No Match" at bounding box center [402, 234] width 789 height 26
click at [125, 225] on td "IMG-20240608-WA0096" at bounding box center [131, 234] width 131 height 26
drag, startPoint x: 135, startPoint y: 233, endPoint x: 68, endPoint y: 230, distance: 67.2
click at [68, 230] on td "IMG-20240608-WA0096" at bounding box center [131, 234] width 131 height 26
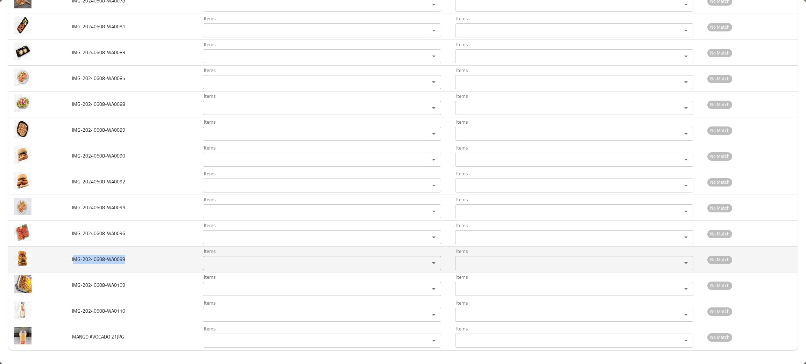
drag, startPoint x: 133, startPoint y: 262, endPoint x: 84, endPoint y: 255, distance: 49.4
click at [73, 258] on td "IMG-20240608-WA0099" at bounding box center [131, 260] width 131 height 26
click at [139, 257] on td "IMG-20240608-WA0099" at bounding box center [131, 260] width 131 height 26
click at [129, 259] on td "IMG-20240608-WA0099" at bounding box center [131, 260] width 131 height 26
drag, startPoint x: 78, startPoint y: 257, endPoint x: 98, endPoint y: 252, distance: 20.6
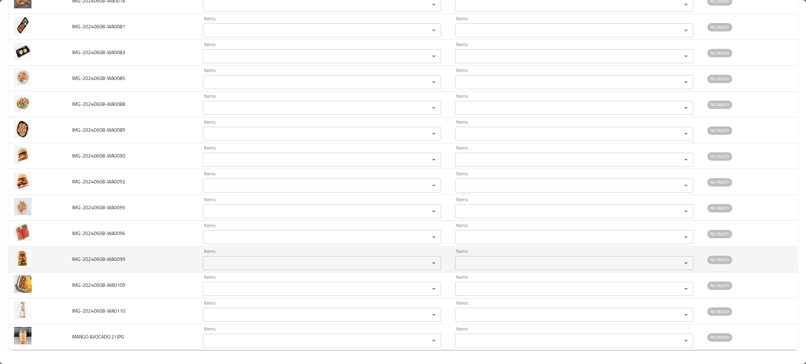
click at [78, 257] on span "IMG-20240608-WA0099" at bounding box center [98, 259] width 53 height 9
drag, startPoint x: 133, startPoint y: 259, endPoint x: 61, endPoint y: 257, distance: 72.8
click at [61, 257] on tr "IMG-20240608-WA0099 Items Items Items Items No Match" at bounding box center [402, 260] width 789 height 26
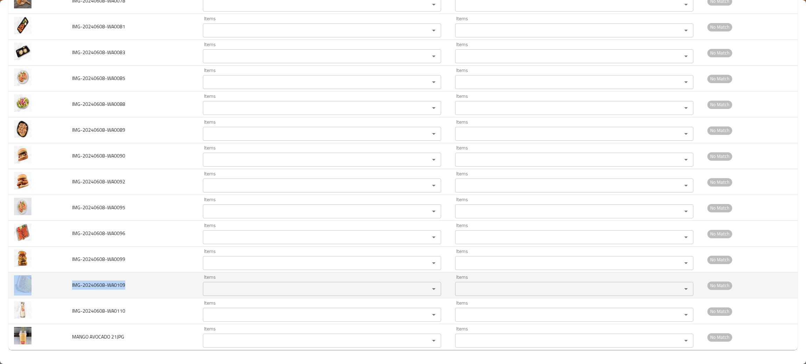
drag, startPoint x: 131, startPoint y: 287, endPoint x: 62, endPoint y: 289, distance: 69.6
click at [62, 289] on tr "IMG-20240608-WA0109 Items Items Items Items No Match" at bounding box center [402, 286] width 789 height 26
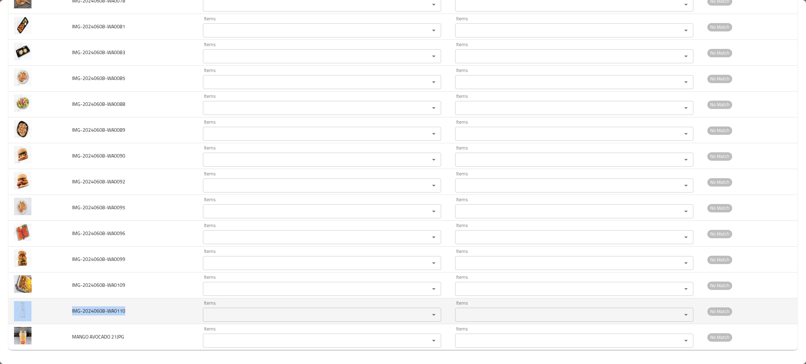
drag, startPoint x: 152, startPoint y: 310, endPoint x: 26, endPoint y: 312, distance: 126.6
click at [26, 312] on tr "IMG-20240608-WA0110 Items Items Items Items No Match" at bounding box center [402, 312] width 789 height 26
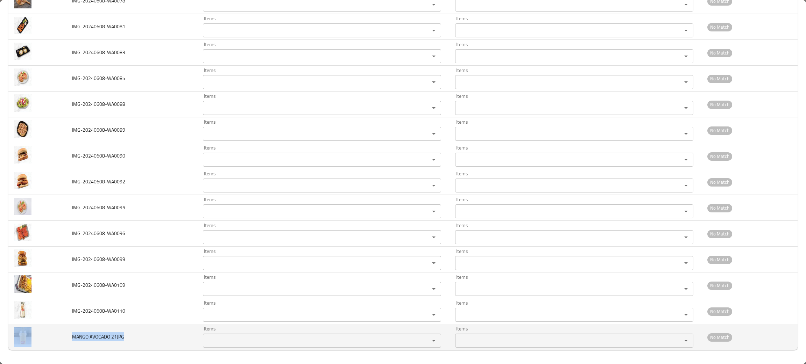
drag, startPoint x: 143, startPoint y: 340, endPoint x: 62, endPoint y: 338, distance: 81.2
click at [62, 338] on tr "MANGO AVOCADO 21JPG Items Items Items Items No Match" at bounding box center [402, 338] width 789 height 26
click at [238, 338] on 21JPG "Items" at bounding box center [311, 341] width 213 height 10
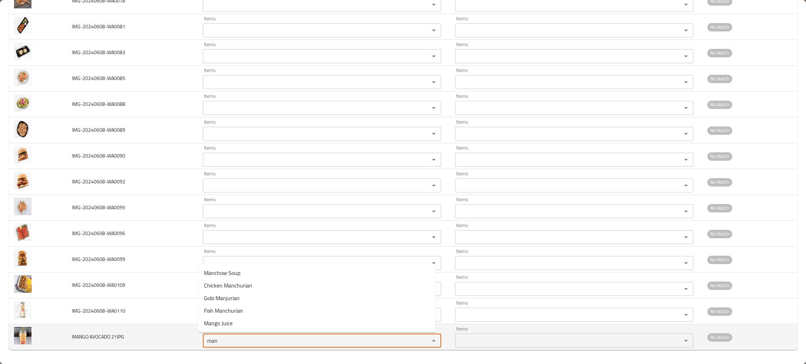
type 21JPG "man"
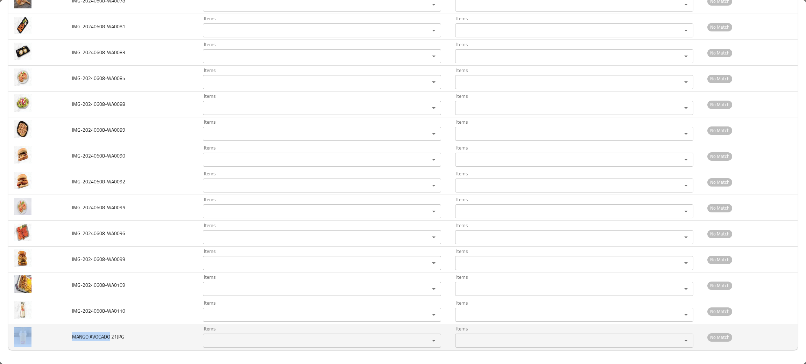
drag, startPoint x: 100, startPoint y: 337, endPoint x: 53, endPoint y: 338, distance: 47.6
click at [53, 339] on tr "MANGO AVOCADO 21JPG Items Items Items Items No Match" at bounding box center [402, 338] width 789 height 26
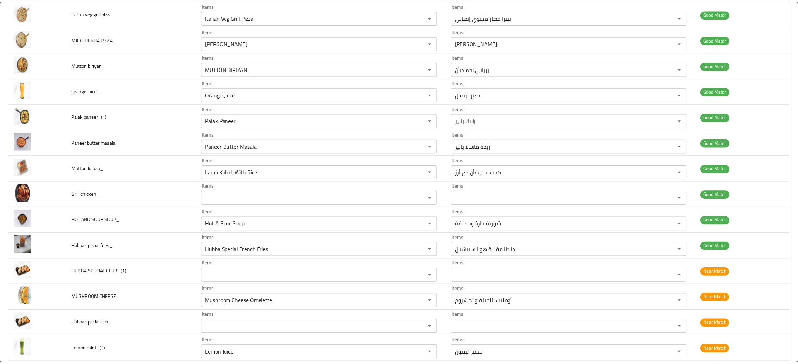
scroll to position [0, 0]
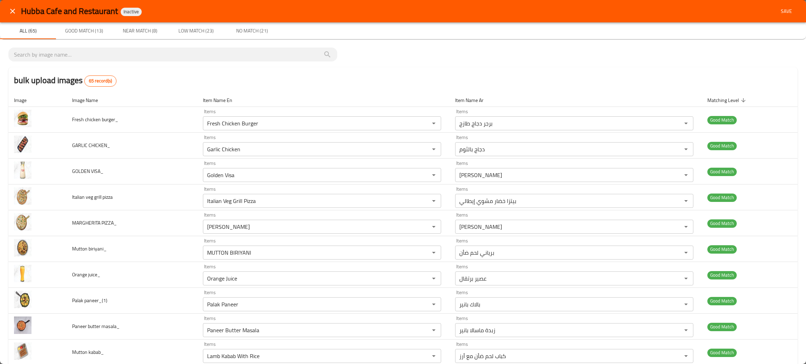
click at [784, 10] on span "Save" at bounding box center [786, 11] width 17 height 9
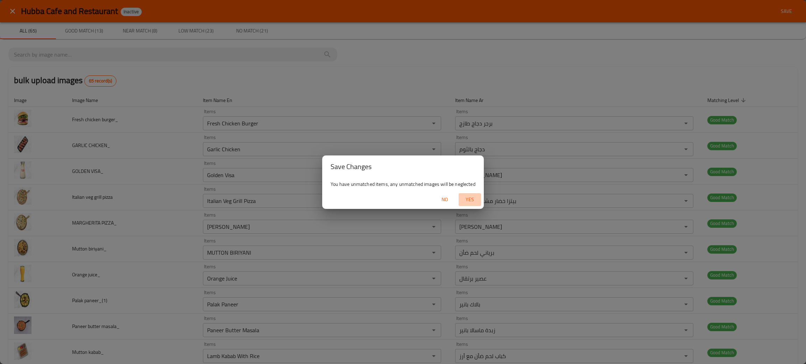
click at [469, 196] on span "Yes" at bounding box center [469, 199] width 17 height 9
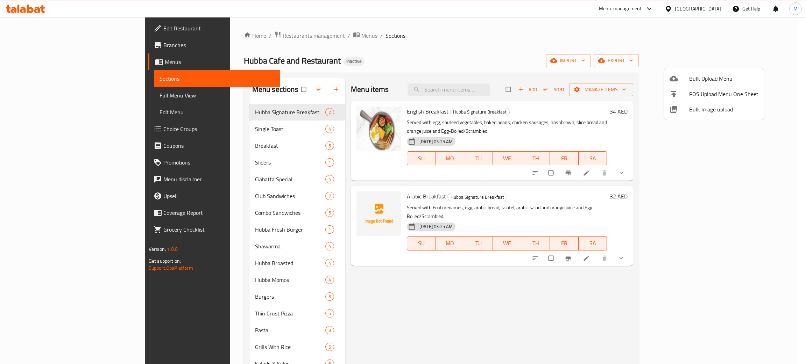
click at [499, 41] on div at bounding box center [403, 182] width 806 height 364
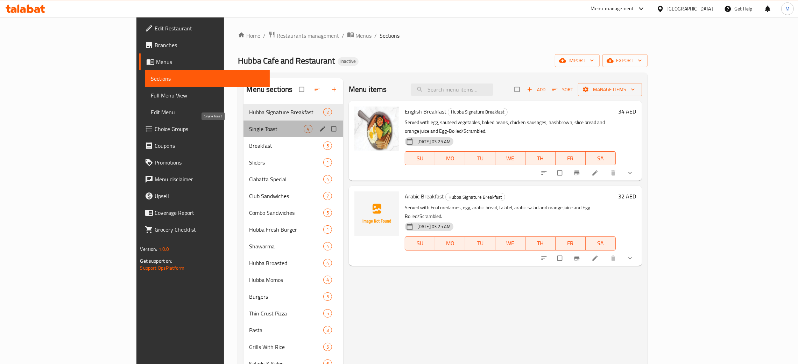
click at [249, 126] on span "Single Toast" at bounding box center [276, 129] width 54 height 8
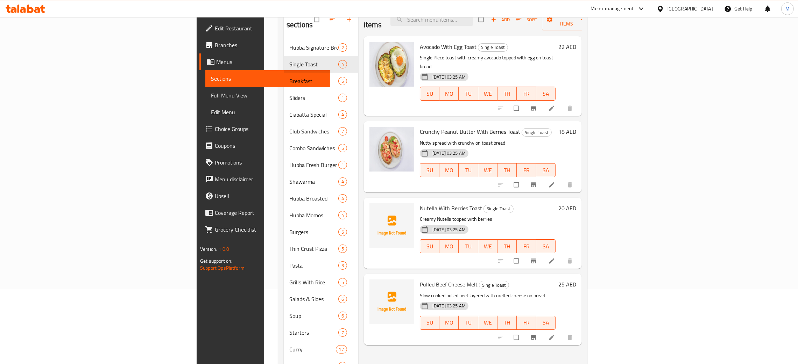
scroll to position [105, 0]
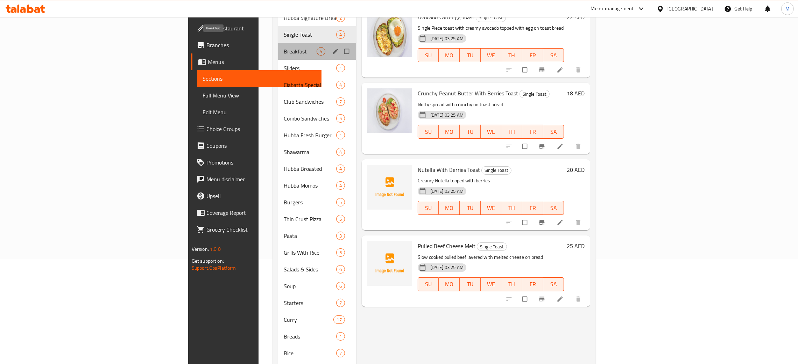
click at [284, 47] on span "Breakfast" at bounding box center [300, 51] width 33 height 8
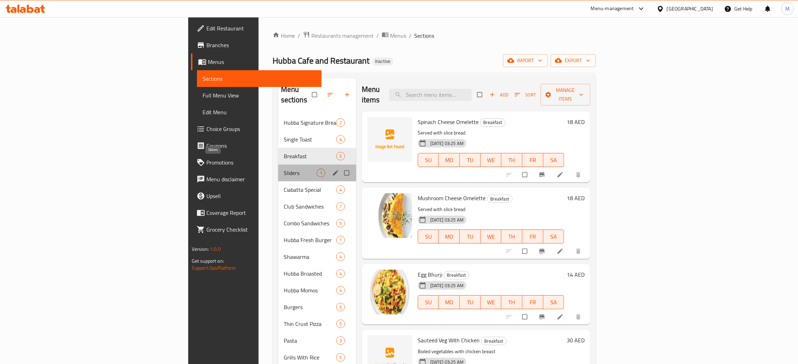
click at [284, 169] on span "Sliders" at bounding box center [300, 173] width 33 height 8
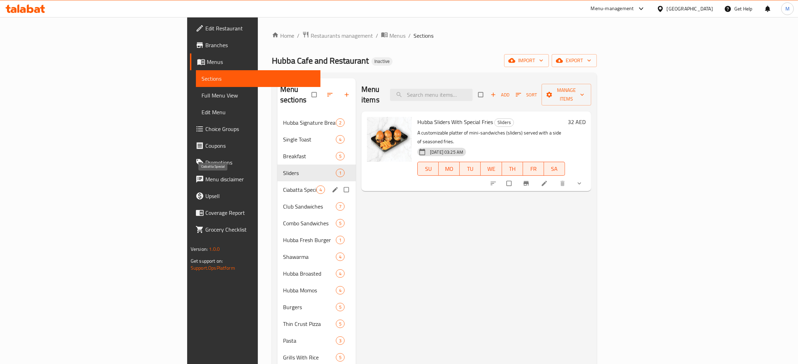
click at [283, 186] on span "Ciabatta Special" at bounding box center [299, 190] width 33 height 8
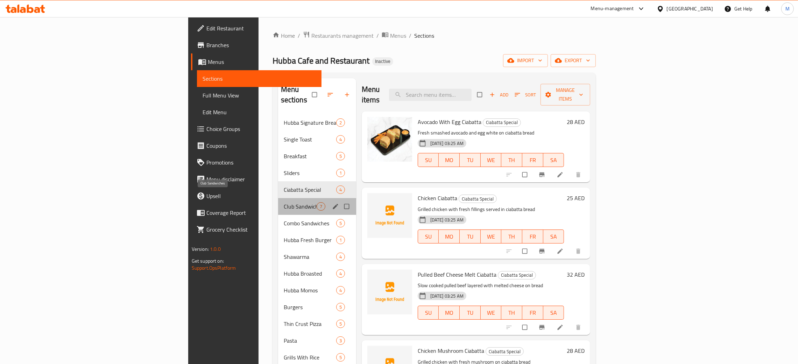
click at [284, 202] on span "Club Sandwiches" at bounding box center [300, 206] width 33 height 8
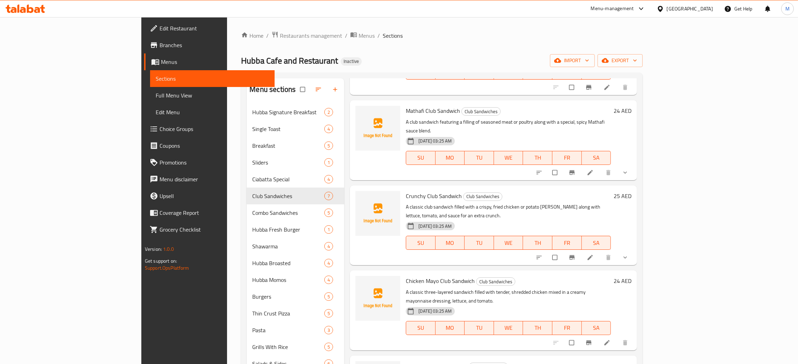
scroll to position [104, 0]
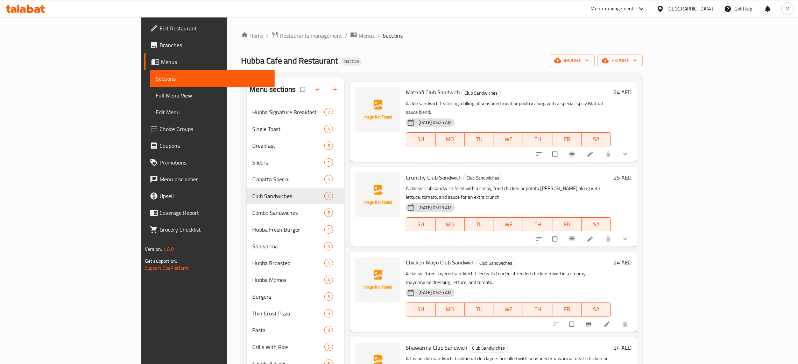
click at [390, 221] on div "Menu items Add Sort Manage items Veg Club Sandwich Club Sandwiches A three-laye…" at bounding box center [490, 302] width 293 height 448
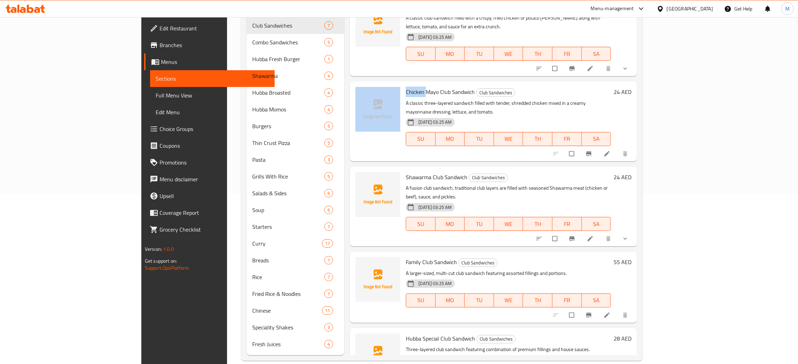
scroll to position [181, 0]
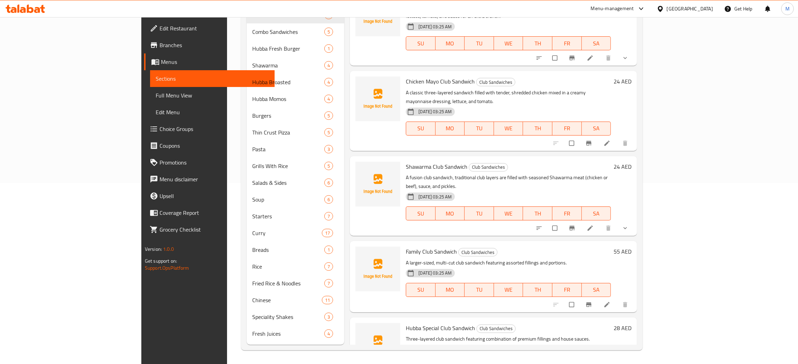
click at [589, 318] on div "Hubba Special Club Sandwich Club Sandwiches Three-layered club sandwich featuri…" at bounding box center [493, 353] width 287 height 71
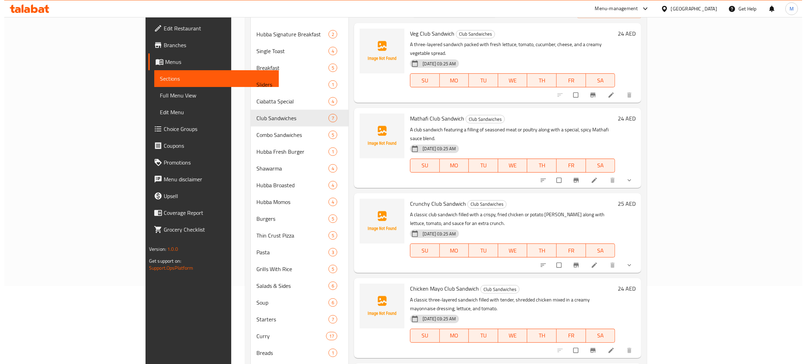
scroll to position [0, 0]
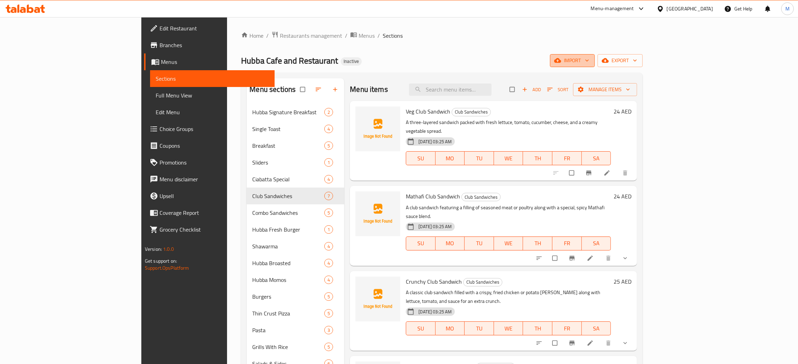
click at [589, 58] on span "import" at bounding box center [572, 60] width 34 height 9
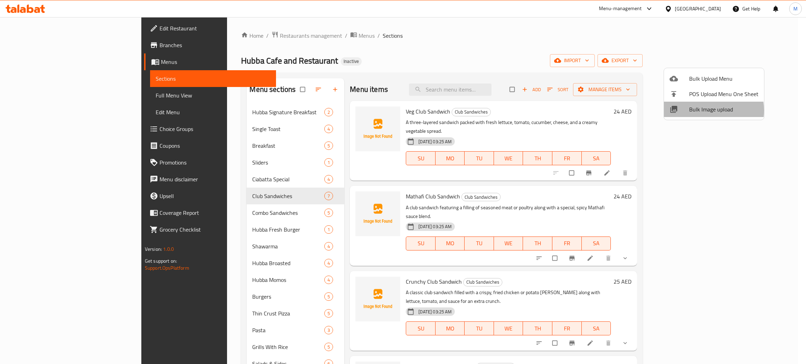
click at [701, 111] on span "Bulk Image upload" at bounding box center [723, 109] width 69 height 8
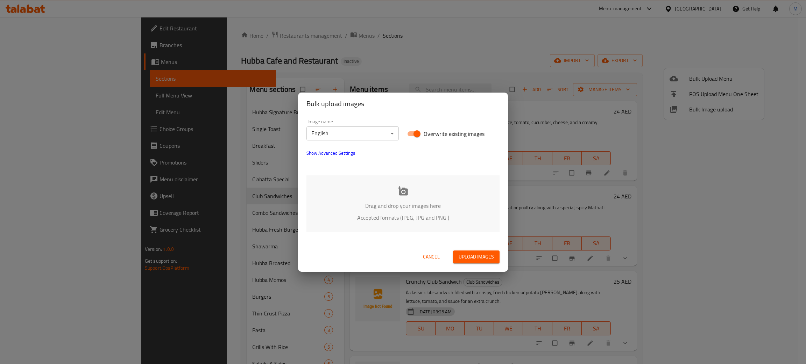
click at [408, 203] on p "Drag and drop your images here" at bounding box center [403, 206] width 172 height 8
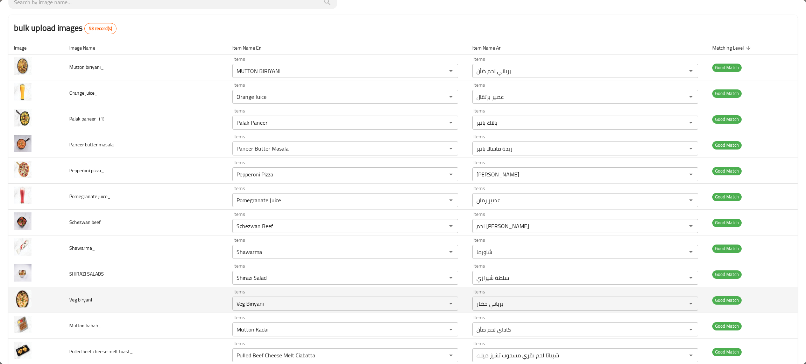
scroll to position [105, 0]
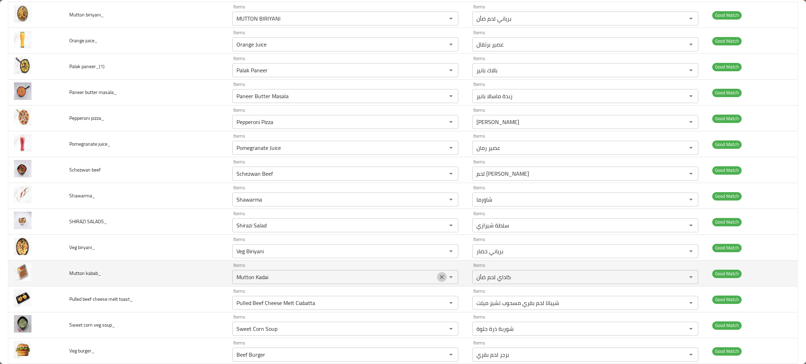
click at [442, 280] on icon "Clear" at bounding box center [441, 277] width 7 height 7
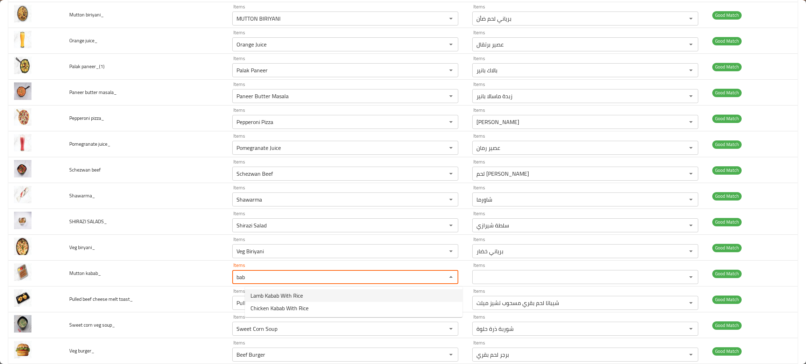
click at [275, 293] on span "Lamb Kabab With Rice" at bounding box center [276, 296] width 52 height 8
type kabab_ "Lamb Kabab With Rice"
type kabab_-ar "كباب لحم ضأن مع أرز"
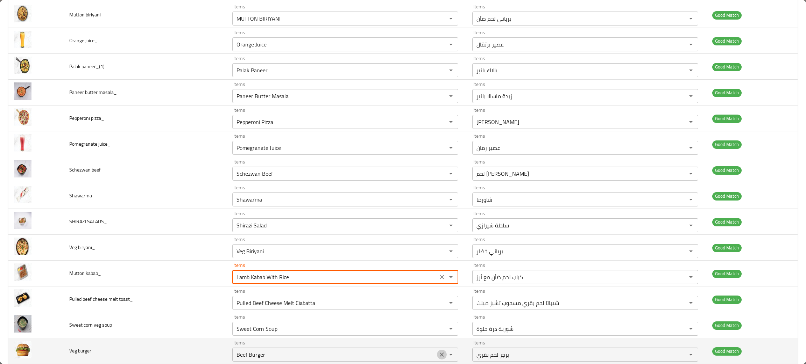
click at [445, 356] on icon "Clear" at bounding box center [441, 354] width 7 height 7
type kabab_ "Lamb Kabab With Rice"
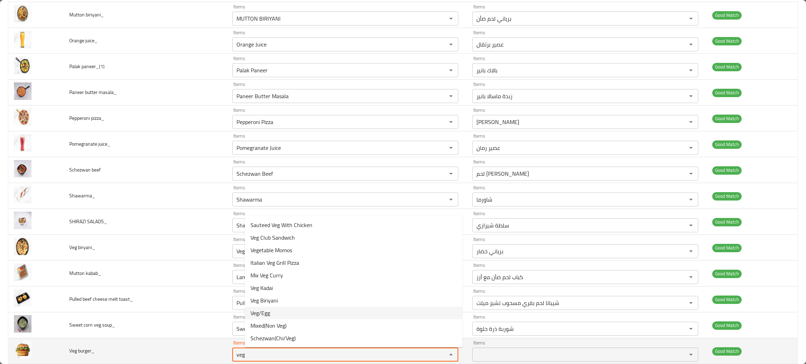
type burger_ "veg"
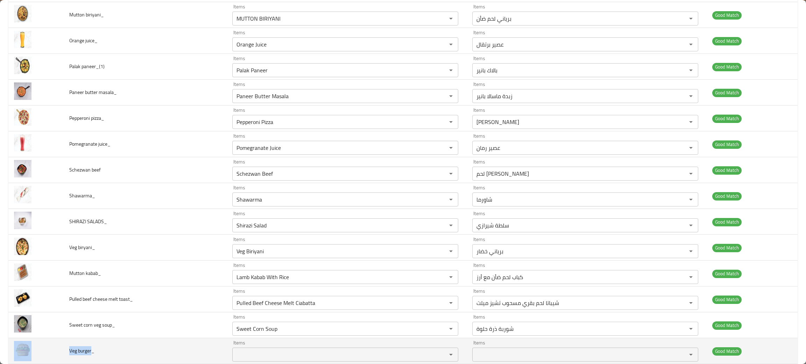
drag, startPoint x: 91, startPoint y: 350, endPoint x: 59, endPoint y: 354, distance: 31.7
click at [59, 354] on tr "Veg burger_ Items Items Items Items Good Match" at bounding box center [402, 352] width 789 height 26
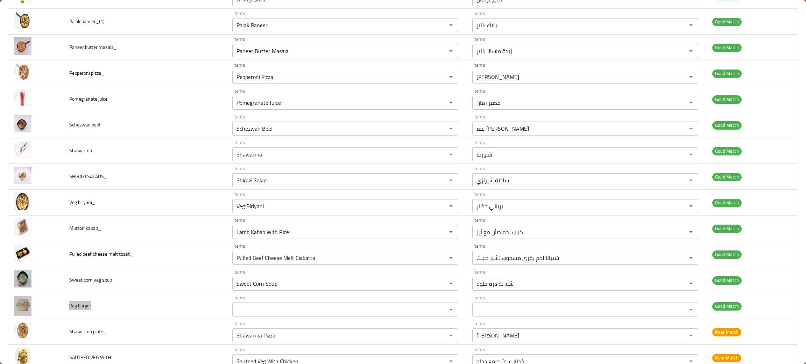
scroll to position [210, 0]
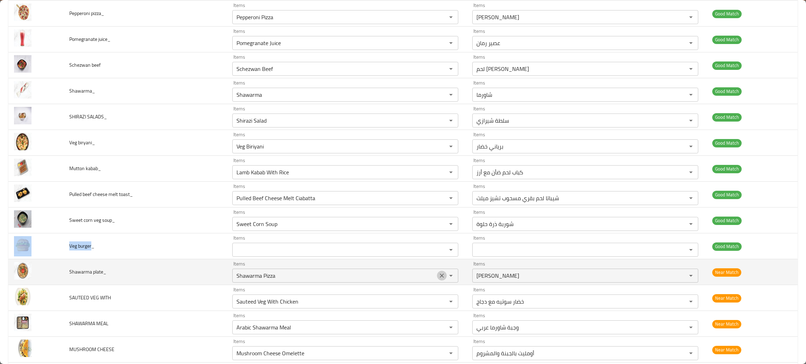
click at [444, 276] on icon "Clear" at bounding box center [442, 276] width 4 height 4
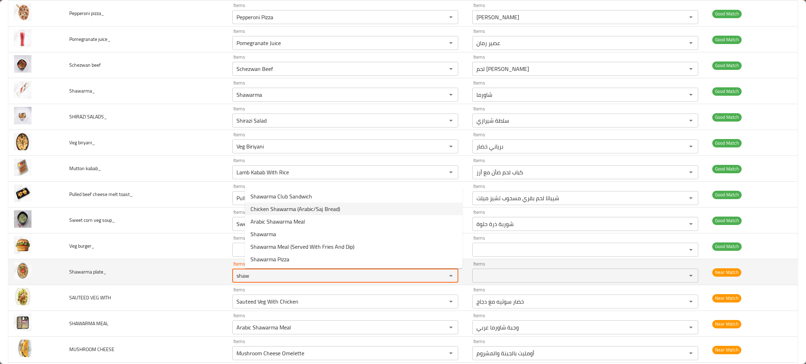
type plate_ "shaw"
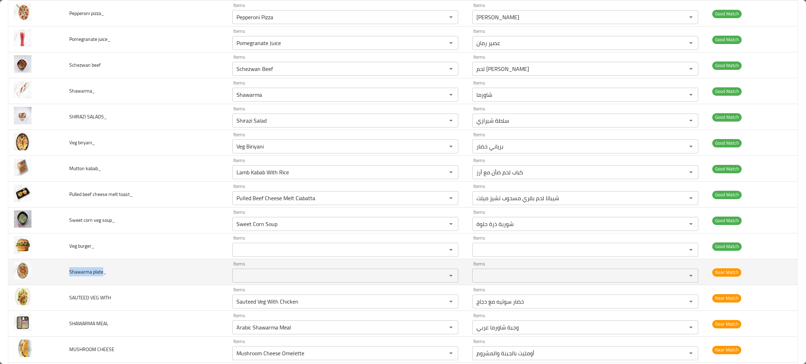
drag, startPoint x: 101, startPoint y: 270, endPoint x: 64, endPoint y: 272, distance: 36.8
click at [64, 272] on td "Shawarma plate_" at bounding box center [145, 273] width 163 height 26
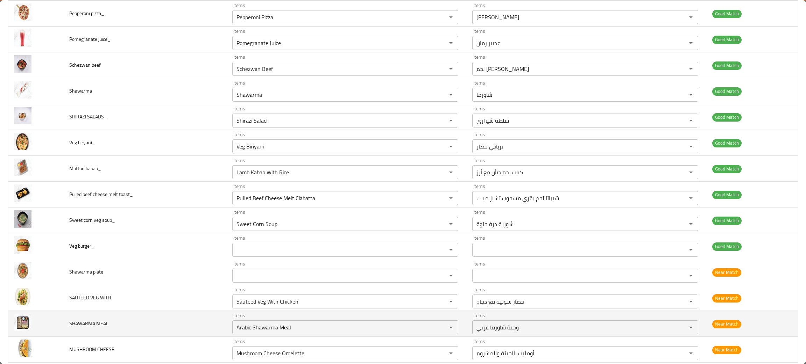
click at [205, 316] on td "SHAWARMA MEAL" at bounding box center [145, 324] width 163 height 26
click at [445, 327] on icon "Clear" at bounding box center [441, 327] width 7 height 7
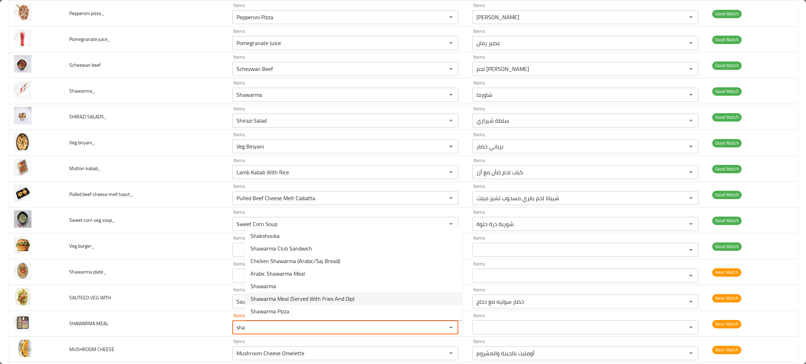
click at [280, 297] on span "Shawarma Meal (Served With Fries And Dip)" at bounding box center [302, 299] width 104 height 8
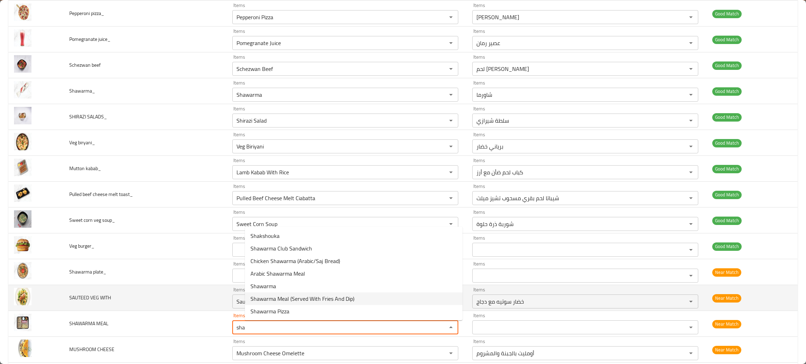
type MEAL "Shawarma Meal (Served With Fries And Dip)"
type MEAL-ar "وجبة شاورما (تقدم مع بطاطا مقلية وصوص)"
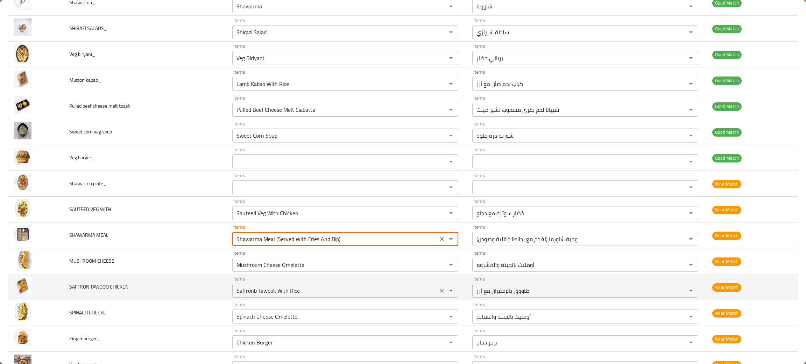
scroll to position [314, 0]
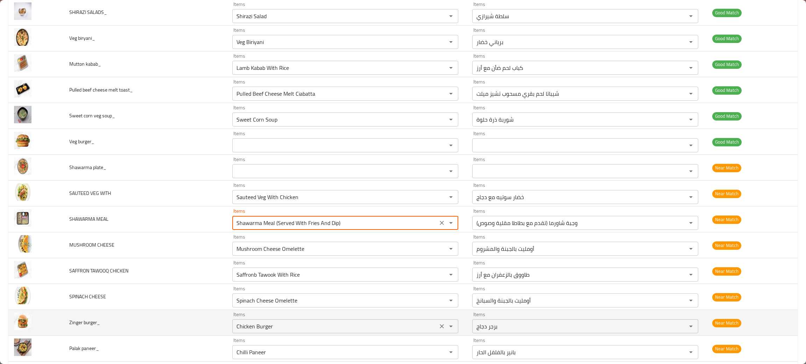
click at [445, 325] on icon "Clear" at bounding box center [441, 326] width 7 height 7
type MEAL "Shawarma Meal (Served With Fries And Dip)"
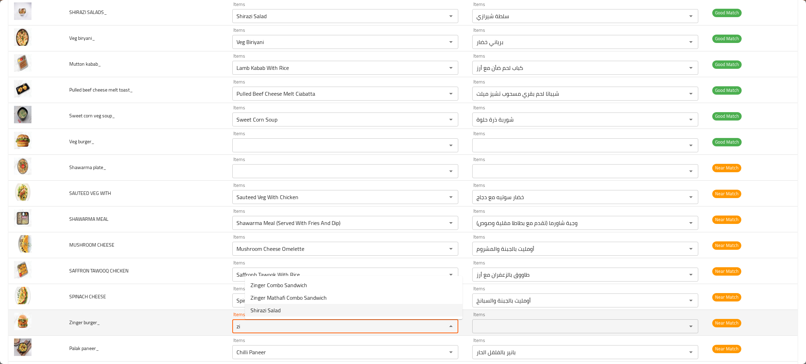
type burger_ "zi"
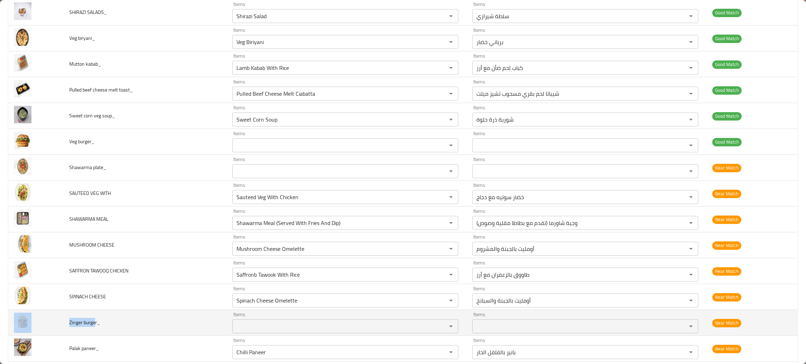
drag, startPoint x: 94, startPoint y: 323, endPoint x: 67, endPoint y: 320, distance: 27.1
click at [60, 321] on tr "Zinger burger_ Items Items Items Items Near Match" at bounding box center [402, 323] width 789 height 26
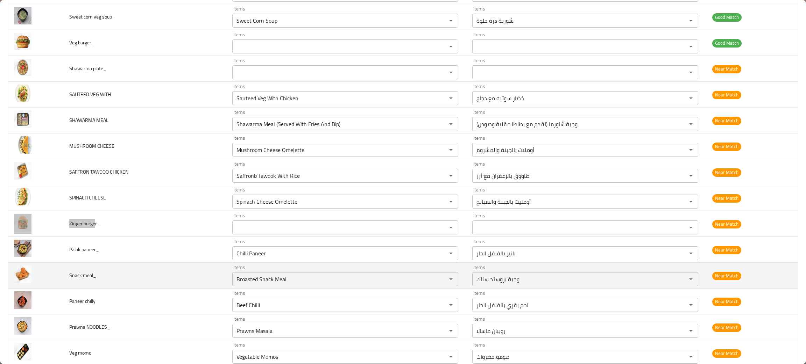
scroll to position [420, 0]
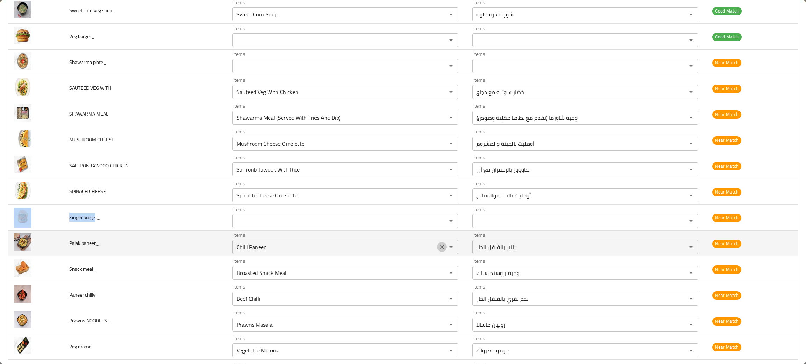
click at [445, 247] on icon "Clear" at bounding box center [441, 247] width 7 height 7
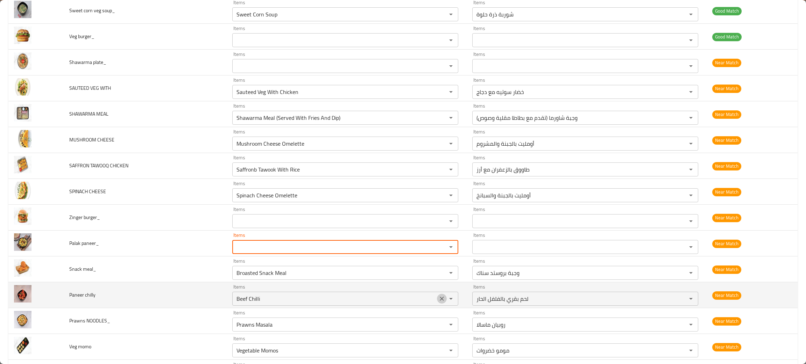
click at [445, 300] on icon "Clear" at bounding box center [441, 299] width 7 height 7
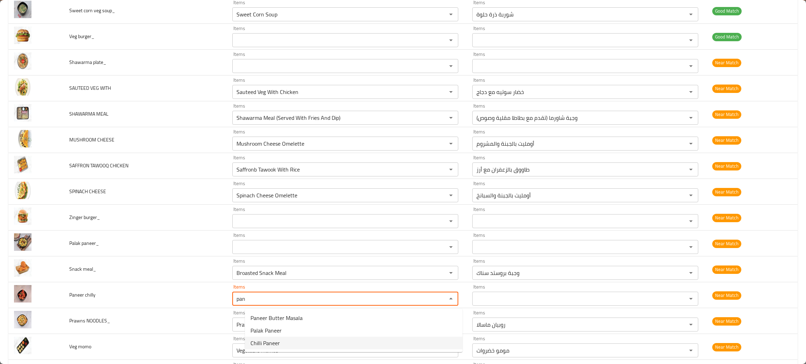
click at [266, 346] on span "Chilli Paneer" at bounding box center [264, 343] width 29 height 8
type chilly "Chilli Paneer"
type chilly-ar "بانير بالفلفل الحار"
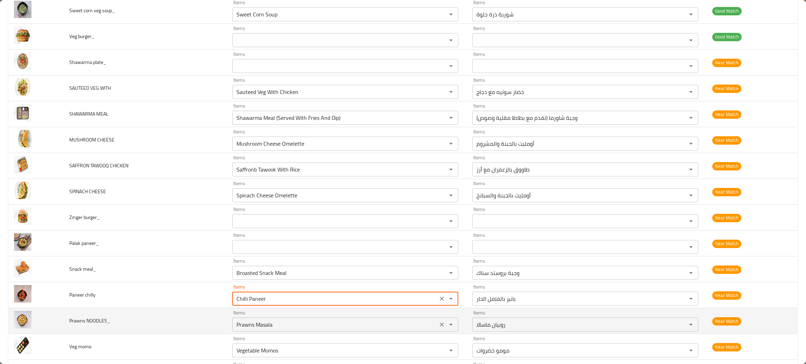
click at [443, 327] on icon "Clear" at bounding box center [441, 324] width 7 height 7
type chilly "Chilli Paneer"
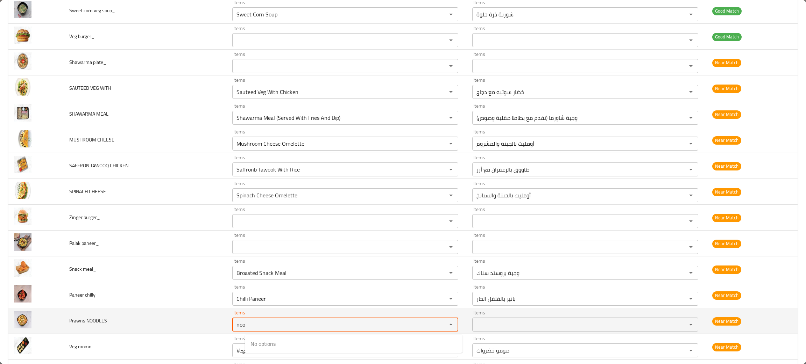
type NOODLES_ "noo"
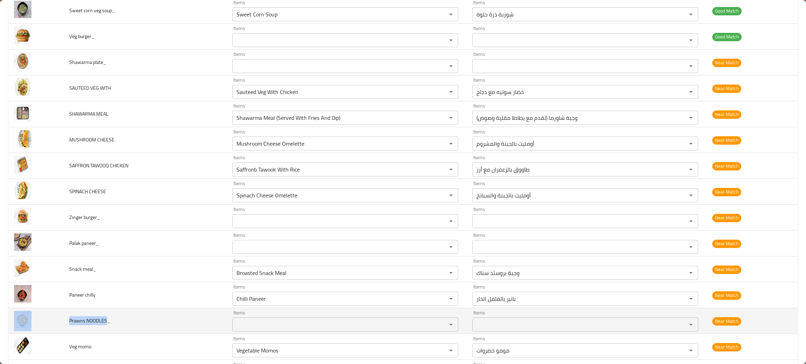
drag, startPoint x: 105, startPoint y: 322, endPoint x: 61, endPoint y: 315, distance: 44.6
click at [61, 315] on tr "Prawns NOODLES_ Items Items Items Items Near Match" at bounding box center [402, 321] width 789 height 26
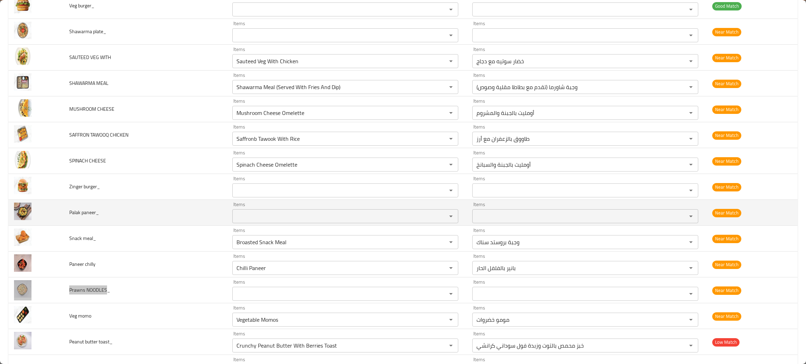
scroll to position [472, 0]
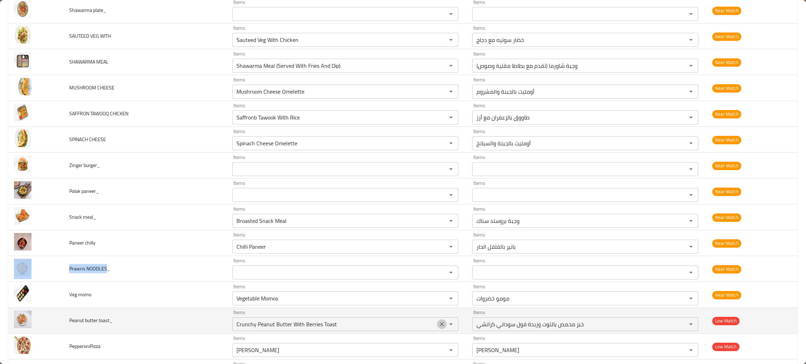
click at [445, 325] on icon "Clear" at bounding box center [441, 324] width 7 height 7
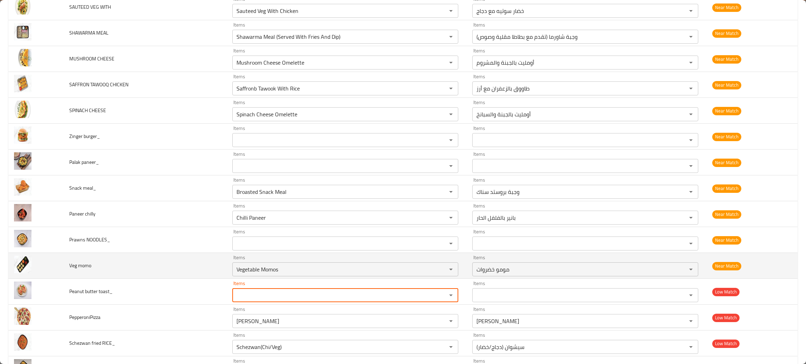
scroll to position [524, 0]
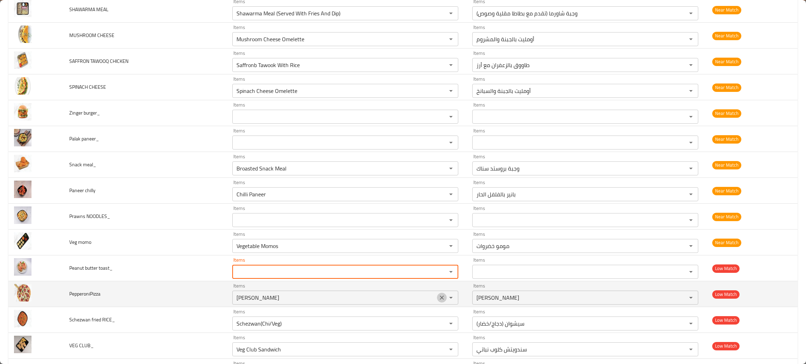
click at [444, 300] on icon "Clear" at bounding box center [442, 298] width 4 height 4
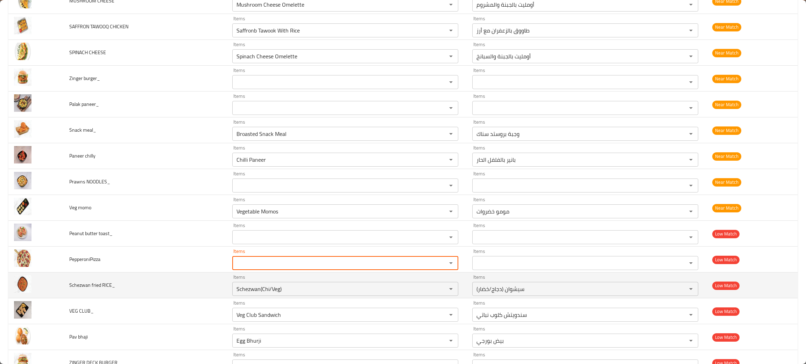
scroll to position [577, 0]
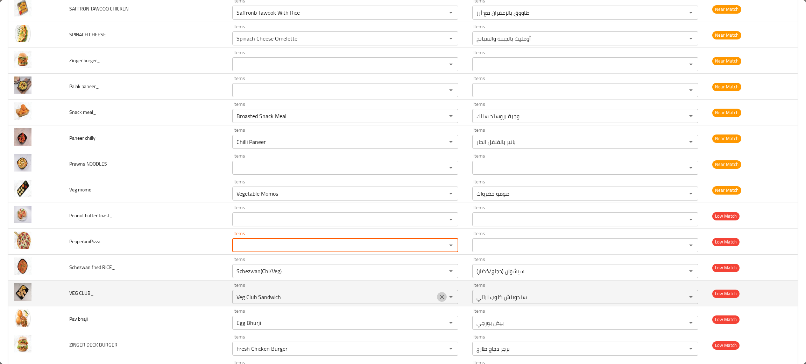
click at [443, 297] on icon "Clear" at bounding box center [441, 297] width 7 height 7
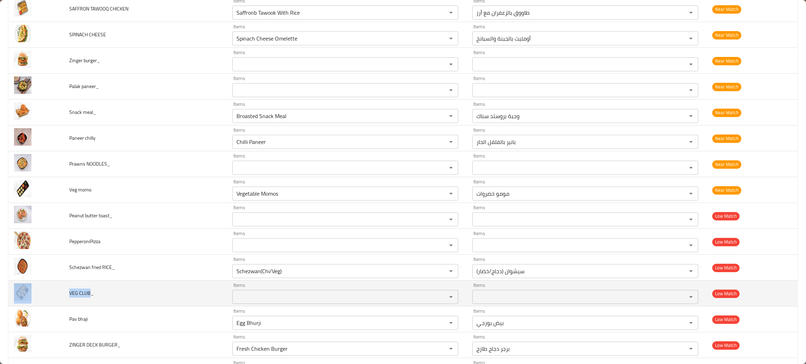
drag, startPoint x: 89, startPoint y: 292, endPoint x: 47, endPoint y: 296, distance: 42.2
click at [47, 296] on tr "VEG CLUB_ Items Items Items Items Low Match" at bounding box center [402, 294] width 789 height 26
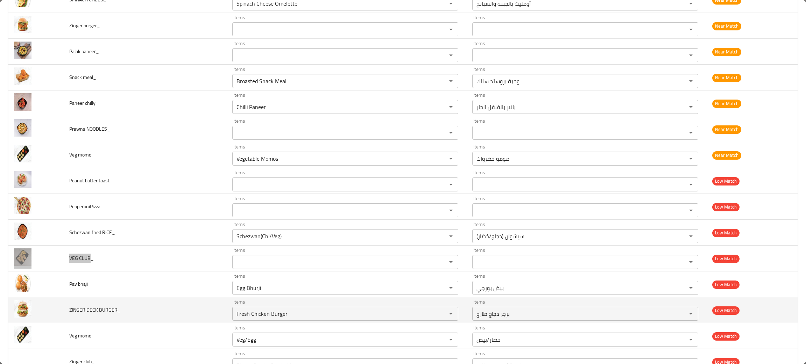
scroll to position [629, 0]
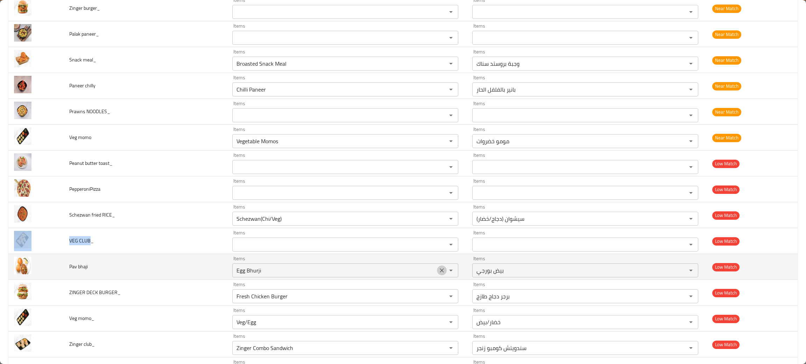
click at [445, 271] on icon "Clear" at bounding box center [441, 270] width 7 height 7
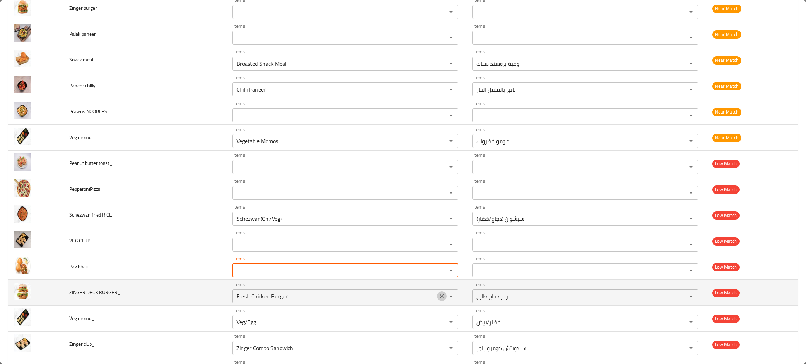
click at [444, 297] on icon "Clear" at bounding box center [441, 296] width 7 height 7
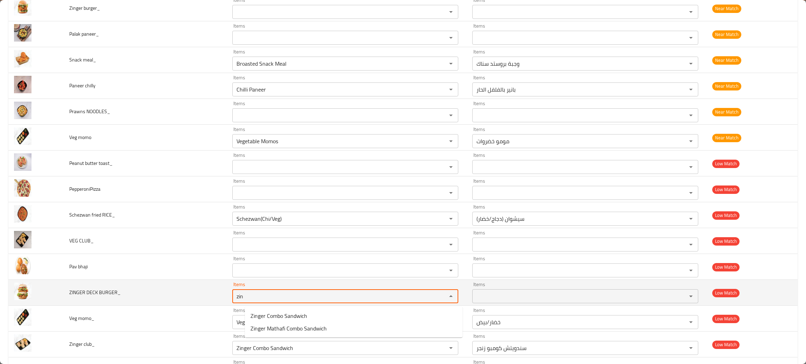
type BURGER_ "zin"
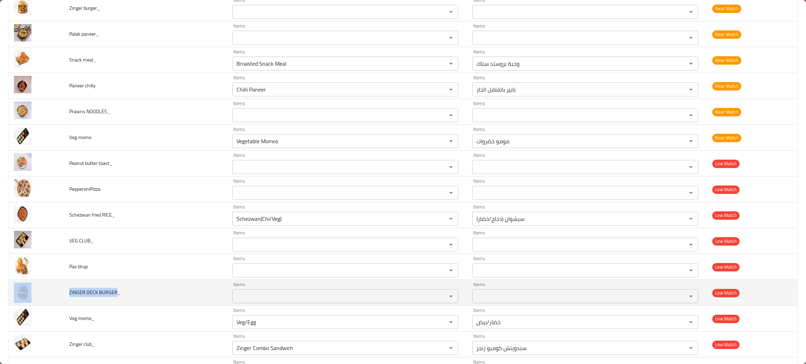
drag, startPoint x: 114, startPoint y: 295, endPoint x: 59, endPoint y: 296, distance: 54.9
click at [59, 296] on tr "ZINGER DECK BURGER_ Items Items Items Items Low Match" at bounding box center [402, 293] width 789 height 26
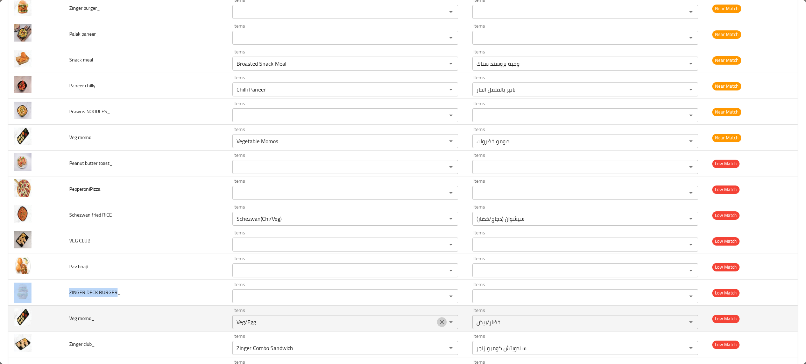
click at [442, 322] on icon "Clear" at bounding box center [441, 322] width 7 height 7
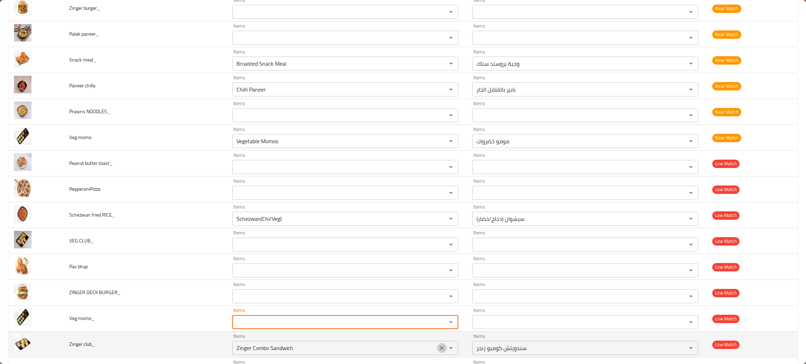
click at [445, 350] on icon "Clear" at bounding box center [441, 348] width 7 height 7
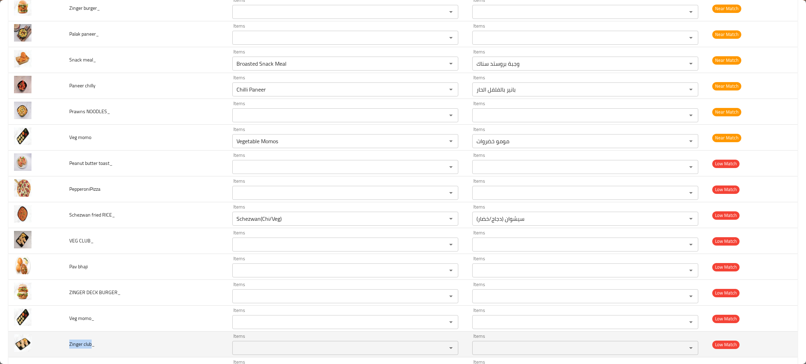
drag, startPoint x: 89, startPoint y: 345, endPoint x: 62, endPoint y: 344, distance: 26.9
click at [64, 344] on td "Zinger club_" at bounding box center [145, 345] width 163 height 26
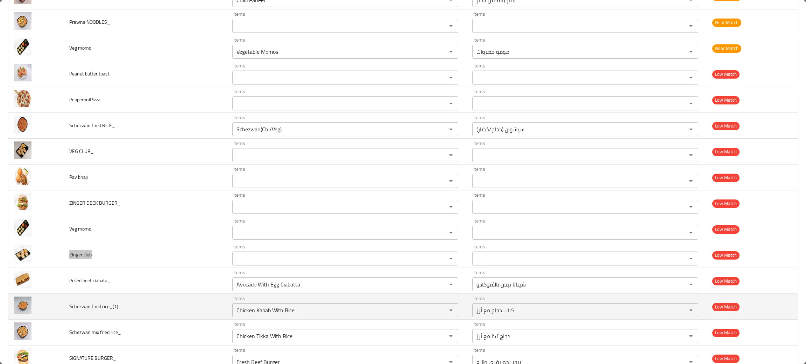
scroll to position [734, 0]
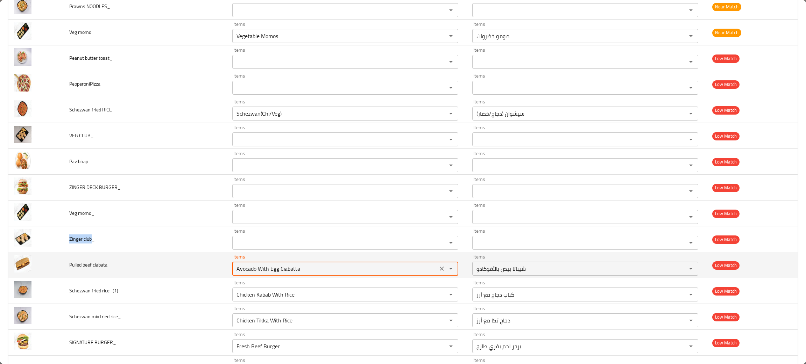
click at [309, 274] on ciabata_ "Avocado With Egg Ciabatta" at bounding box center [334, 269] width 201 height 10
click at [445, 271] on icon "Clear" at bounding box center [441, 268] width 7 height 7
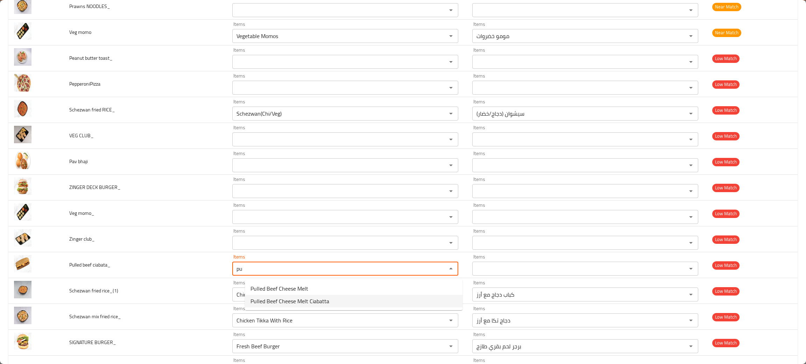
click at [299, 300] on span "Pulled Beef Cheese Melt Ciabatta" at bounding box center [289, 301] width 79 height 8
type ciabata_ "Pulled Beef Cheese Melt Ciabatta"
type ciabata_-ar "شيباتا لحم بقري مسحوب تشيز ميلت"
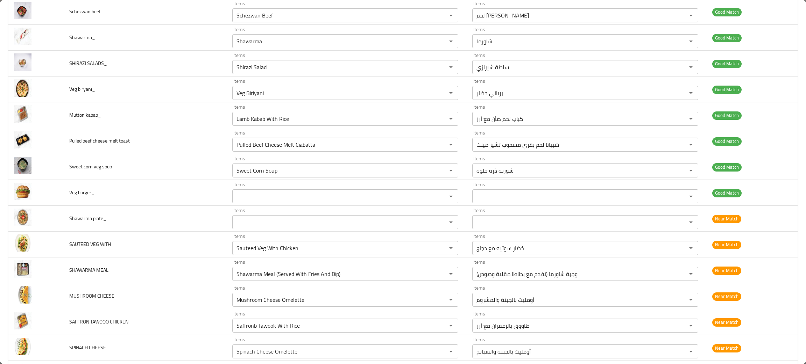
scroll to position [262, 0]
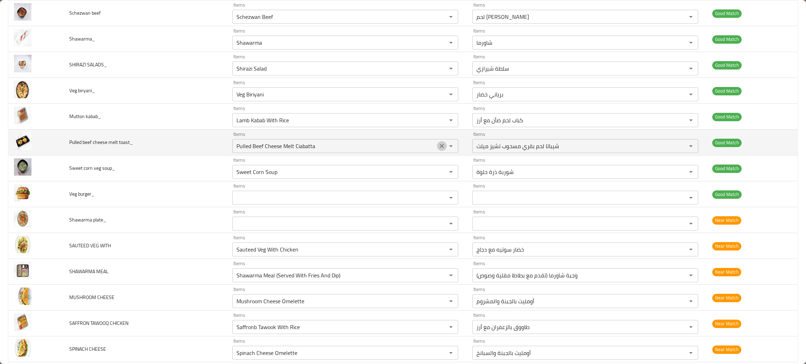
click at [445, 148] on icon "Clear" at bounding box center [441, 146] width 7 height 7
type ciabata_ "Pulled Beef Cheese Melt Ciabatta"
drag, startPoint x: 151, startPoint y: 148, endPoint x: 56, endPoint y: 149, distance: 94.4
click at [56, 149] on tr "Pulled beef cheese melt toast_ Items Items Items Items Good Match" at bounding box center [402, 143] width 789 height 26
click at [265, 146] on toast_ "Items" at bounding box center [334, 146] width 201 height 10
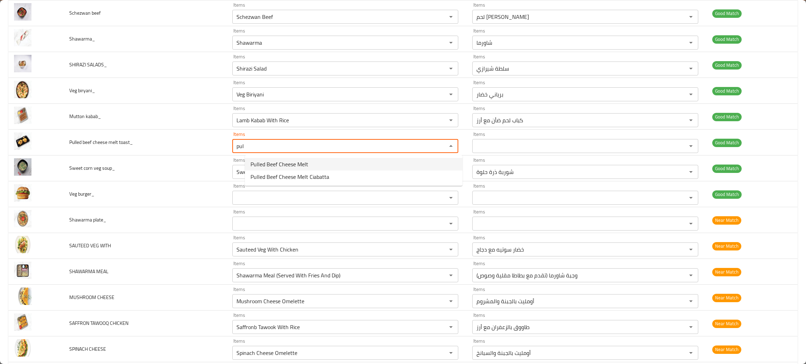
click at [302, 160] on span "Pulled Beef Cheese Melt" at bounding box center [279, 164] width 58 height 8
type toast_ "Pulled Beef Cheese Melt"
type toast_-ar "لحم بقري مسحوب تشيز ميلت"
type toast_ "Pulled Beef Cheese Melt"
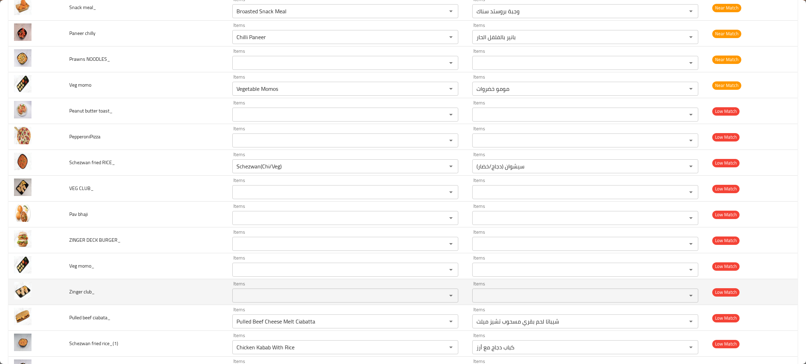
scroll to position [734, 0]
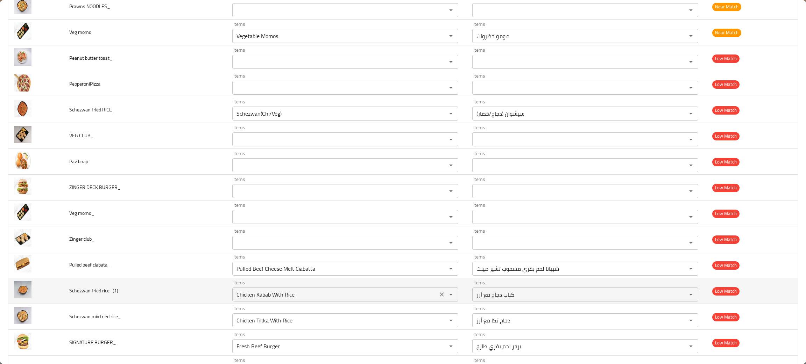
click at [445, 297] on icon "Clear" at bounding box center [441, 294] width 7 height 7
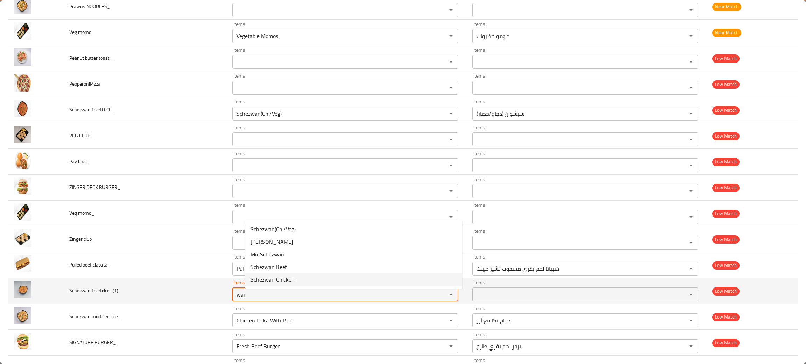
type rice_\(1\) "wan"
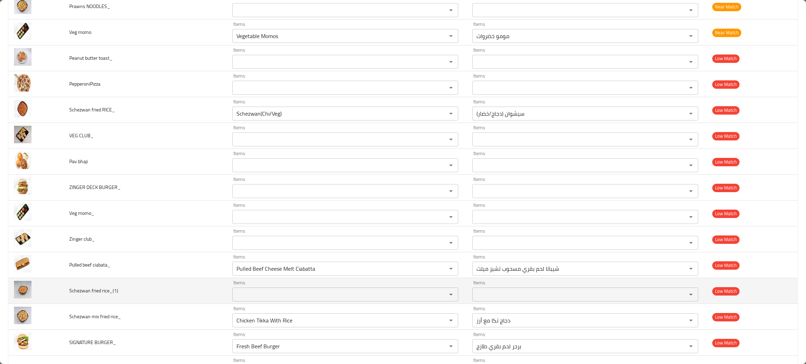
click at [179, 293] on td "Schezwan fried rice_(1)" at bounding box center [145, 291] width 163 height 26
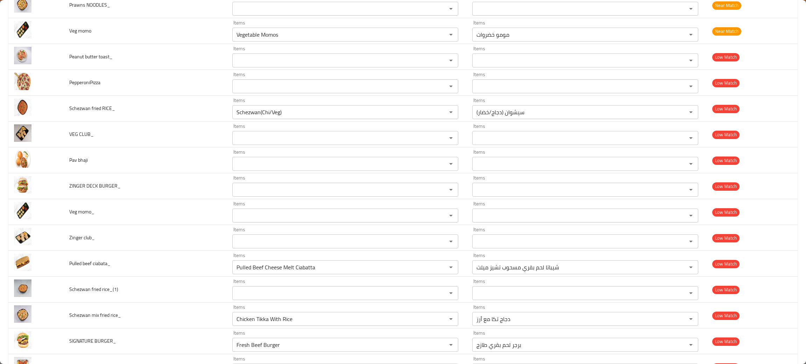
scroll to position [712, 0]
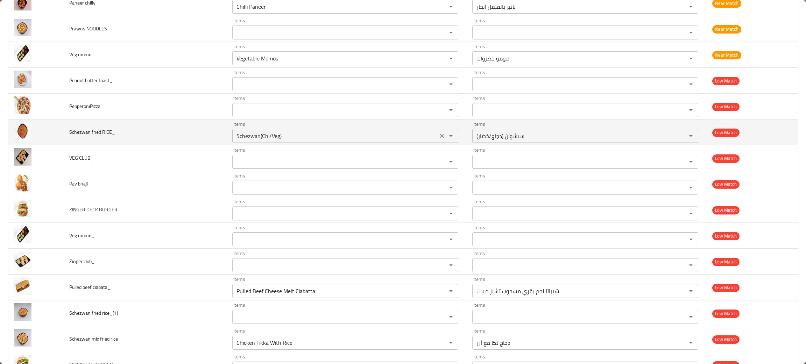
click at [444, 138] on icon "Clear" at bounding box center [442, 136] width 4 height 4
drag, startPoint x: 110, startPoint y: 130, endPoint x: 64, endPoint y: 136, distance: 46.9
click at [64, 136] on td "Schezwan fried RICE_" at bounding box center [145, 133] width 163 height 26
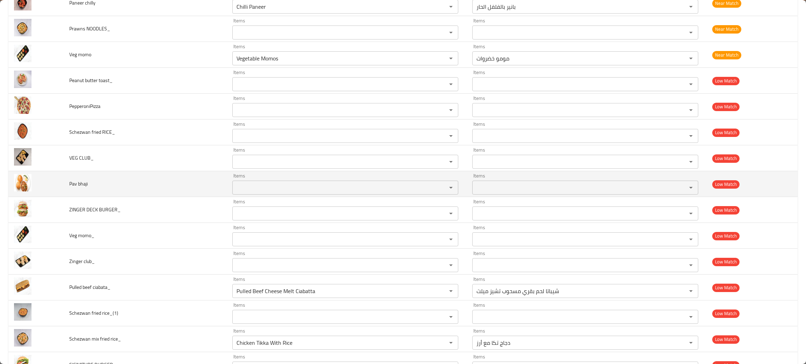
click at [123, 194] on td "Pav bhaji" at bounding box center [145, 184] width 163 height 26
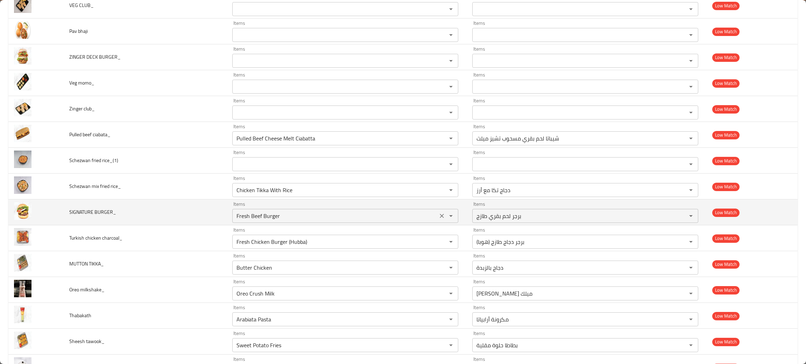
scroll to position [869, 0]
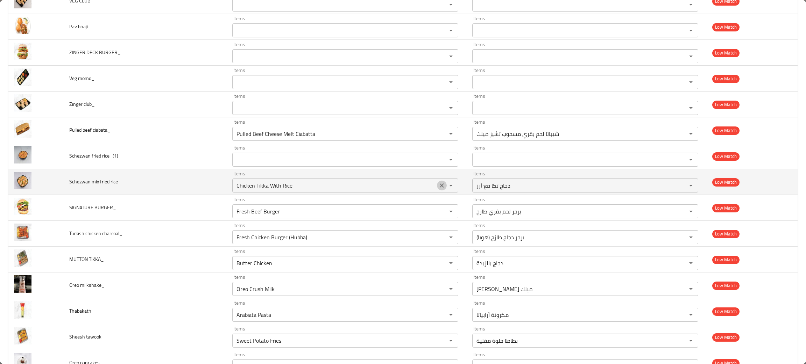
click at [445, 189] on icon "Clear" at bounding box center [441, 185] width 7 height 7
drag, startPoint x: 117, startPoint y: 182, endPoint x: 54, endPoint y: 183, distance: 63.0
click at [54, 183] on tr "Schezwan mix fried rice_ Items Items Items Items Low Match" at bounding box center [402, 182] width 789 height 26
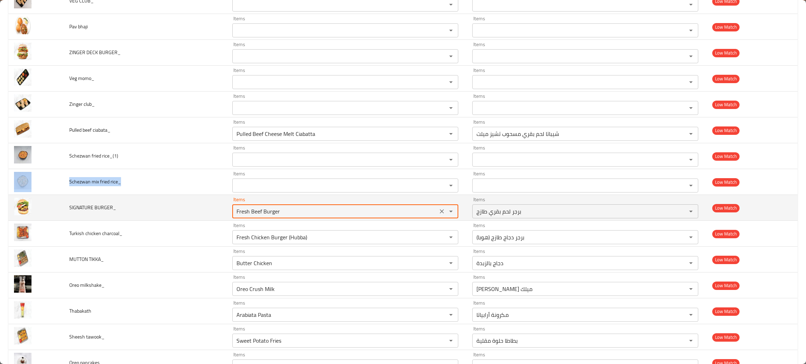
click at [303, 216] on BURGER_ "Fresh Beef Burger" at bounding box center [334, 212] width 201 height 10
click at [442, 215] on icon "Clear" at bounding box center [441, 211] width 7 height 7
type BURGER_ "si"
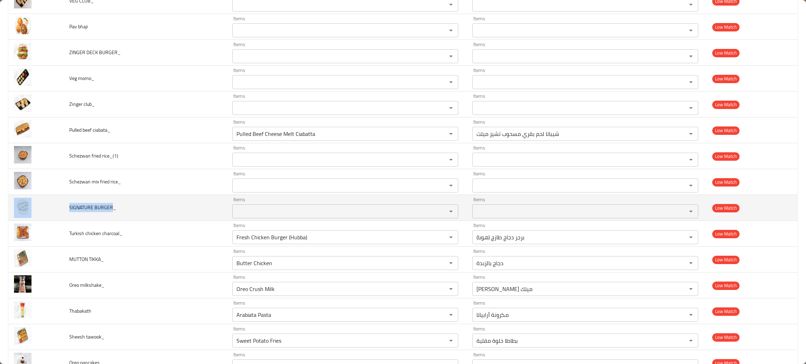
drag, startPoint x: 112, startPoint y: 208, endPoint x: 58, endPoint y: 209, distance: 53.2
click at [58, 209] on tr "SIGNATURE BURGER_ Items Items Items Items Low Match" at bounding box center [402, 208] width 789 height 26
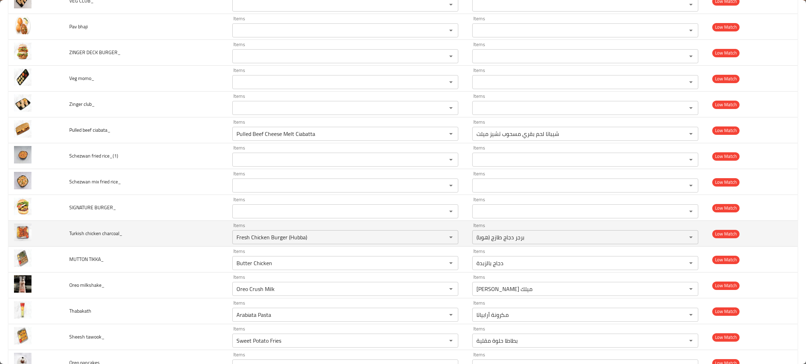
click at [126, 241] on td "Turkish chicken charcoal_" at bounding box center [145, 234] width 163 height 26
click at [444, 236] on icon "Clear" at bounding box center [441, 237] width 7 height 7
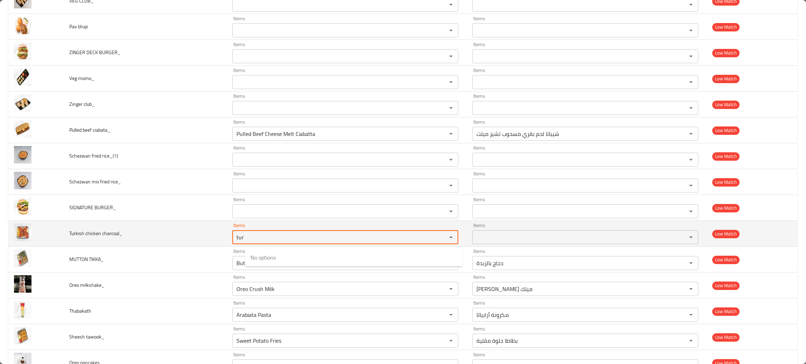
type charcoal_ "tur"
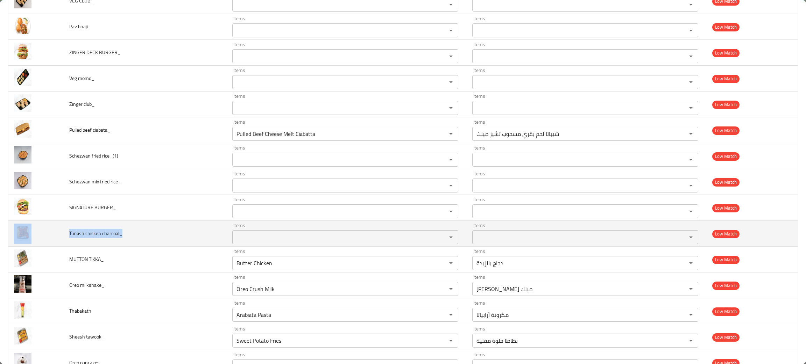
drag, startPoint x: 119, startPoint y: 234, endPoint x: 61, endPoint y: 234, distance: 58.1
click at [61, 234] on tr "Turkish chicken charcoal_ Items Items Items Items Low Match" at bounding box center [402, 234] width 789 height 26
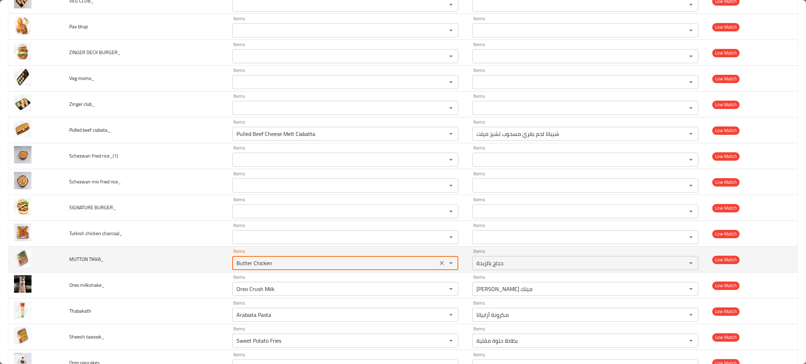
click at [322, 268] on TIKKA_ "Butter Chicken" at bounding box center [334, 263] width 201 height 10
click at [442, 264] on button "Clear" at bounding box center [442, 263] width 10 height 10
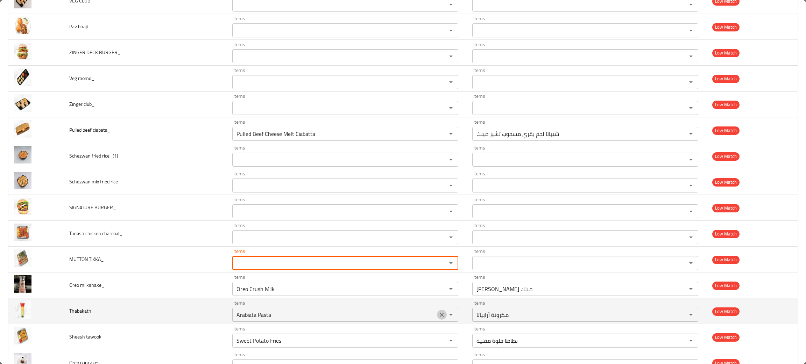
click at [444, 317] on icon "Clear" at bounding box center [442, 315] width 4 height 4
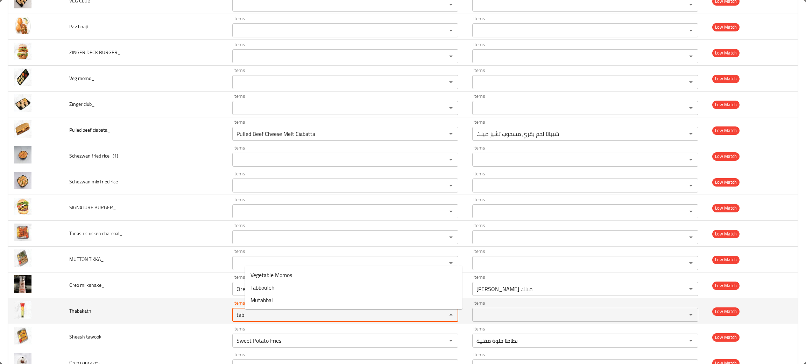
type input "tab"
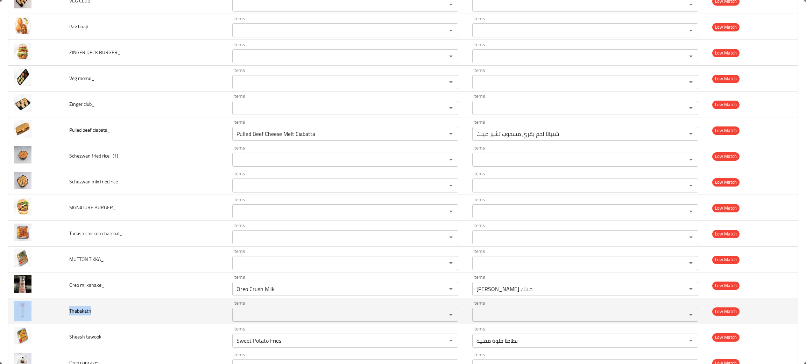
drag, startPoint x: 98, startPoint y: 318, endPoint x: 38, endPoint y: 313, distance: 59.4
click at [38, 313] on tr "Thabakath Items Items Items Items Low Match" at bounding box center [402, 312] width 789 height 26
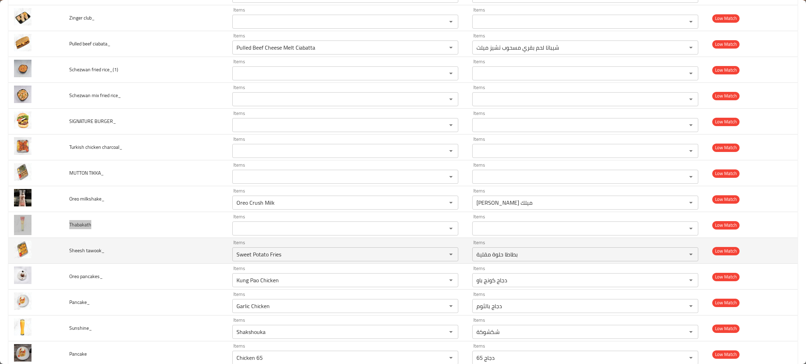
scroll to position [974, 0]
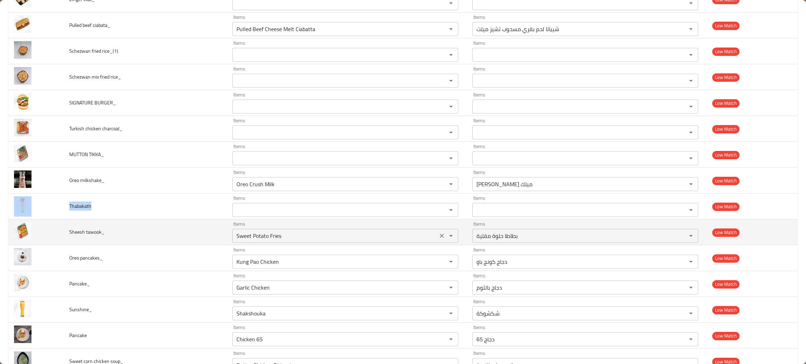
click at [330, 241] on tawook_ "Sweet Potato Fries" at bounding box center [334, 236] width 201 height 10
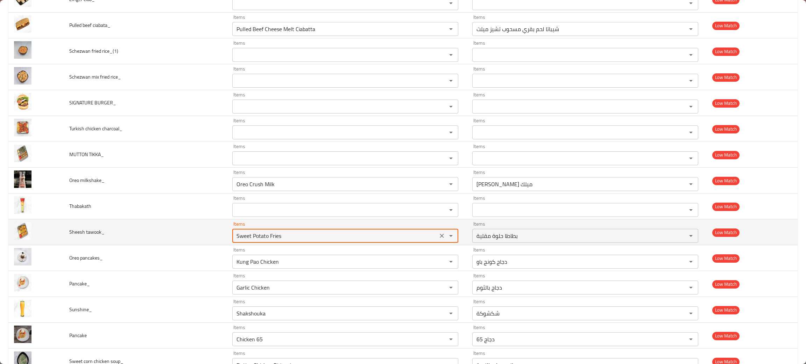
click at [441, 237] on button "Clear" at bounding box center [442, 236] width 10 height 10
type tawook_ "taw"
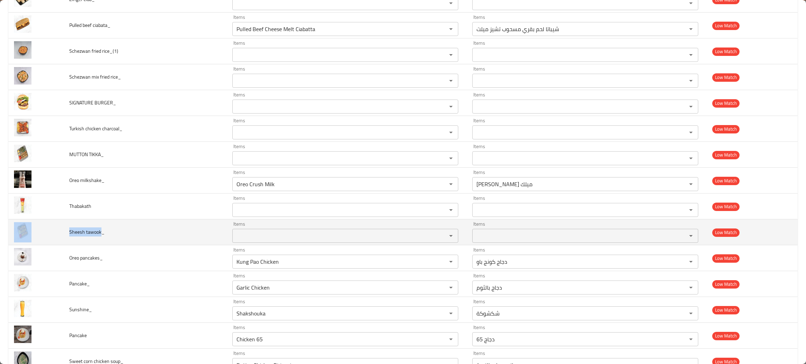
drag, startPoint x: 97, startPoint y: 234, endPoint x: 61, endPoint y: 230, distance: 36.6
click at [61, 230] on tr "Sheesh tawook_ Items Items Items Items Low Match" at bounding box center [402, 233] width 789 height 26
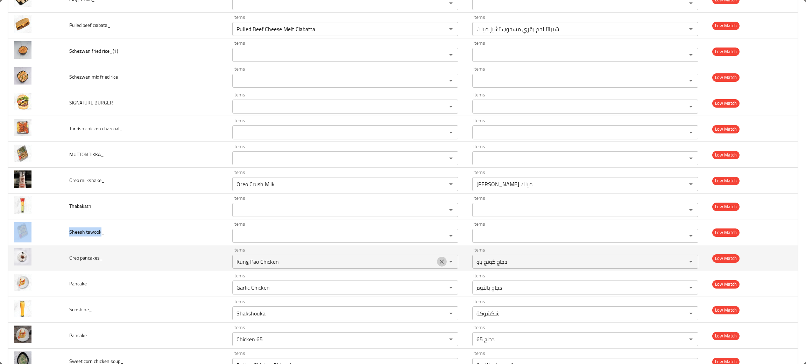
drag, startPoint x: 444, startPoint y: 263, endPoint x: 440, endPoint y: 263, distance: 3.5
click at [444, 263] on icon "Clear" at bounding box center [441, 261] width 7 height 7
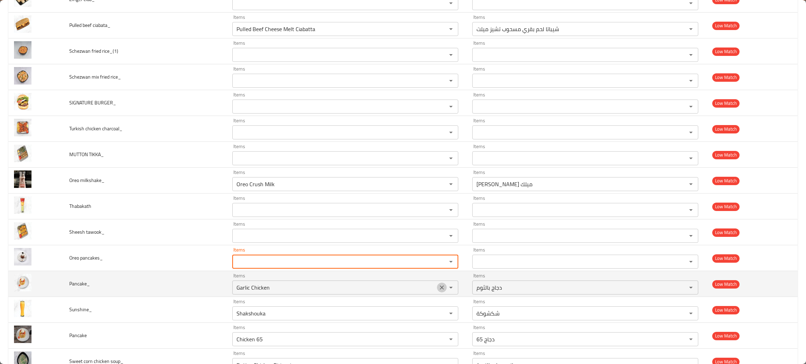
click at [445, 291] on icon "Clear" at bounding box center [441, 287] width 7 height 7
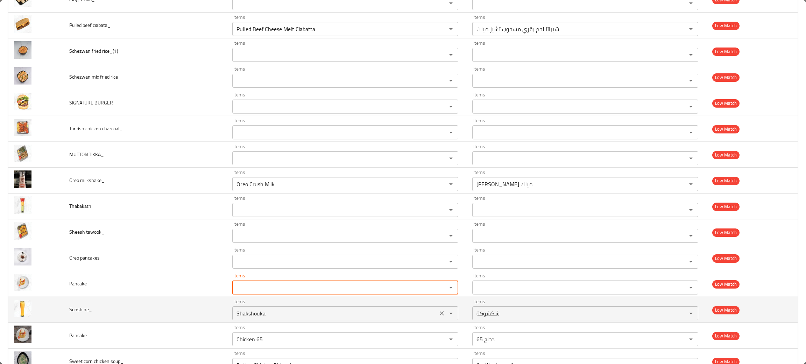
click at [445, 317] on icon "Clear" at bounding box center [441, 313] width 7 height 7
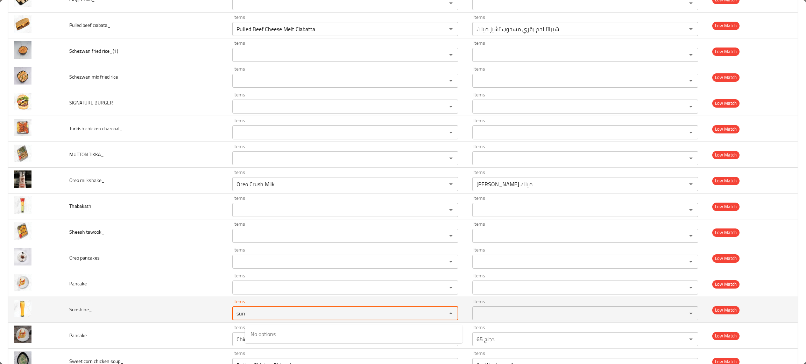
type input "sun"
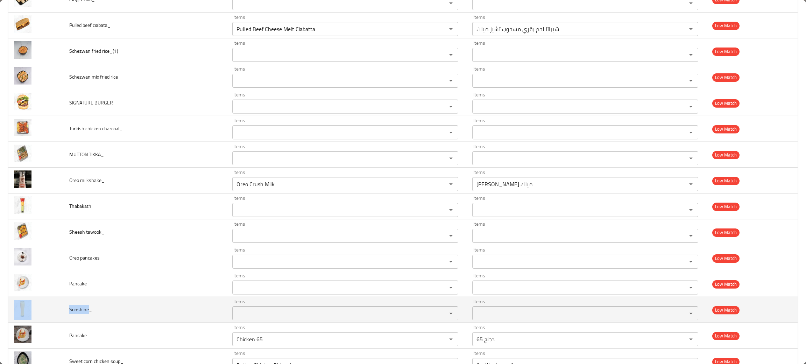
drag, startPoint x: 85, startPoint y: 312, endPoint x: 57, endPoint y: 311, distance: 27.6
click at [57, 311] on tr "Sunshine_ Items Items Items Items Low Match" at bounding box center [402, 310] width 789 height 26
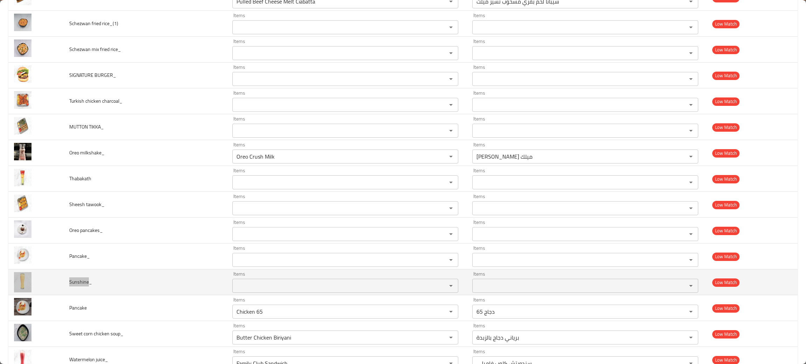
scroll to position [1027, 0]
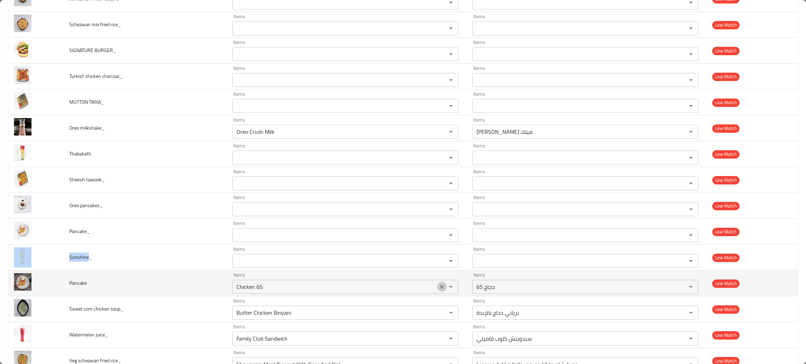
click at [446, 286] on button "Clear" at bounding box center [442, 287] width 10 height 10
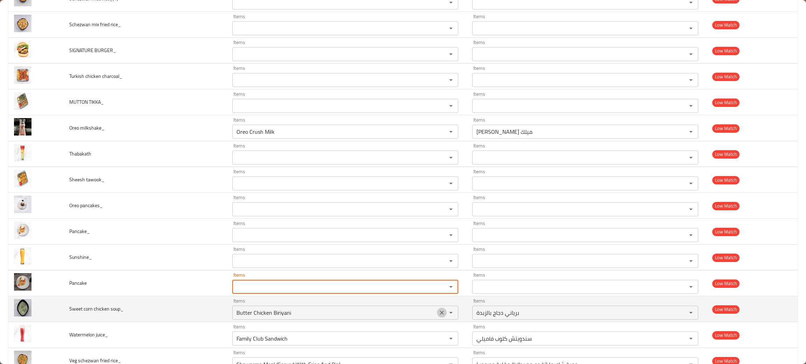
click at [442, 315] on button "Clear" at bounding box center [442, 313] width 10 height 10
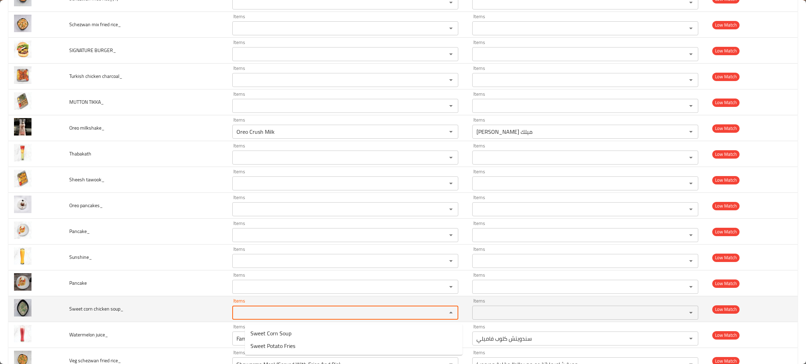
click at [116, 318] on td "Sweet corn chicken soup_" at bounding box center [145, 310] width 163 height 26
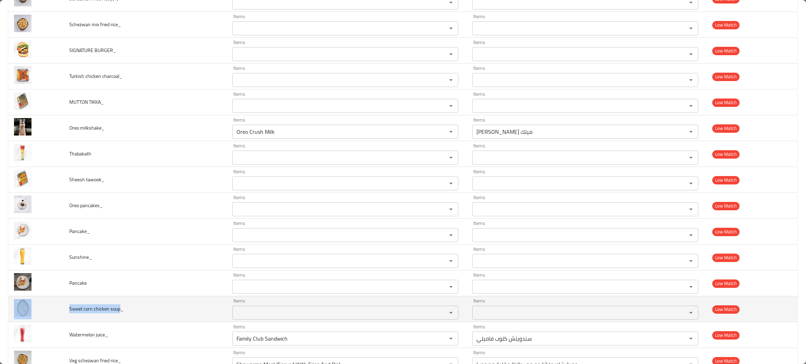
drag, startPoint x: 119, startPoint y: 311, endPoint x: 59, endPoint y: 314, distance: 59.5
click at [59, 314] on tr "Sweet corn chicken soup_ Items Items Items Items Low Match" at bounding box center [402, 310] width 789 height 26
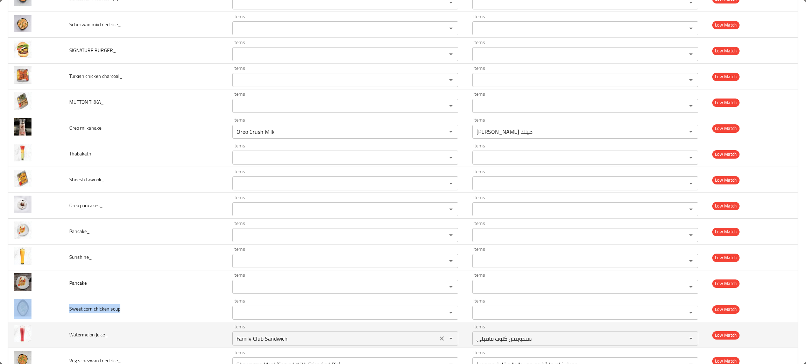
click at [445, 339] on icon "Clear" at bounding box center [441, 338] width 7 height 7
drag, startPoint x: 101, startPoint y: 337, endPoint x: 73, endPoint y: 339, distance: 28.7
click at [73, 339] on span "Watermelon juice_" at bounding box center [88, 334] width 39 height 9
click at [106, 337] on span "Watermelon juice_" at bounding box center [88, 334] width 39 height 9
drag, startPoint x: 105, startPoint y: 335, endPoint x: 64, endPoint y: 333, distance: 40.6
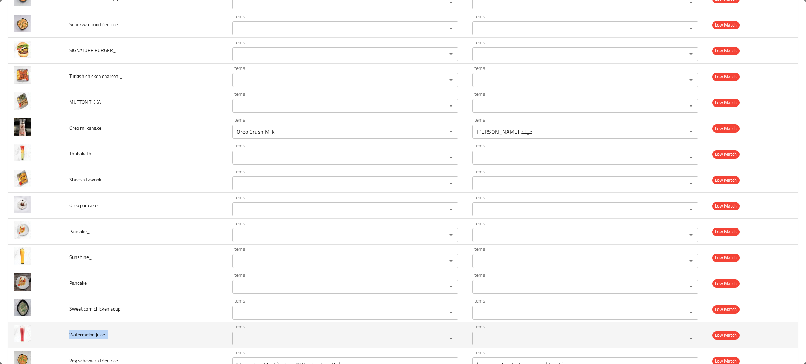
click at [64, 333] on td "Watermelon juice_" at bounding box center [145, 335] width 163 height 26
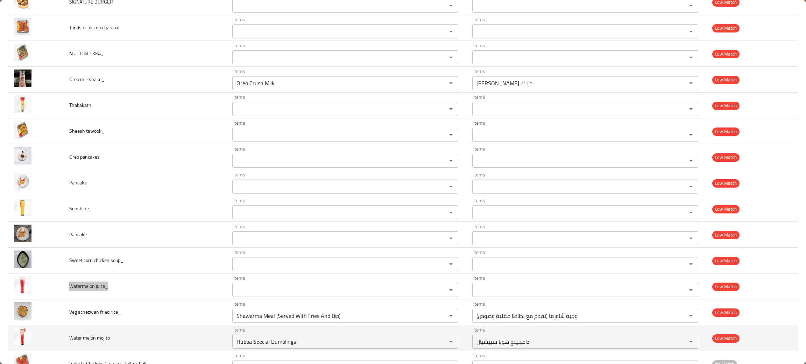
scroll to position [1132, 0]
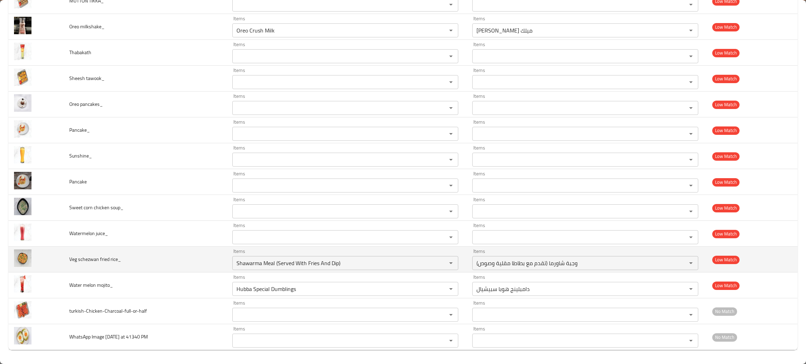
click at [154, 263] on td "Veg schezwan fried rice_" at bounding box center [145, 260] width 163 height 26
click at [444, 262] on icon "Clear" at bounding box center [441, 263] width 7 height 7
drag, startPoint x: 115, startPoint y: 257, endPoint x: 35, endPoint y: 255, distance: 79.8
click at [35, 255] on tr "Veg schezwan fried rice_ Items Items Items Items Low Match" at bounding box center [402, 260] width 789 height 26
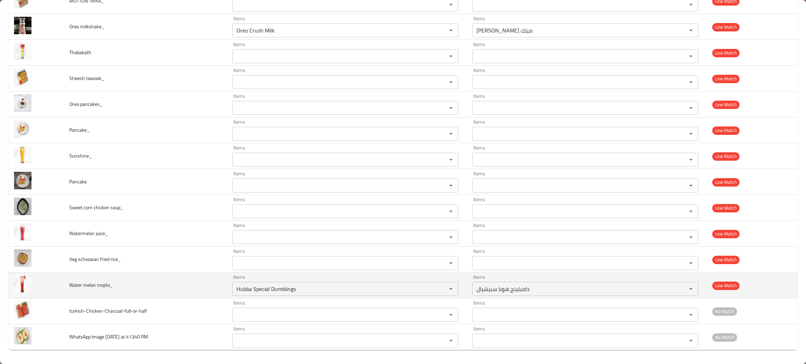
click at [156, 285] on td "Water melon mojito_" at bounding box center [145, 286] width 163 height 26
click at [445, 291] on icon "Clear" at bounding box center [441, 289] width 7 height 7
drag, startPoint x: 108, startPoint y: 283, endPoint x: 62, endPoint y: 286, distance: 45.6
click at [64, 286] on td "Water melon mojito_" at bounding box center [145, 286] width 163 height 26
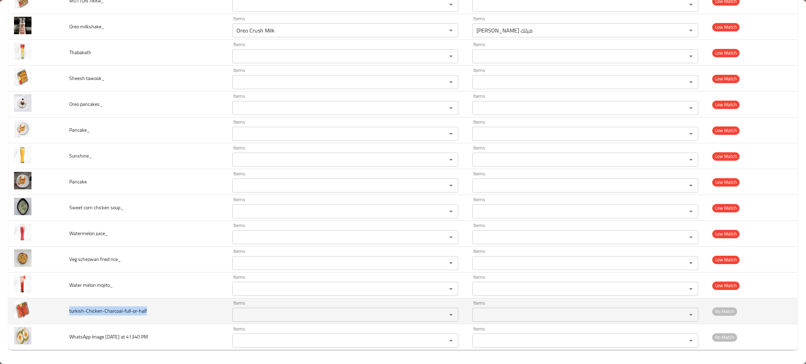
drag, startPoint x: 164, startPoint y: 314, endPoint x: 64, endPoint y: 317, distance: 100.1
click at [64, 317] on td "turkish-Chicken-Charcoal-full-or-half" at bounding box center [145, 312] width 163 height 26
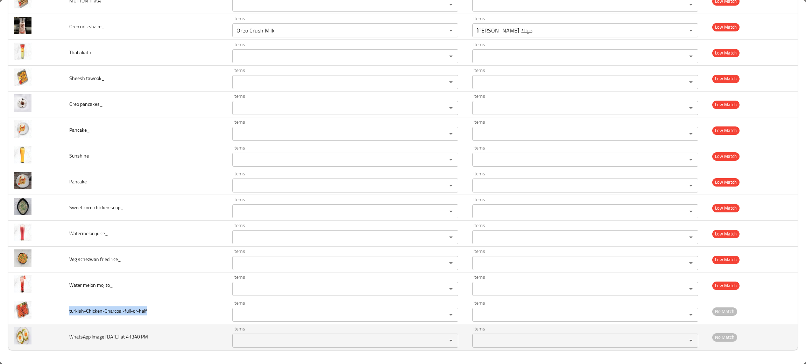
drag, startPoint x: 158, startPoint y: 334, endPoint x: 69, endPoint y: 333, distance: 89.2
click at [69, 333] on td "WhatsApp Image 2024-04-22 at 41340 PM" at bounding box center [145, 338] width 163 height 26
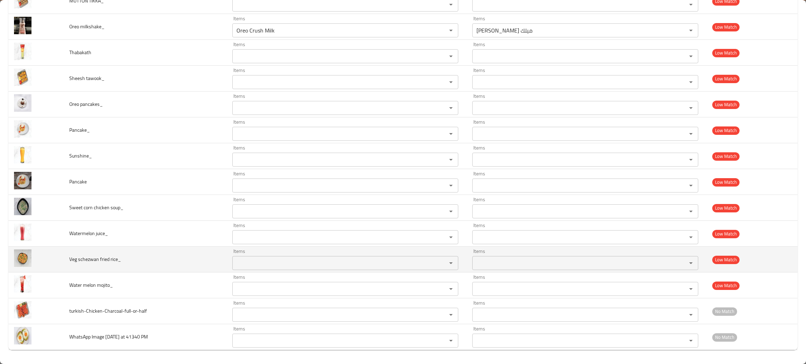
click at [125, 264] on td "Veg schezwan fried rice_" at bounding box center [145, 260] width 163 height 26
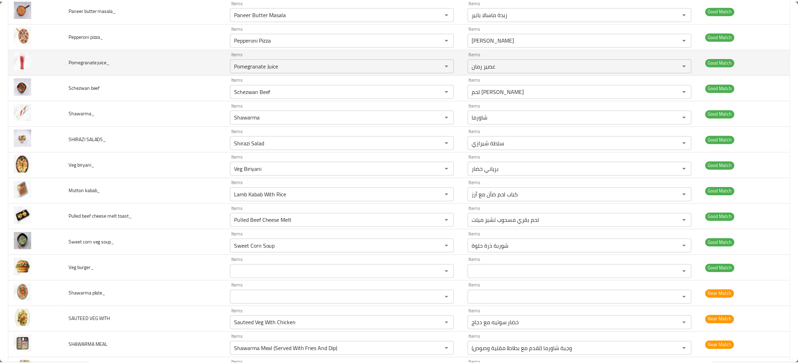
scroll to position [0, 0]
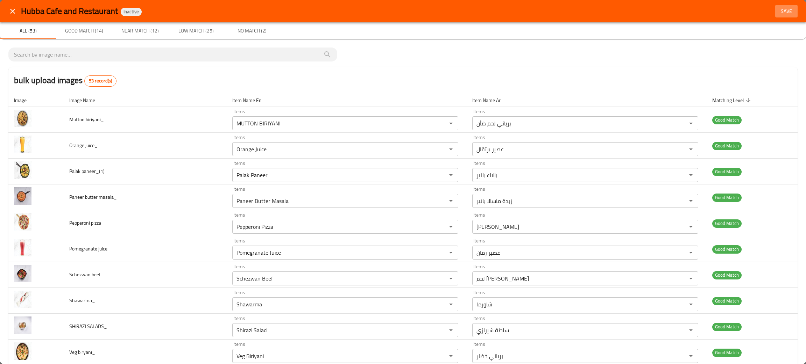
click at [778, 7] on span "Save" at bounding box center [786, 11] width 17 height 9
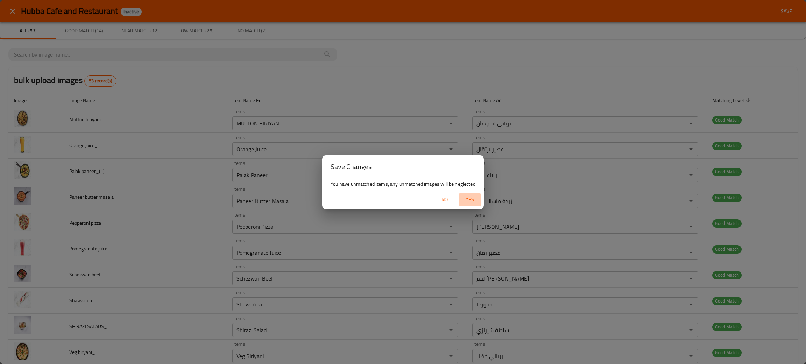
click at [471, 197] on span "Yes" at bounding box center [469, 199] width 17 height 9
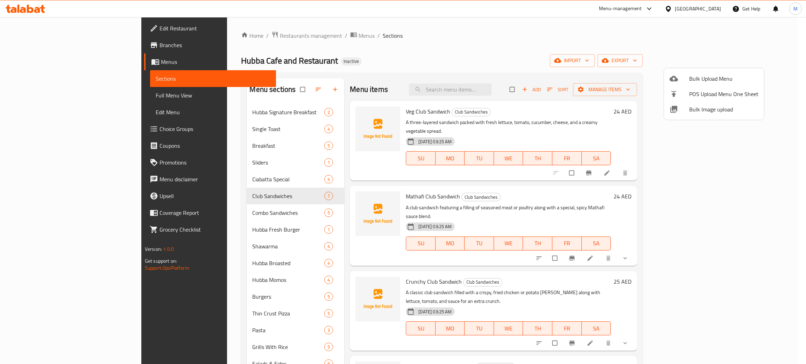
click at [404, 74] on div at bounding box center [403, 182] width 806 height 364
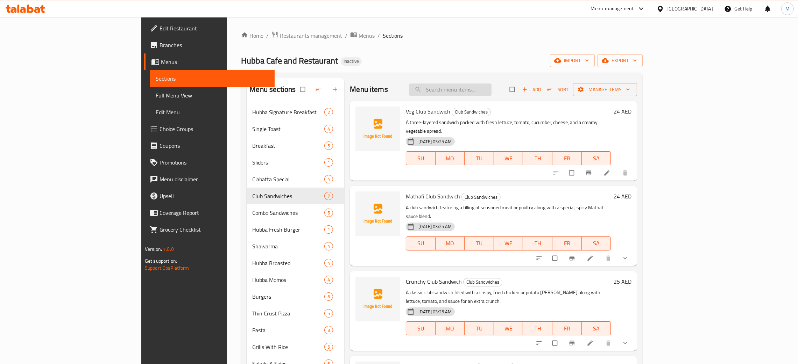
click at [489, 89] on input "search" at bounding box center [450, 90] width 83 height 12
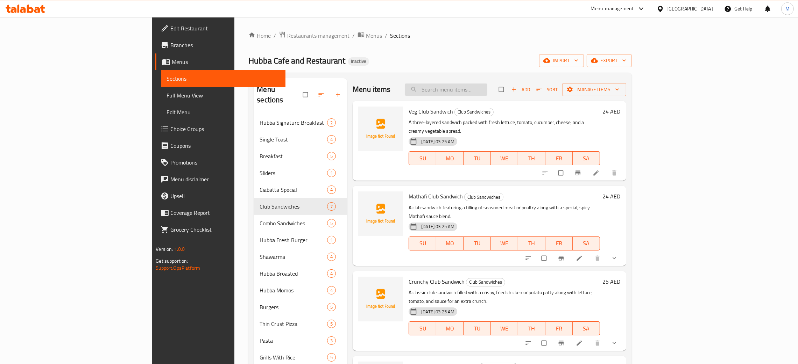
click at [478, 90] on input "search" at bounding box center [446, 90] width 83 height 12
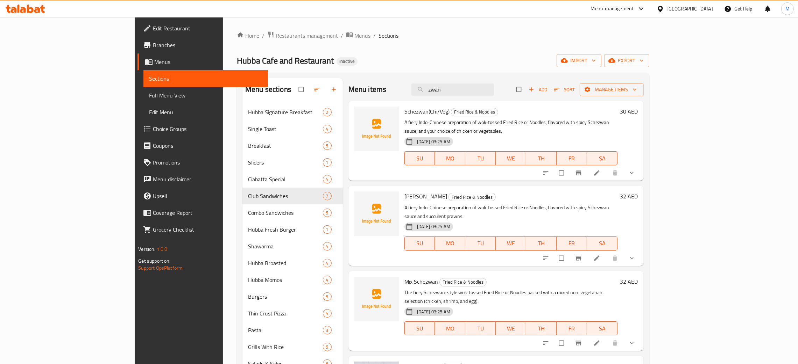
type input "zwan"
drag, startPoint x: 452, startPoint y: 77, endPoint x: 443, endPoint y: 72, distance: 9.9
click at [440, 72] on div "Home / Restaurants management / Menus / Sections Hubba Cafe and Restaurant Inac…" at bounding box center [443, 281] width 412 height 501
click at [573, 61] on div "Hubba Cafe and Restaurant Inactive import export" at bounding box center [443, 60] width 412 height 13
drag, startPoint x: 471, startPoint y: 90, endPoint x: 442, endPoint y: 84, distance: 28.9
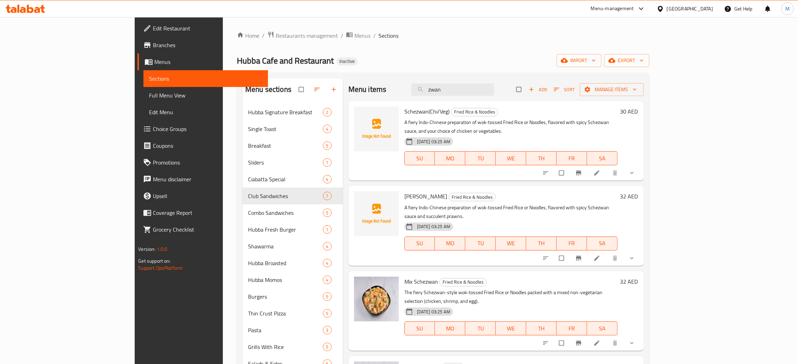
click at [442, 84] on div "Menu items zwan Add Sort Manage items" at bounding box center [495, 89] width 295 height 23
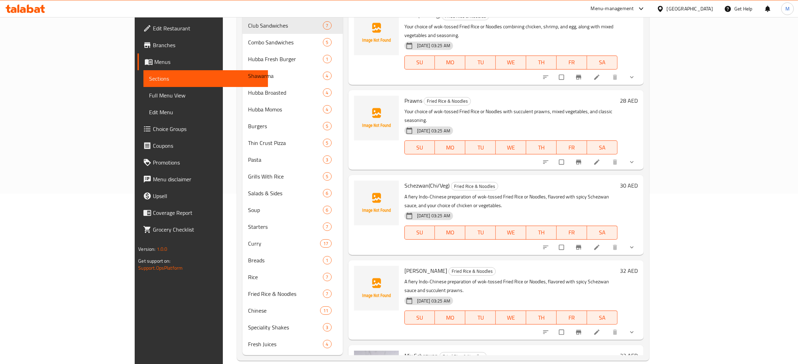
scroll to position [181, 0]
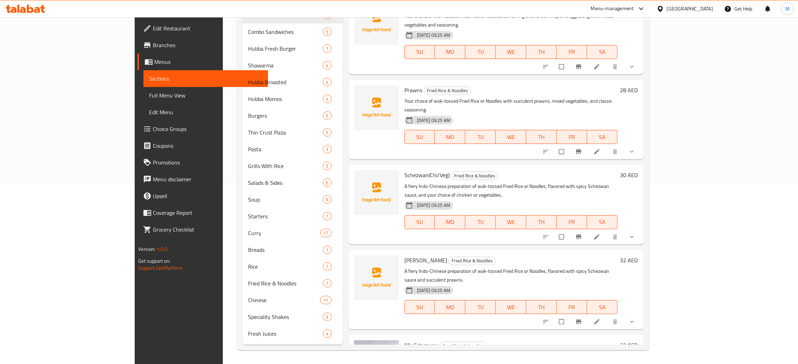
type input "nood"
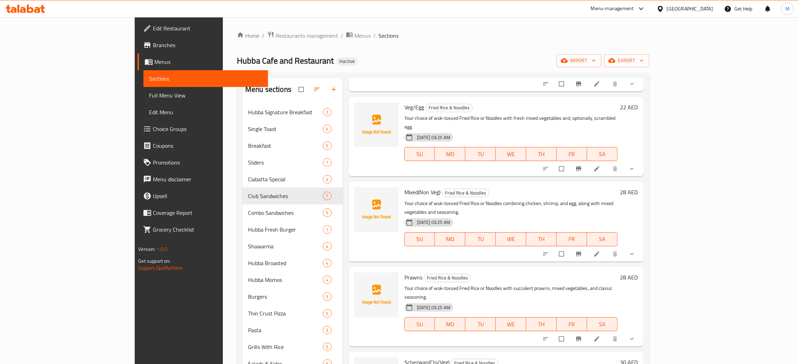
scroll to position [181, 0]
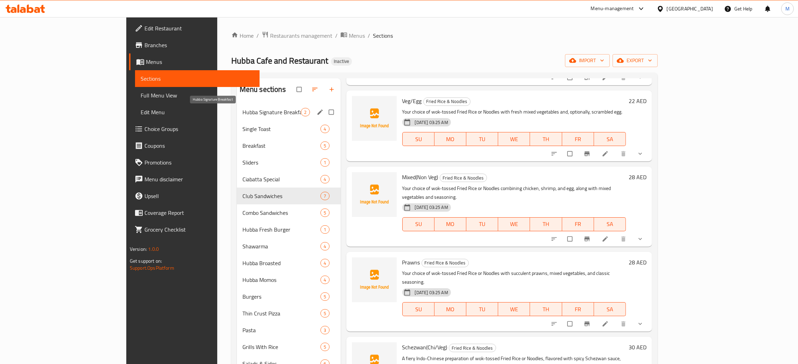
click at [242, 109] on span "Hubba Signature Breakfast" at bounding box center [271, 112] width 59 height 8
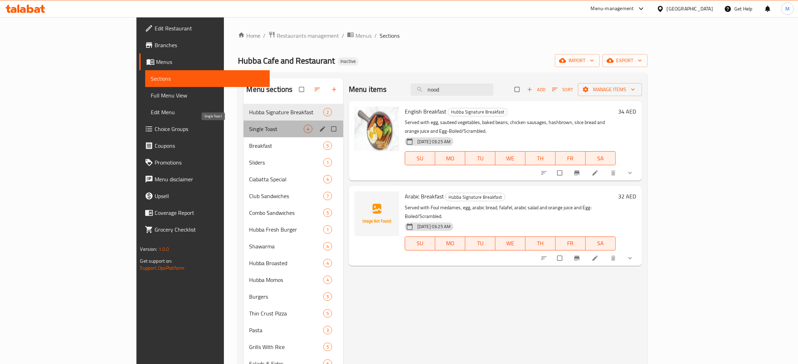
click at [249, 131] on span "Single Toast" at bounding box center [276, 129] width 54 height 8
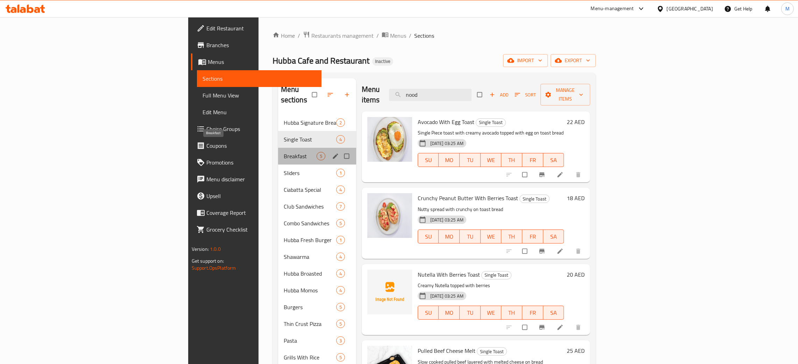
click at [284, 152] on span "Breakfast" at bounding box center [300, 156] width 33 height 8
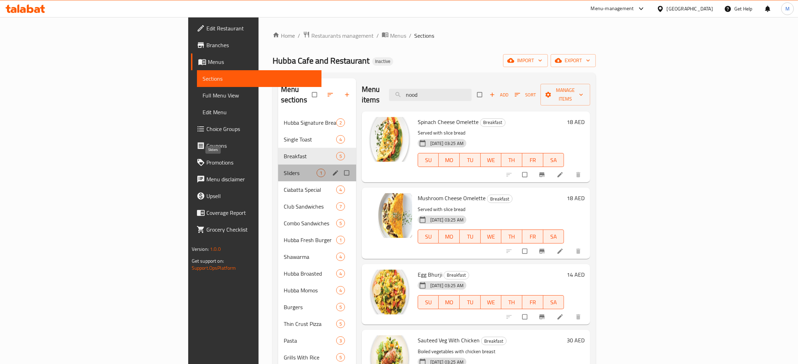
click at [284, 169] on span "Sliders" at bounding box center [300, 173] width 33 height 8
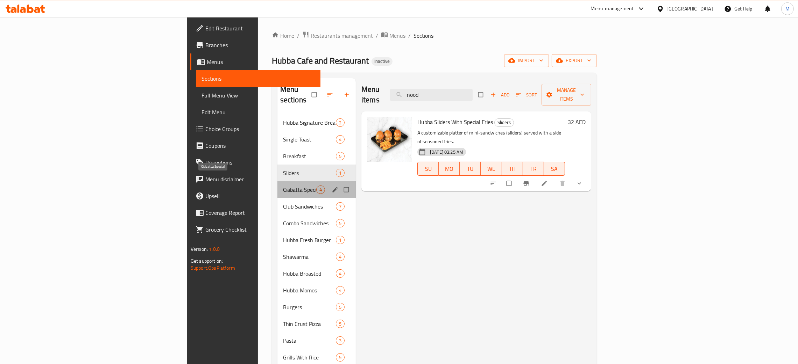
click at [283, 186] on span "Ciabatta Special" at bounding box center [299, 190] width 33 height 8
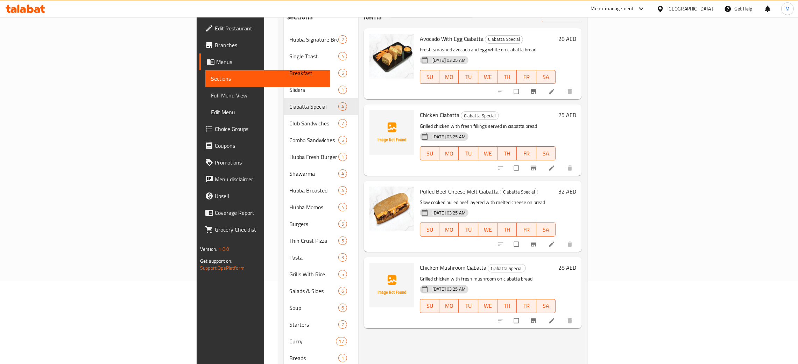
scroll to position [105, 0]
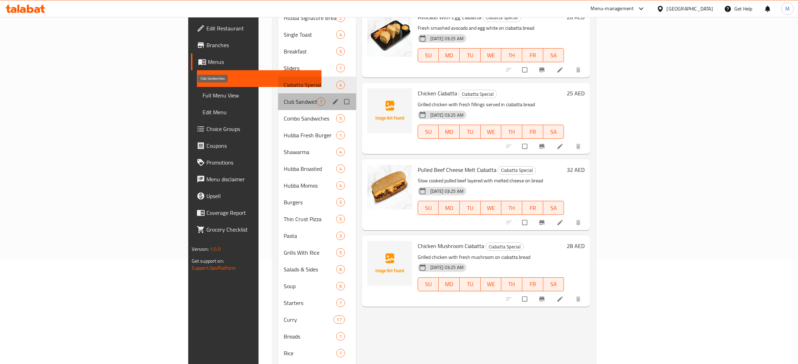
click at [284, 98] on span "Club Sandwiches" at bounding box center [300, 102] width 33 height 8
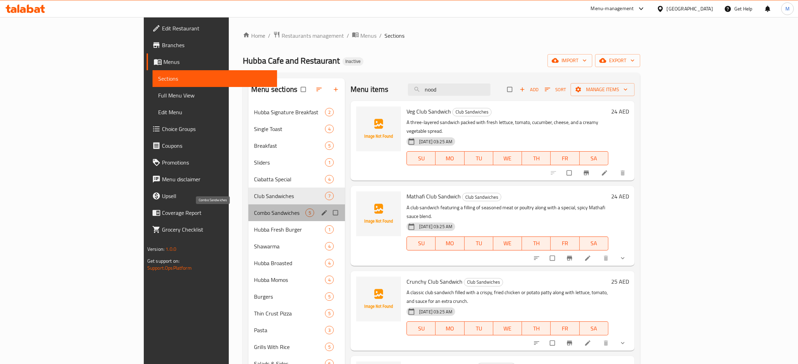
click at [254, 213] on span "Combo Sandwiches" at bounding box center [279, 213] width 51 height 8
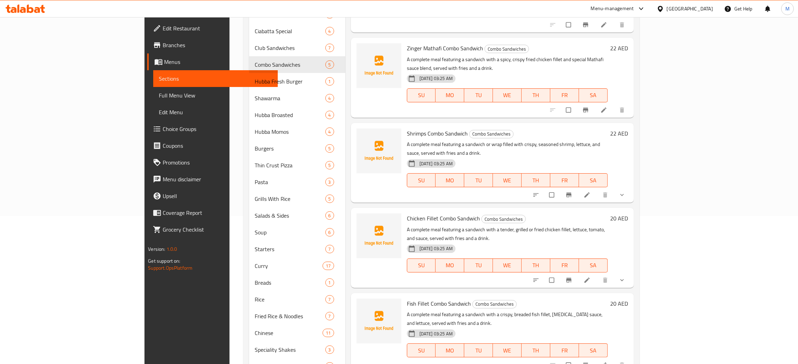
scroll to position [181, 0]
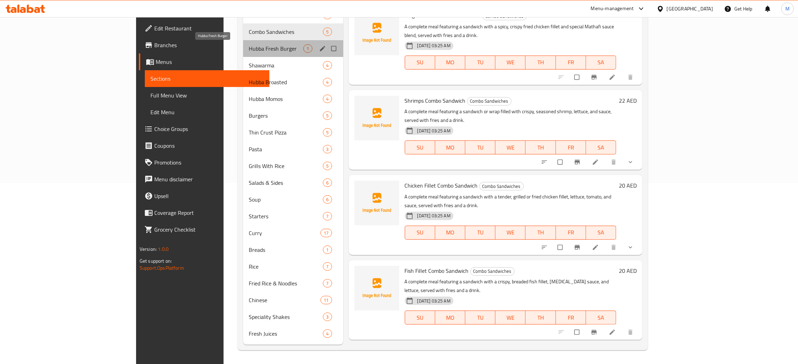
click at [249, 50] on span "Hubba Fresh Burger" at bounding box center [276, 48] width 55 height 8
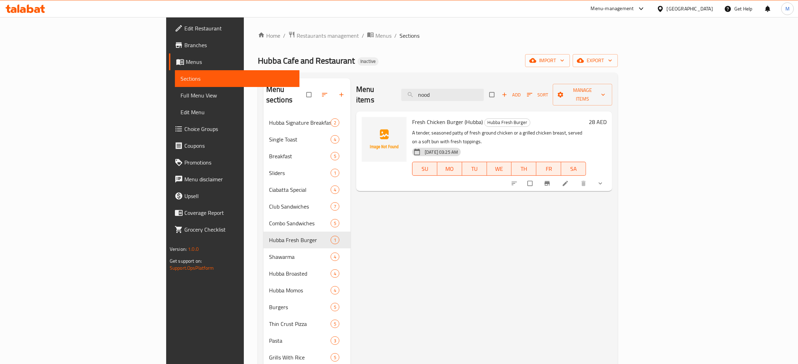
drag, startPoint x: 503, startPoint y: 93, endPoint x: 432, endPoint y: 76, distance: 73.1
click at [432, 76] on div "Menu sections Hubba Signature Breakfast 2 Single Toast 4 Breakfast 5 Sliders 1 …" at bounding box center [438, 308] width 360 height 470
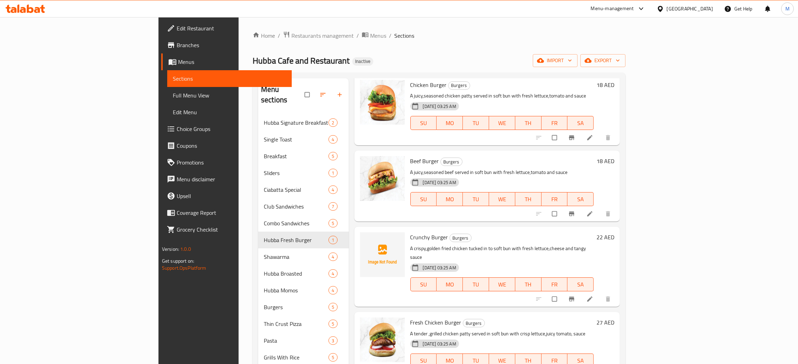
scroll to position [734, 0]
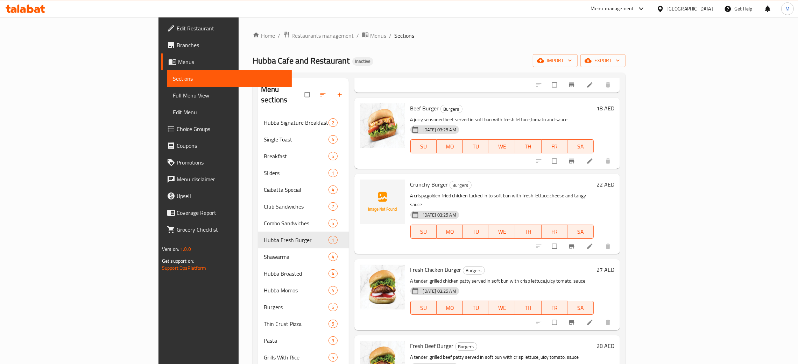
type input "fres"
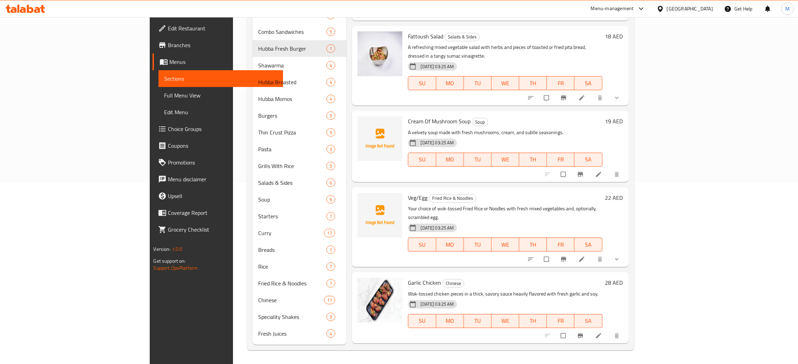
scroll to position [0, 0]
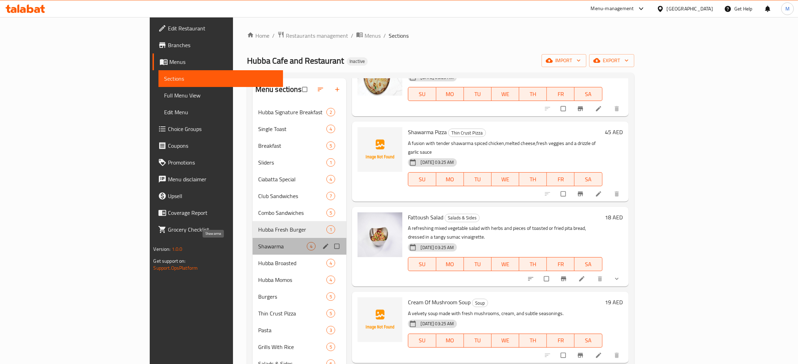
click at [258, 247] on span "Shawarma" at bounding box center [282, 246] width 49 height 8
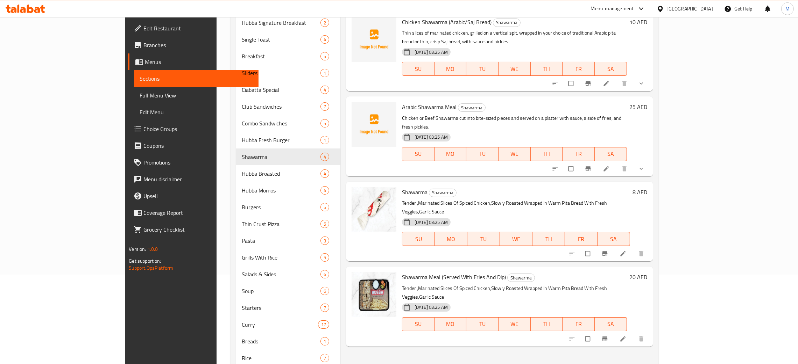
scroll to position [105, 0]
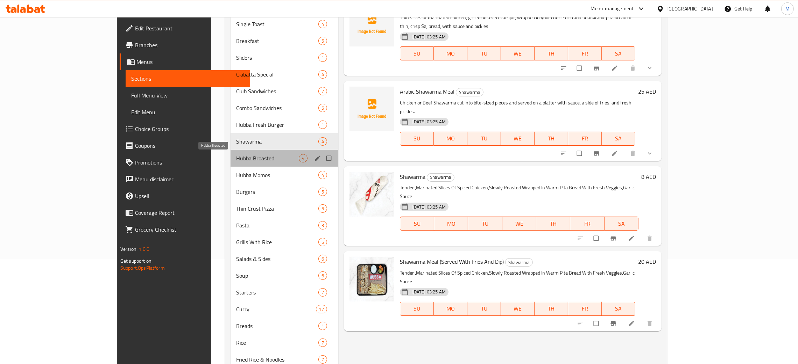
click at [236, 158] on span "Hubba Broasted" at bounding box center [267, 158] width 63 height 8
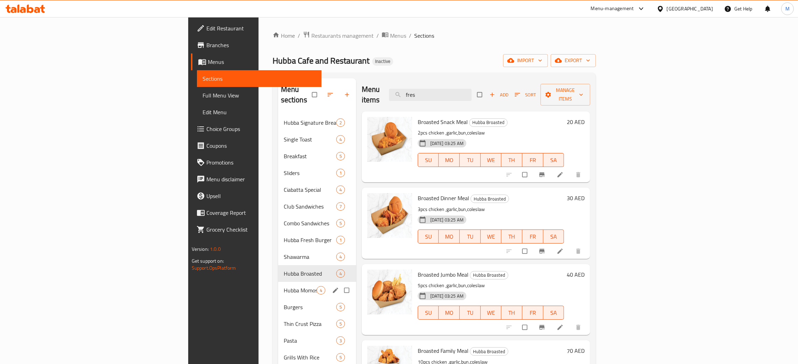
scroll to position [52, 0]
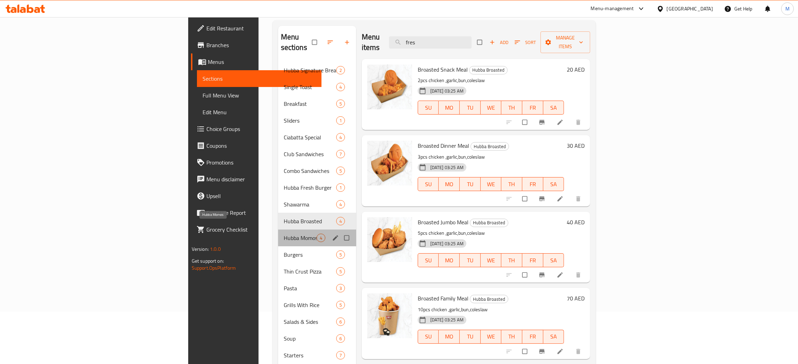
click at [284, 234] on span "Hubba Momos" at bounding box center [300, 238] width 33 height 8
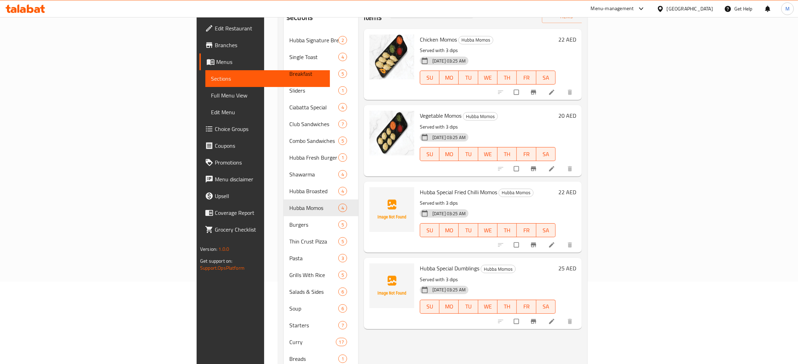
scroll to position [157, 0]
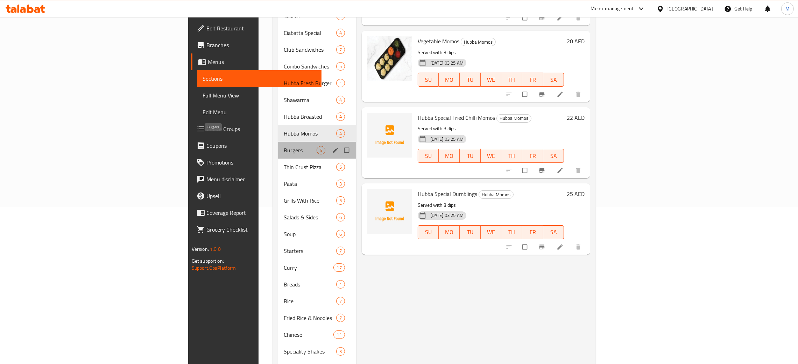
click at [284, 146] on span "Burgers" at bounding box center [300, 150] width 33 height 8
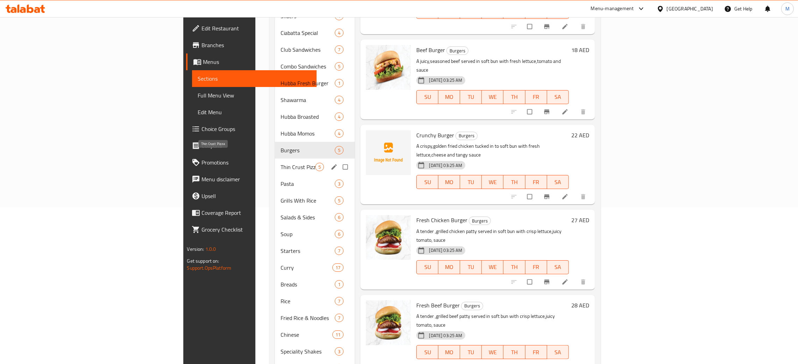
click at [280, 163] on span "Thin Crust Pizza" at bounding box center [297, 167] width 35 height 8
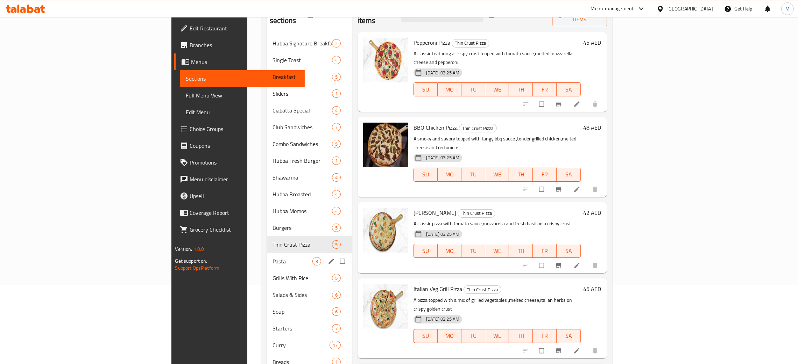
scroll to position [105, 0]
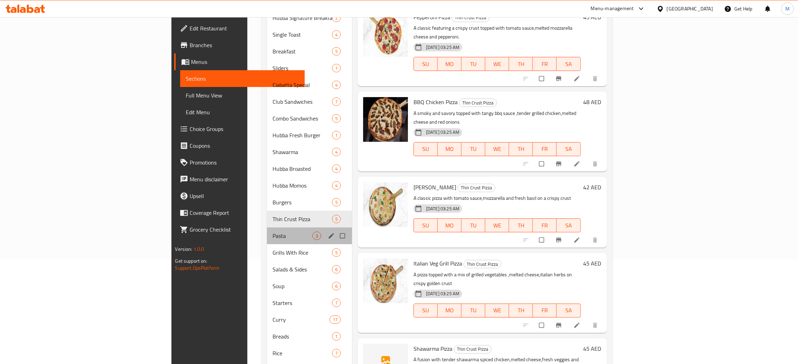
click at [267, 228] on div "Pasta 3" at bounding box center [309, 236] width 85 height 17
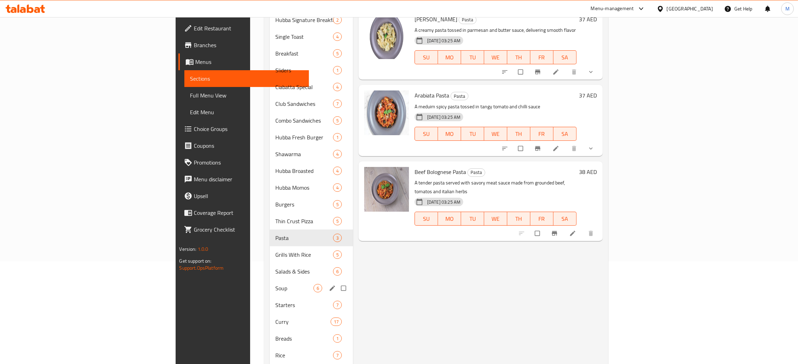
scroll to position [105, 0]
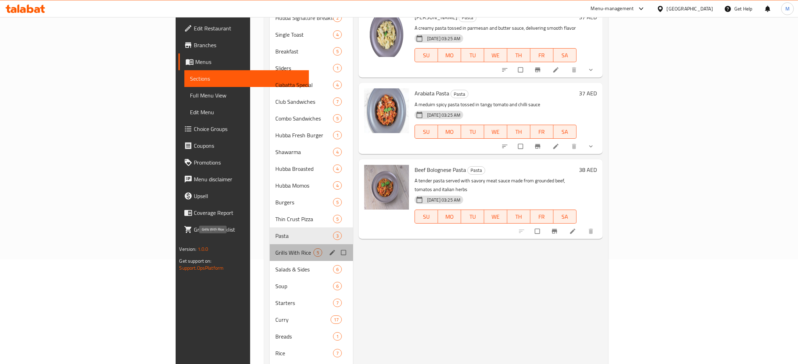
click at [275, 249] on span "Grills With Rice" at bounding box center [294, 253] width 38 height 8
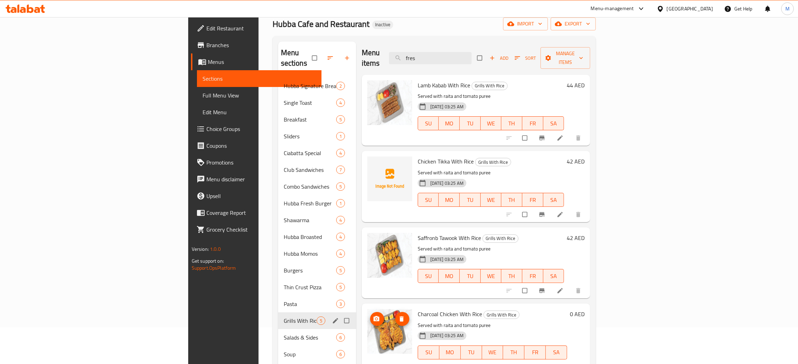
scroll to position [129, 0]
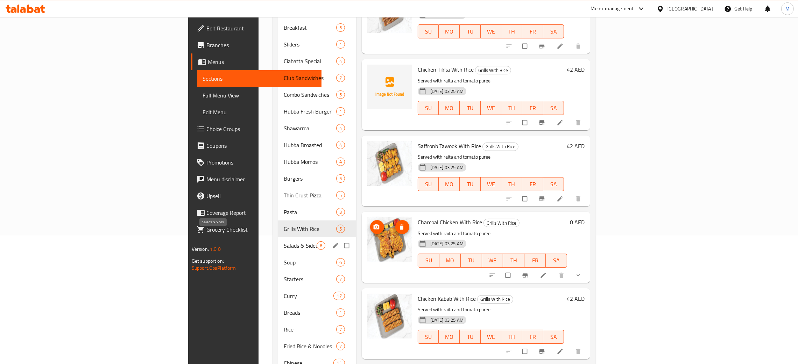
click at [284, 242] on span "Salads & Sides" at bounding box center [300, 246] width 33 height 8
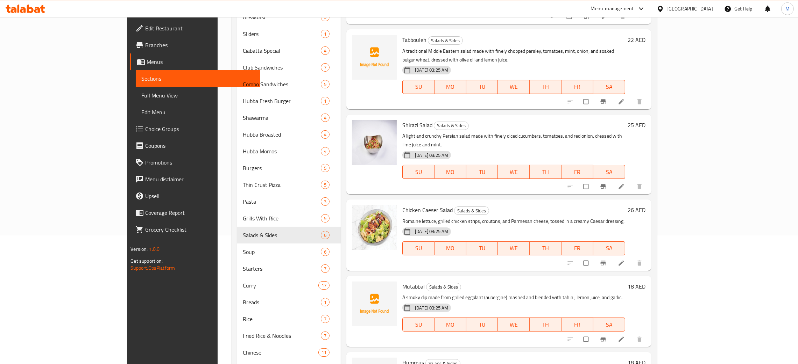
scroll to position [181, 0]
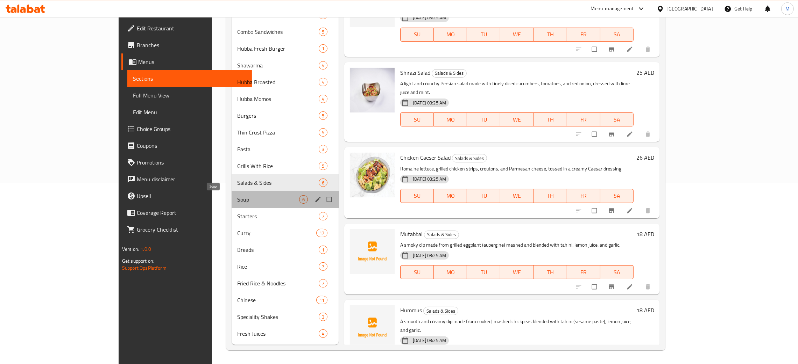
click at [237, 199] on span "Soup" at bounding box center [268, 199] width 62 height 8
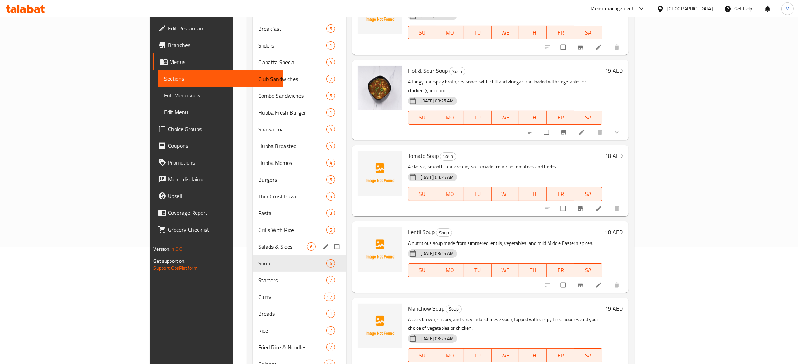
scroll to position [157, 0]
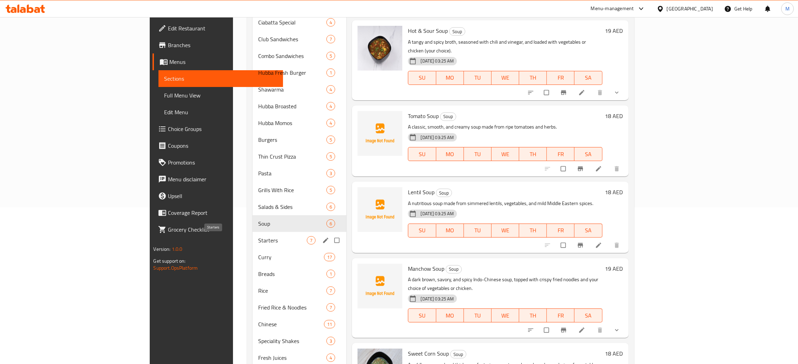
click at [258, 240] on span "Starters" at bounding box center [282, 240] width 49 height 8
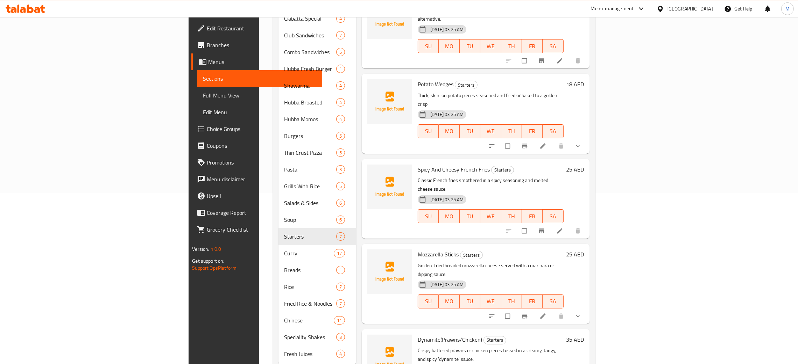
scroll to position [181, 0]
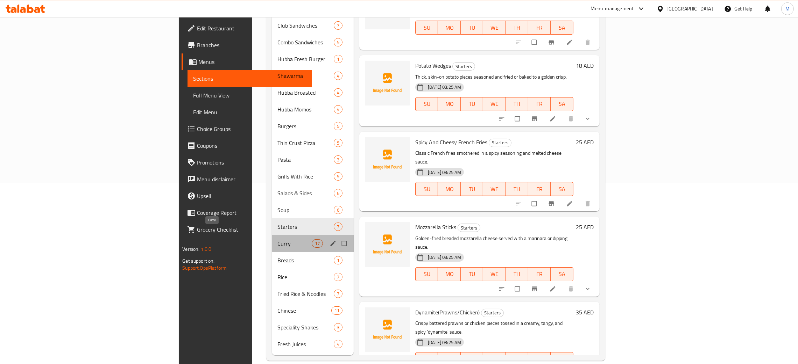
click at [277, 240] on span "Curry" at bounding box center [294, 244] width 34 height 8
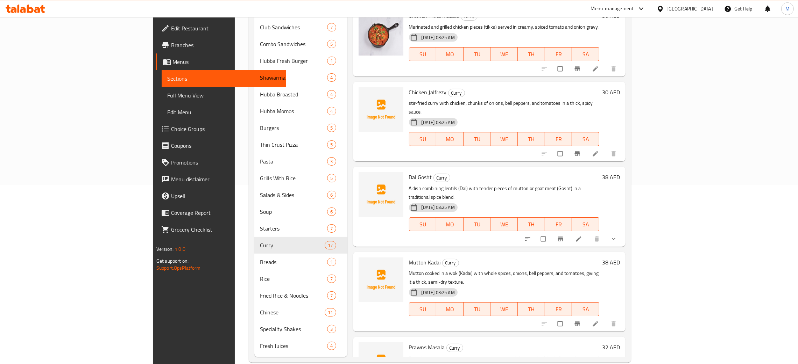
scroll to position [181, 0]
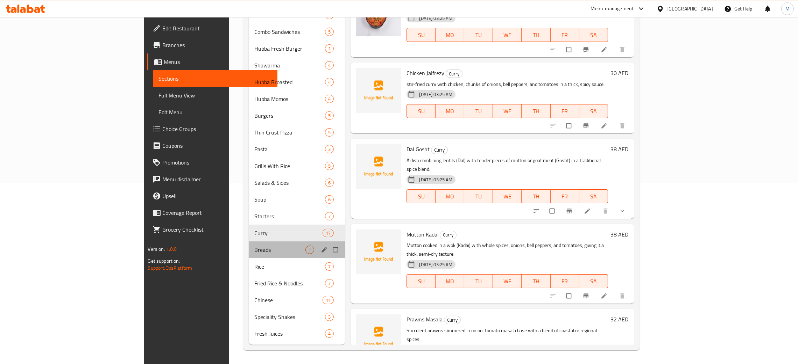
click at [249, 243] on div "Breads 1" at bounding box center [297, 250] width 96 height 17
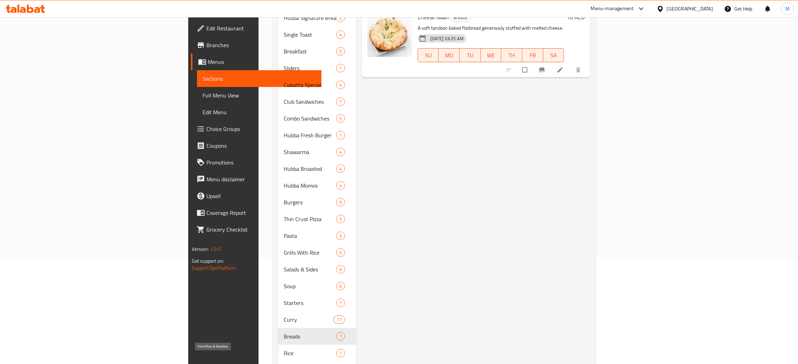
scroll to position [181, 0]
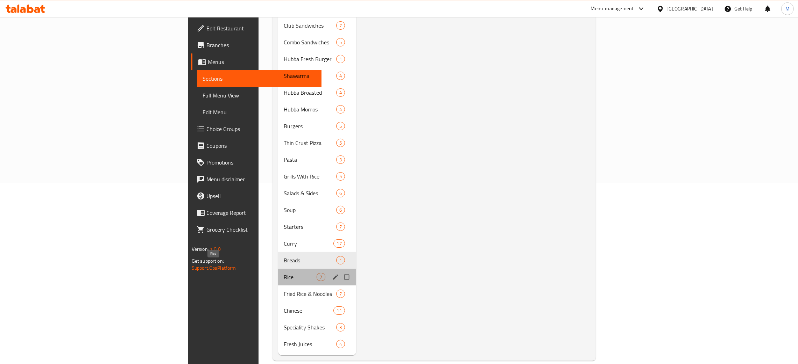
click at [284, 273] on span "Rice" at bounding box center [300, 277] width 33 height 8
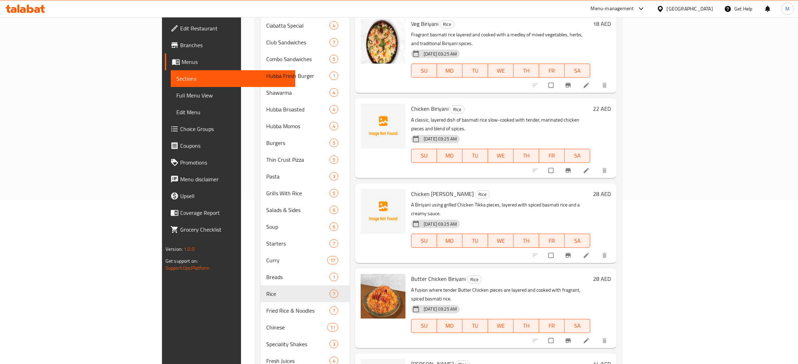
scroll to position [181, 0]
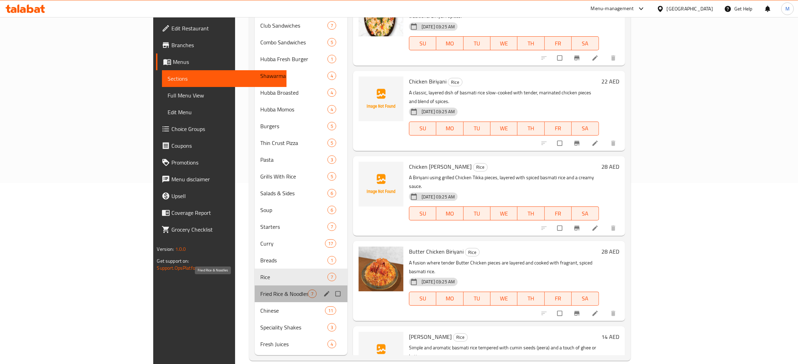
click at [260, 290] on span "Fried Rice & Noodles" at bounding box center [283, 294] width 47 height 8
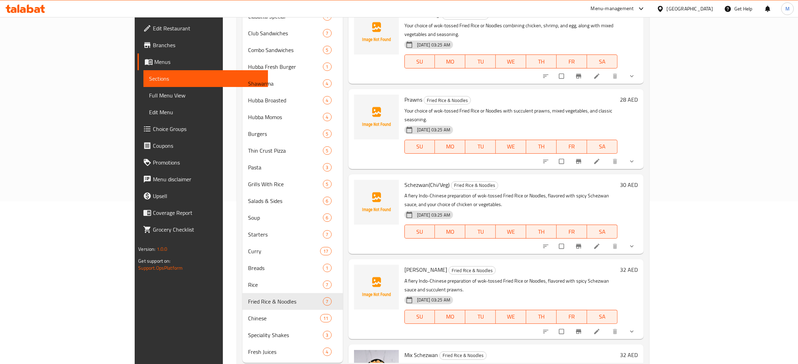
scroll to position [181, 0]
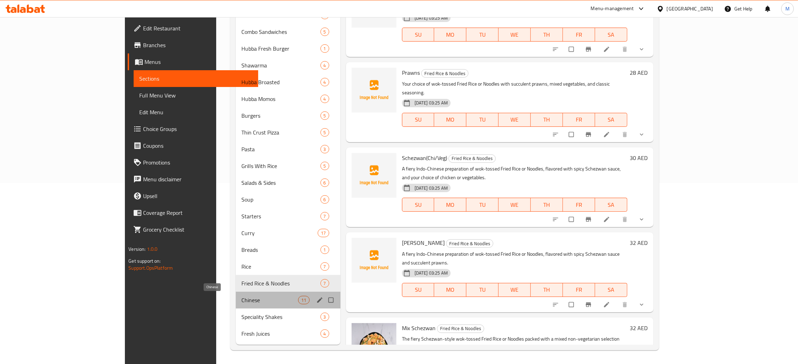
click at [241, 298] on span "Chinese" at bounding box center [269, 300] width 57 height 8
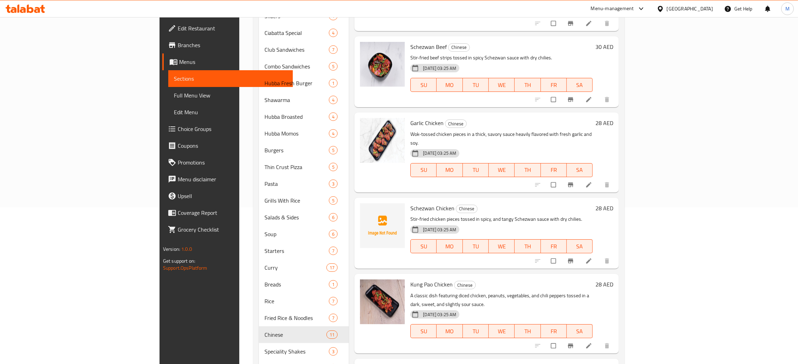
scroll to position [181, 0]
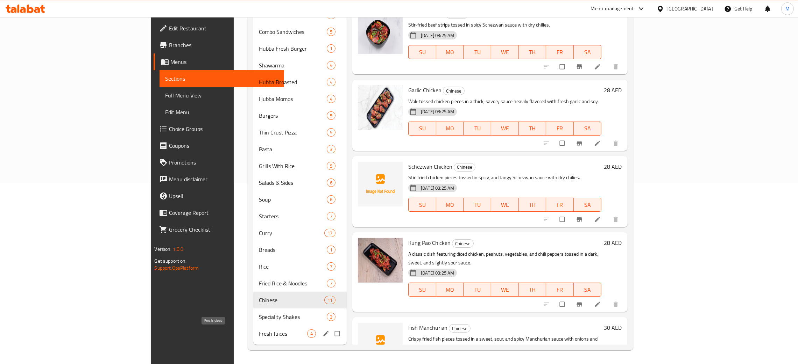
click at [259, 333] on span "Fresh Juices" at bounding box center [283, 334] width 48 height 8
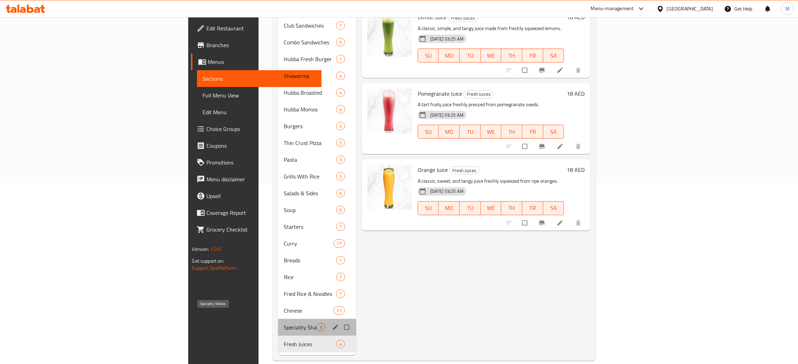
click at [284, 324] on span "Speciality Shakes" at bounding box center [300, 328] width 33 height 8
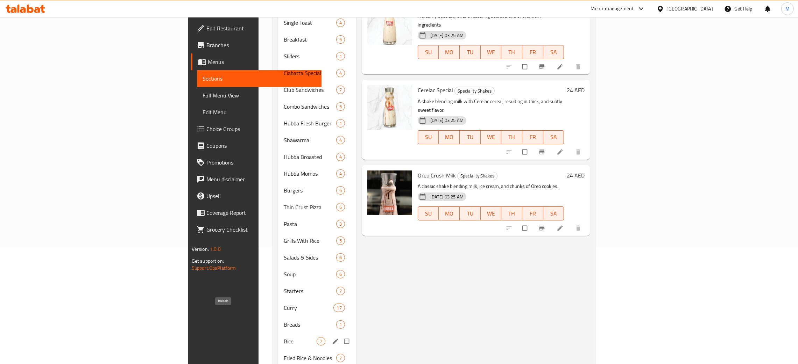
scroll to position [181, 0]
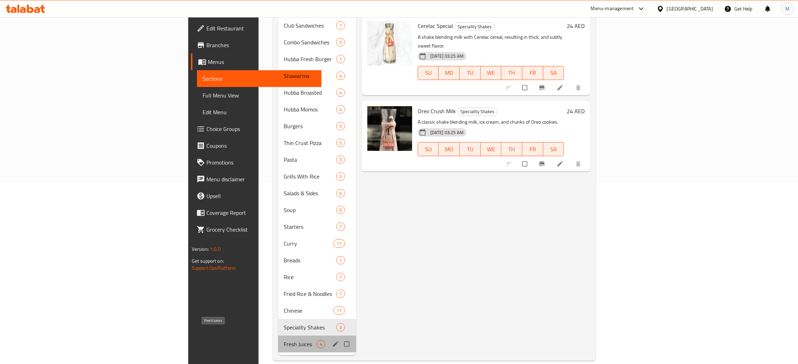
click at [284, 340] on span "Fresh Juices" at bounding box center [300, 344] width 33 height 8
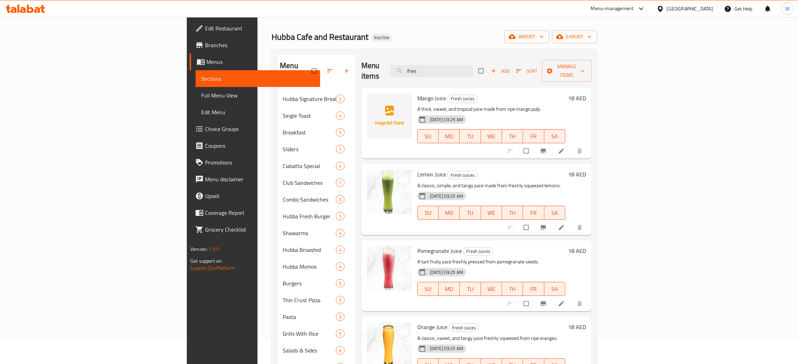
scroll to position [181, 0]
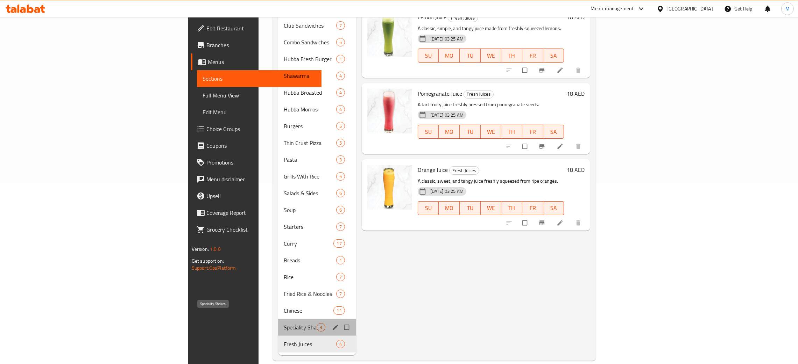
click at [284, 324] on span "Speciality Shakes" at bounding box center [300, 328] width 33 height 8
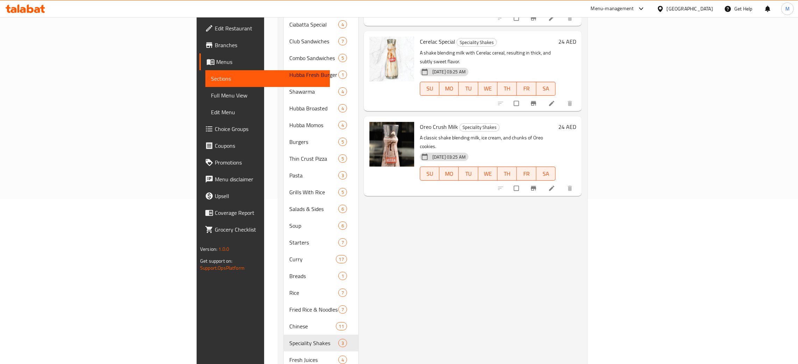
scroll to position [181, 0]
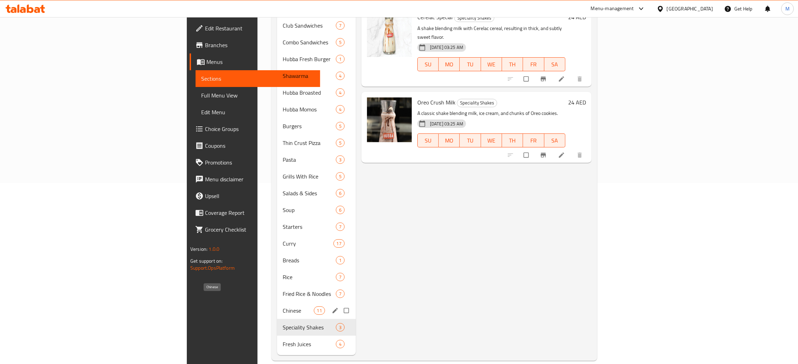
click at [283, 307] on span "Chinese" at bounding box center [298, 311] width 31 height 8
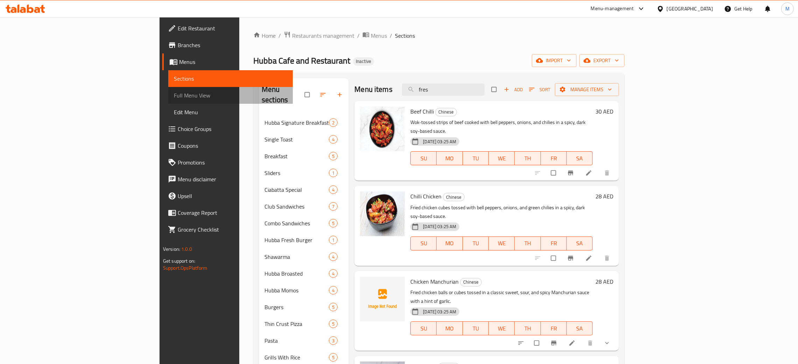
click at [174, 94] on span "Full Menu View" at bounding box center [230, 95] width 113 height 8
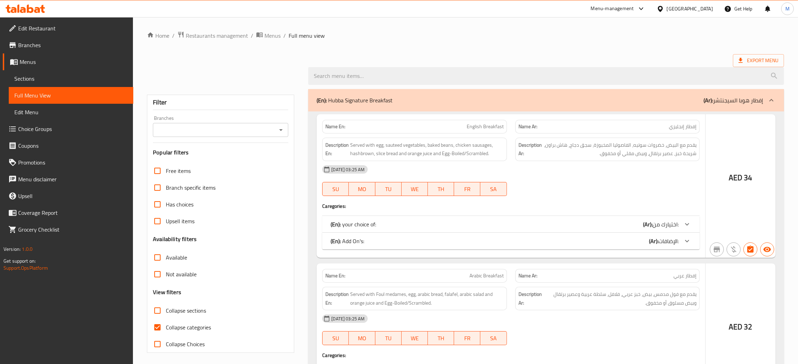
click at [55, 92] on span "Full Menu View" at bounding box center [70, 95] width 113 height 8
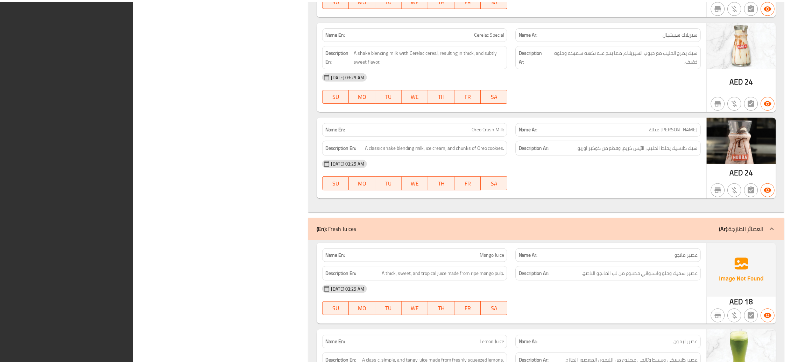
scroll to position [14081, 0]
